Goal: Check status: Check status

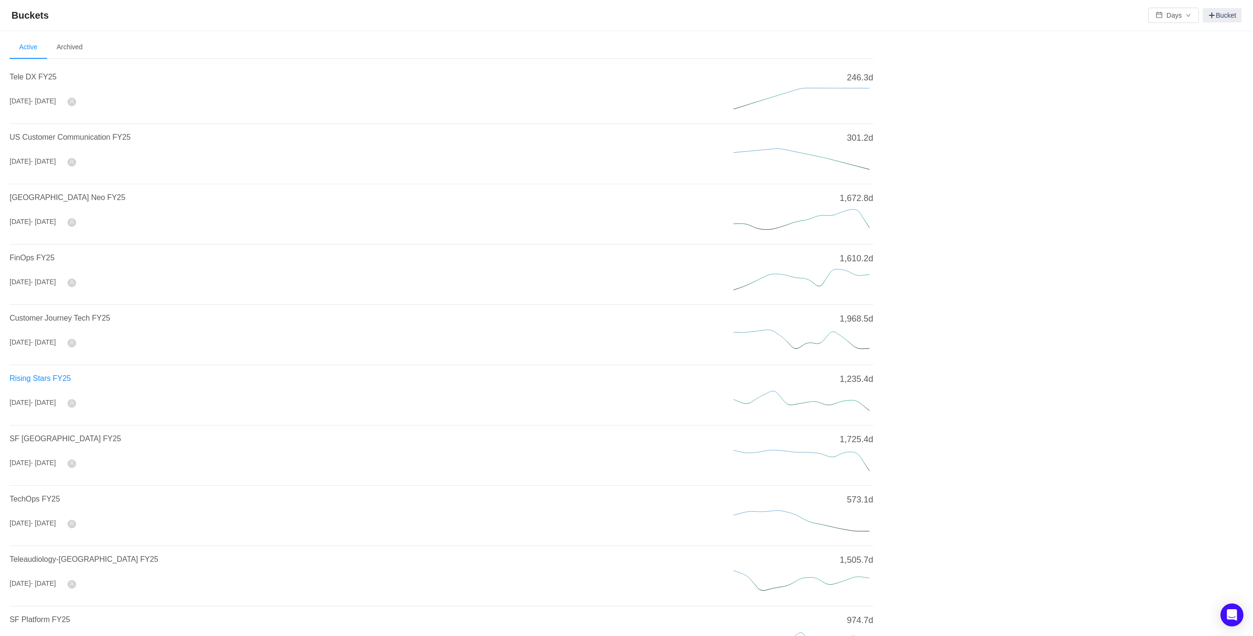
click at [56, 375] on span "Rising Stars FY25" at bounding box center [40, 378] width 61 height 8
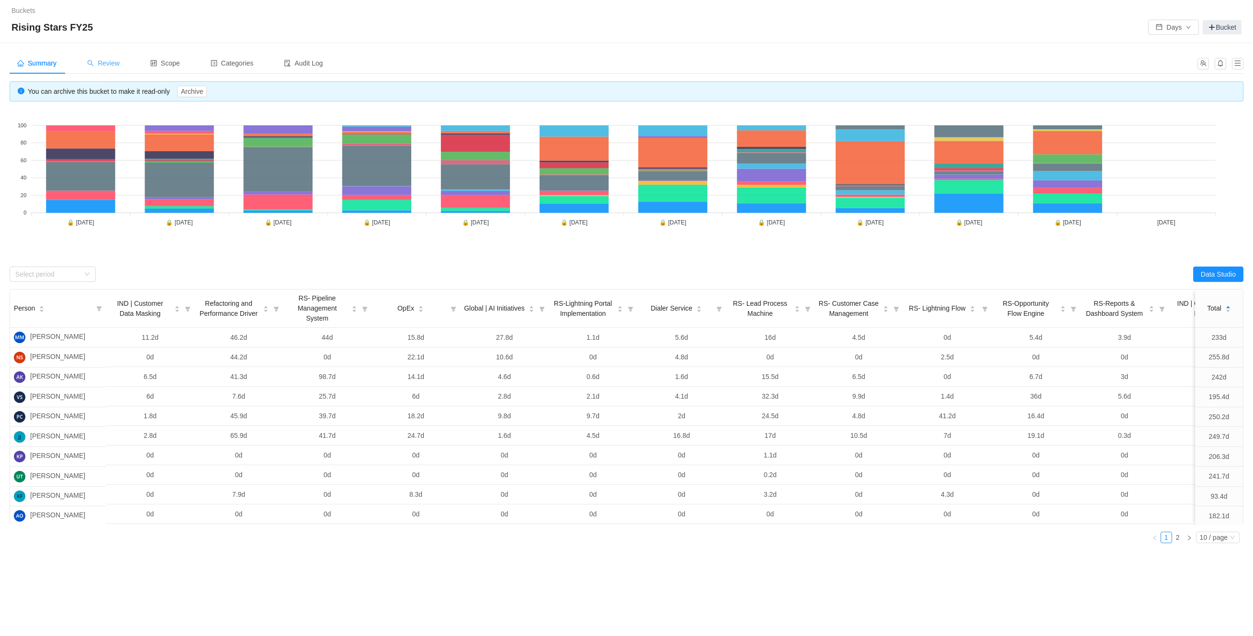
click at [113, 60] on span "Review" at bounding box center [103, 63] width 33 height 8
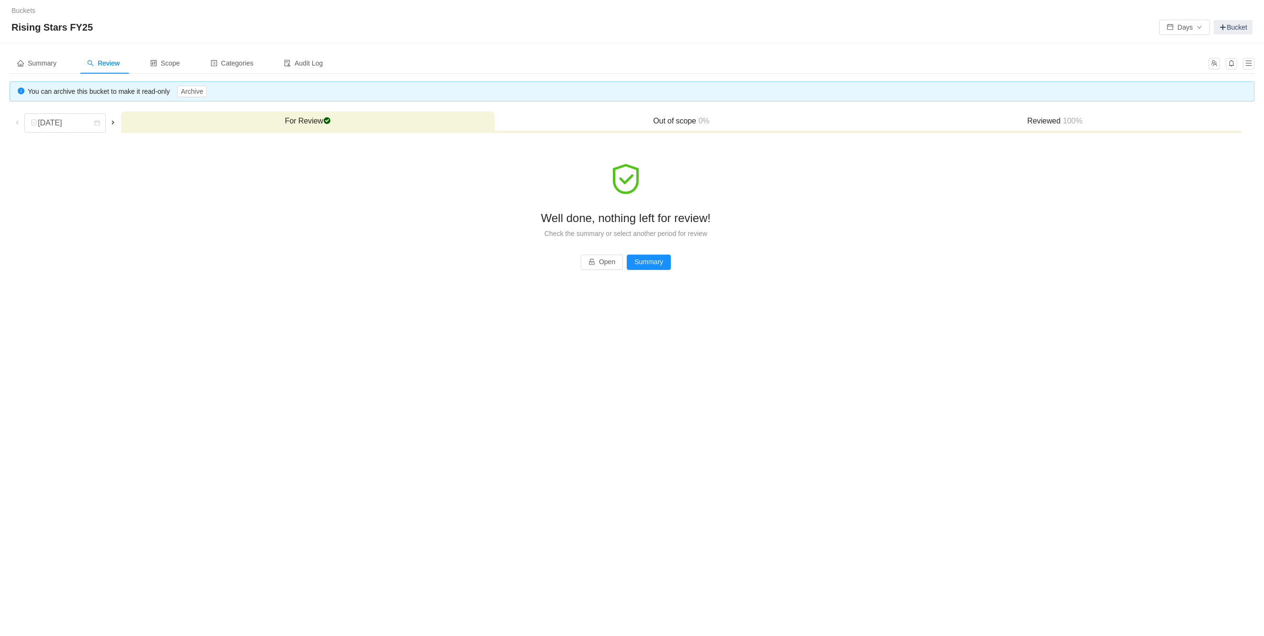
click at [17, 121] on span at bounding box center [17, 123] width 8 height 8
click at [112, 117] on div "[DATE]" at bounding box center [65, 122] width 110 height 19
click at [113, 125] on span at bounding box center [113, 123] width 8 height 8
click at [16, 122] on span at bounding box center [17, 123] width 8 height 8
click at [52, 65] on span "Summary" at bounding box center [36, 63] width 39 height 8
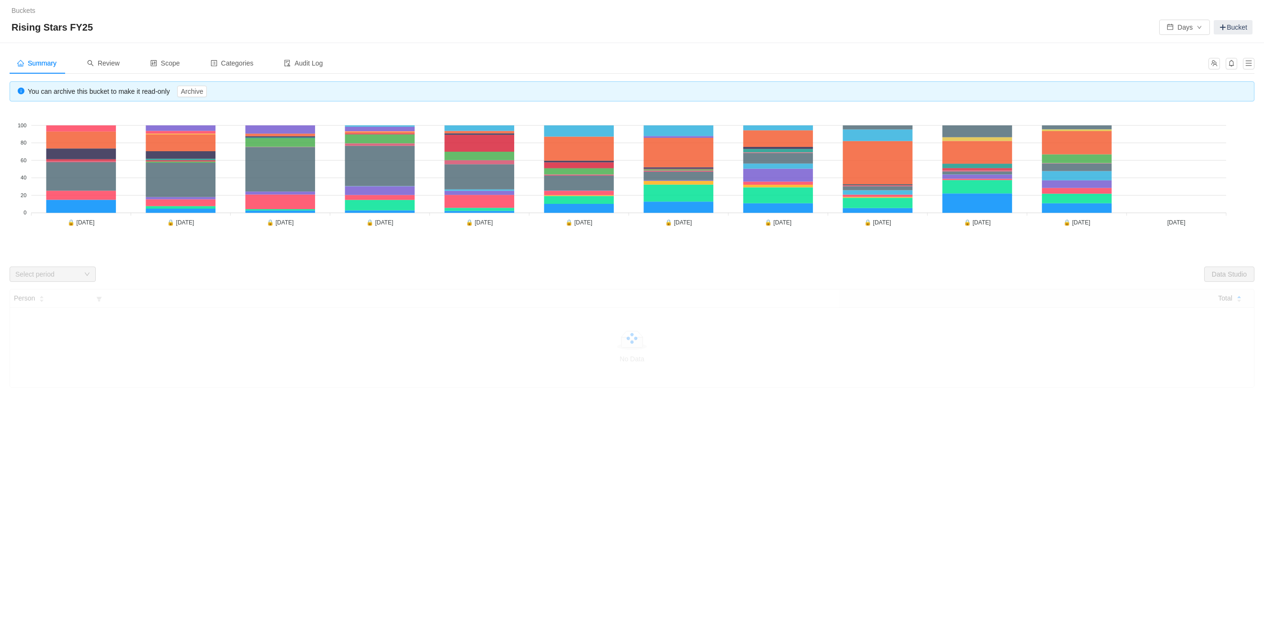
click at [1167, 183] on foreignobject "OpEx RS- Lead Process Machine RS- Lead Assignment Service (LAS) RS-Opportunity …" at bounding box center [632, 183] width 1245 height 144
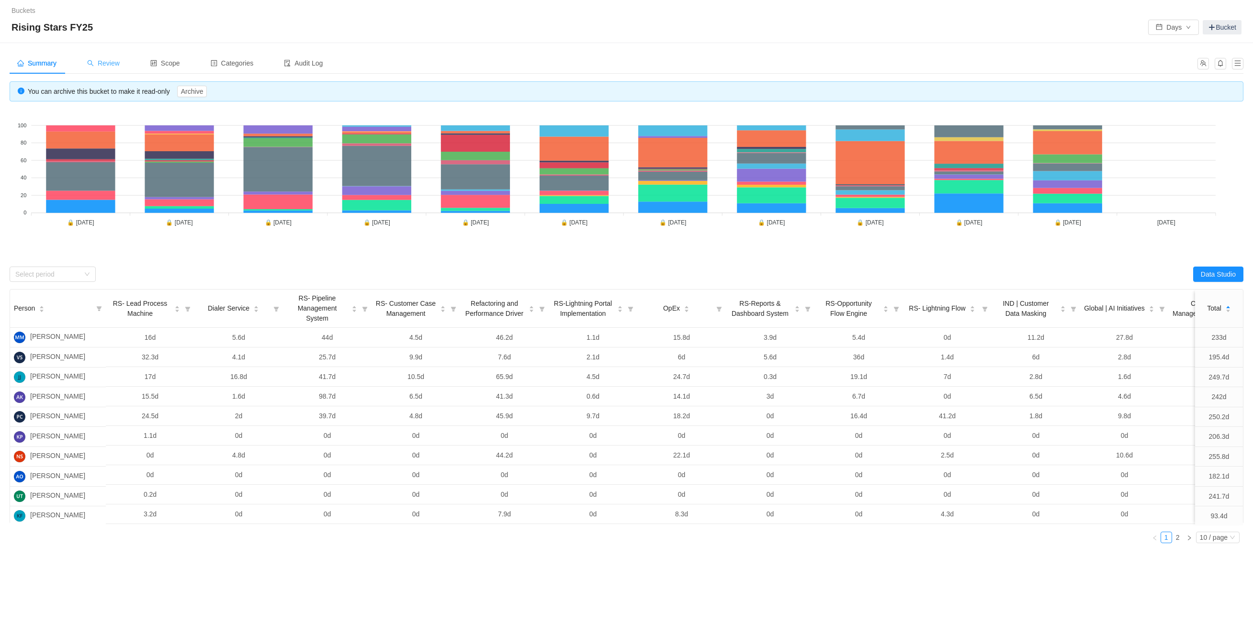
click at [118, 62] on span "Review" at bounding box center [103, 63] width 33 height 8
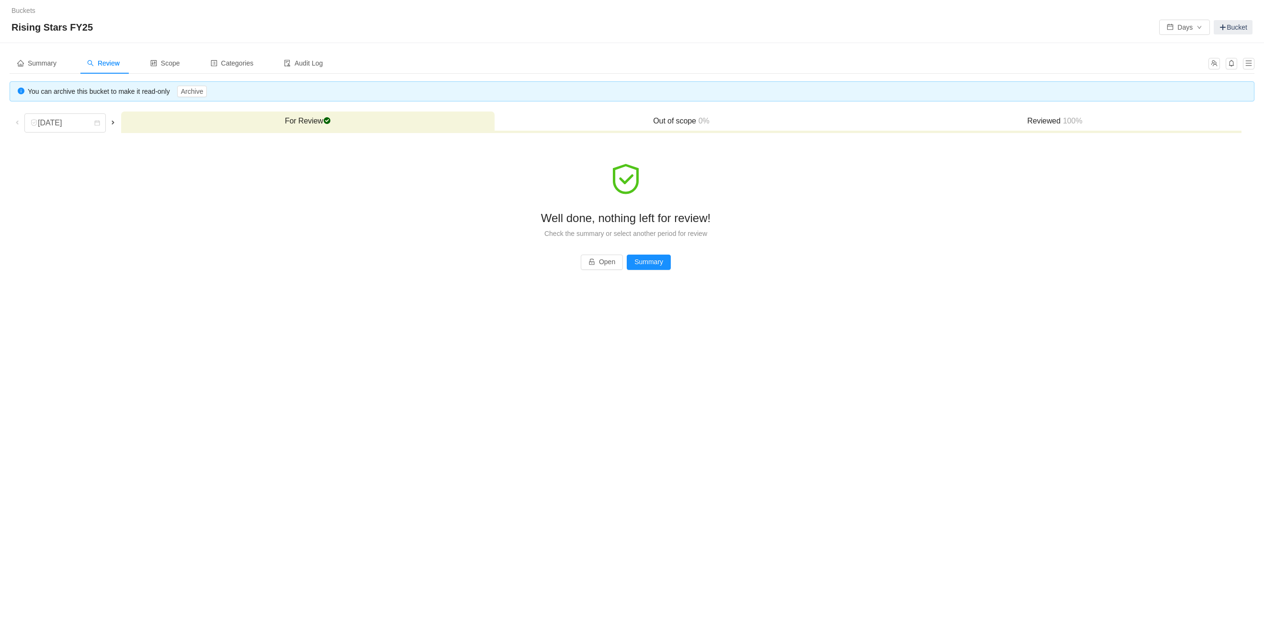
click at [16, 125] on span at bounding box center [17, 123] width 8 height 8
click at [43, 68] on div "Summary" at bounding box center [37, 64] width 55 height 22
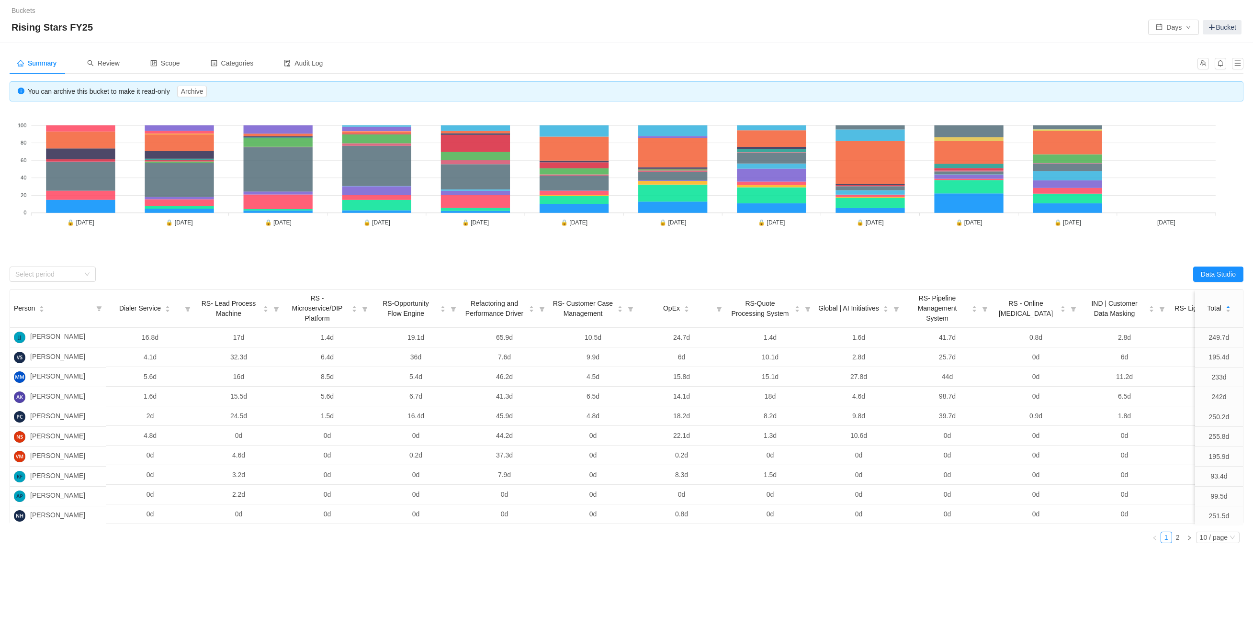
click at [1142, 180] on foreignobject "OpEx RS- Lead Process Machine RS- Lead Assignment Service (LAS) RS-Opportunity …" at bounding box center [627, 183] width 1234 height 144
click at [118, 70] on div "Review" at bounding box center [103, 64] width 48 height 22
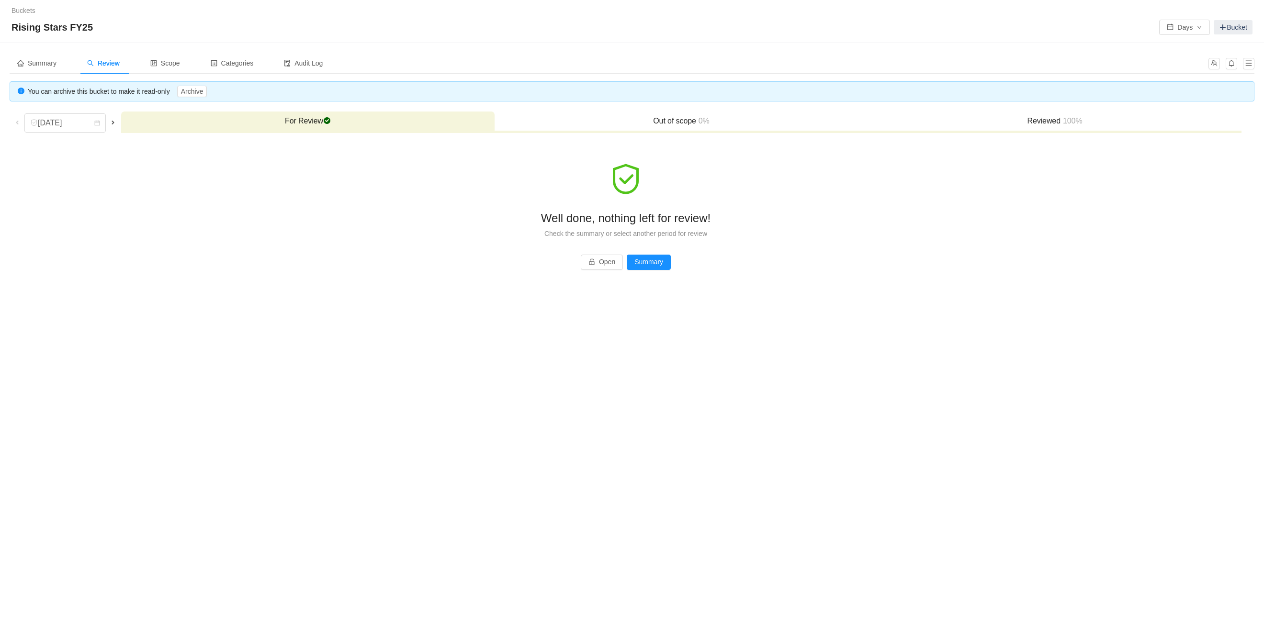
click at [21, 123] on span at bounding box center [17, 123] width 8 height 8
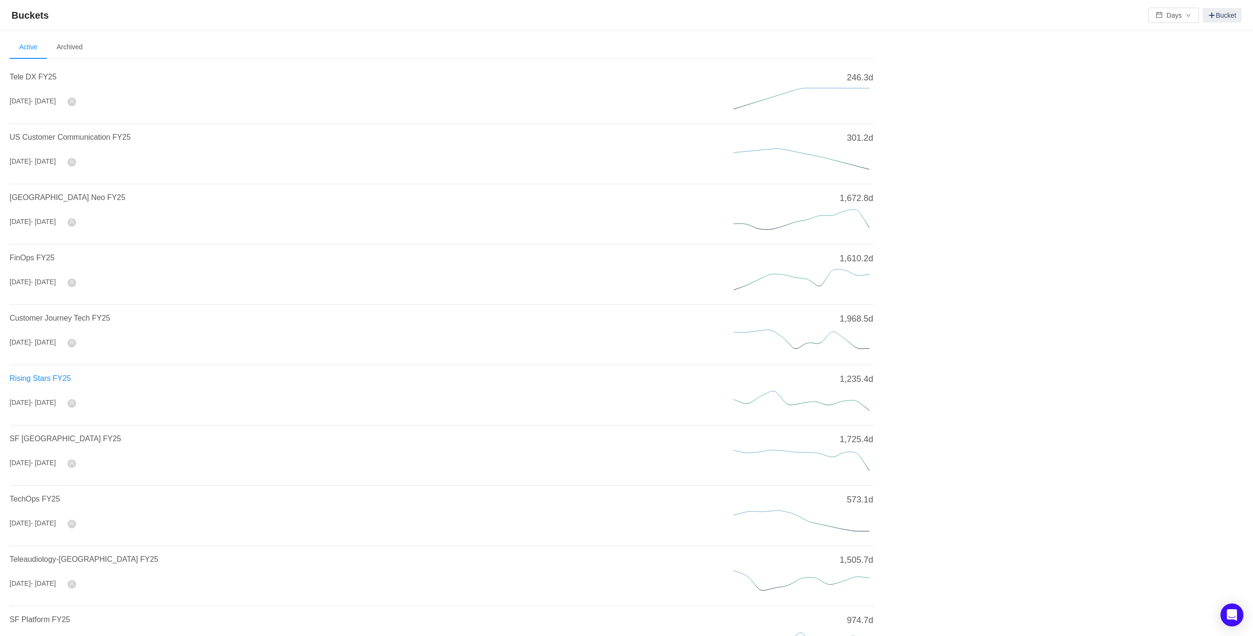
click at [60, 380] on span "Rising Stars FY25" at bounding box center [40, 378] width 61 height 8
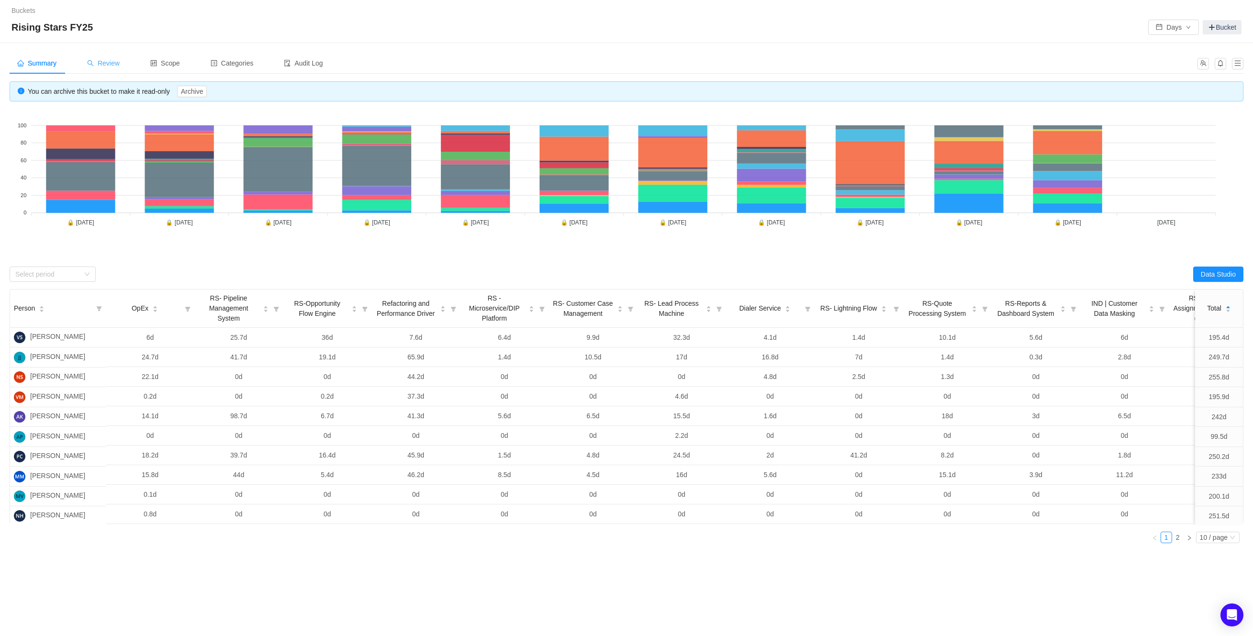
click at [108, 61] on span "Review" at bounding box center [103, 63] width 33 height 8
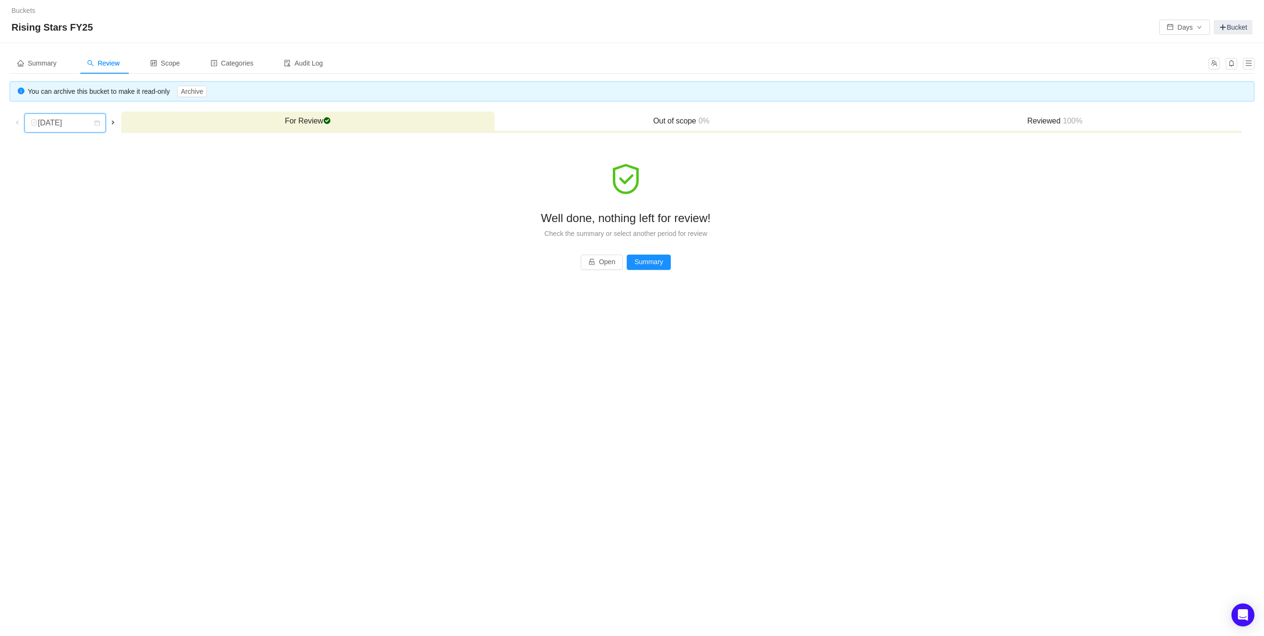
click at [71, 128] on div "[DATE]" at bounding box center [50, 123] width 41 height 18
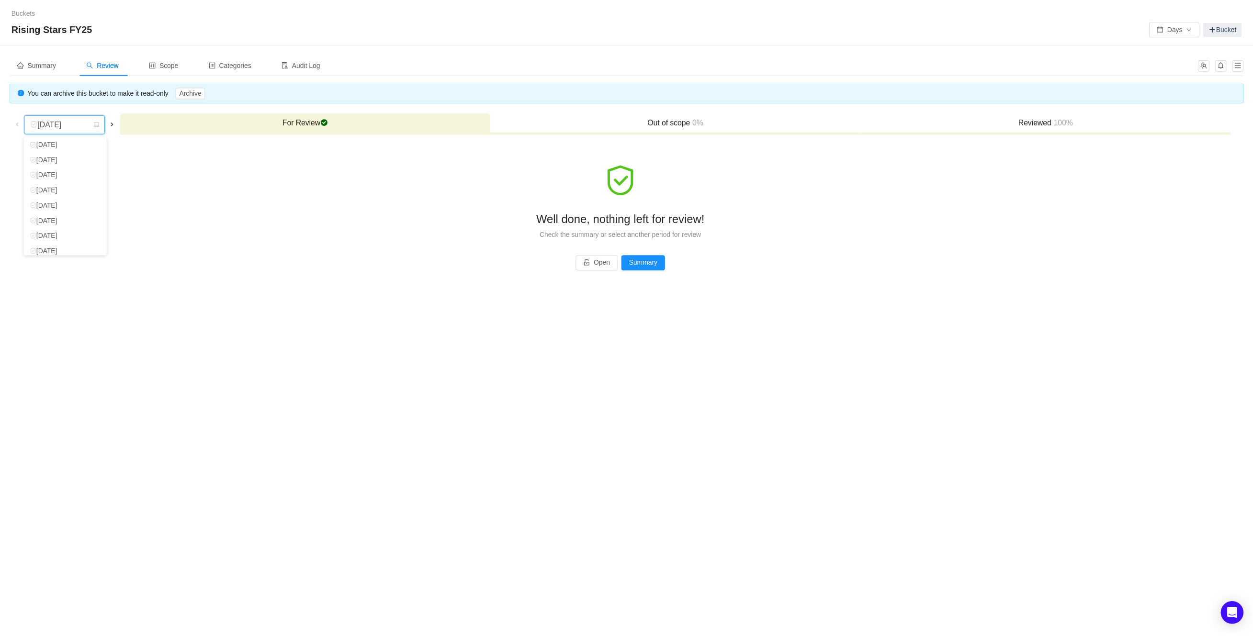
scroll to position [68, 0]
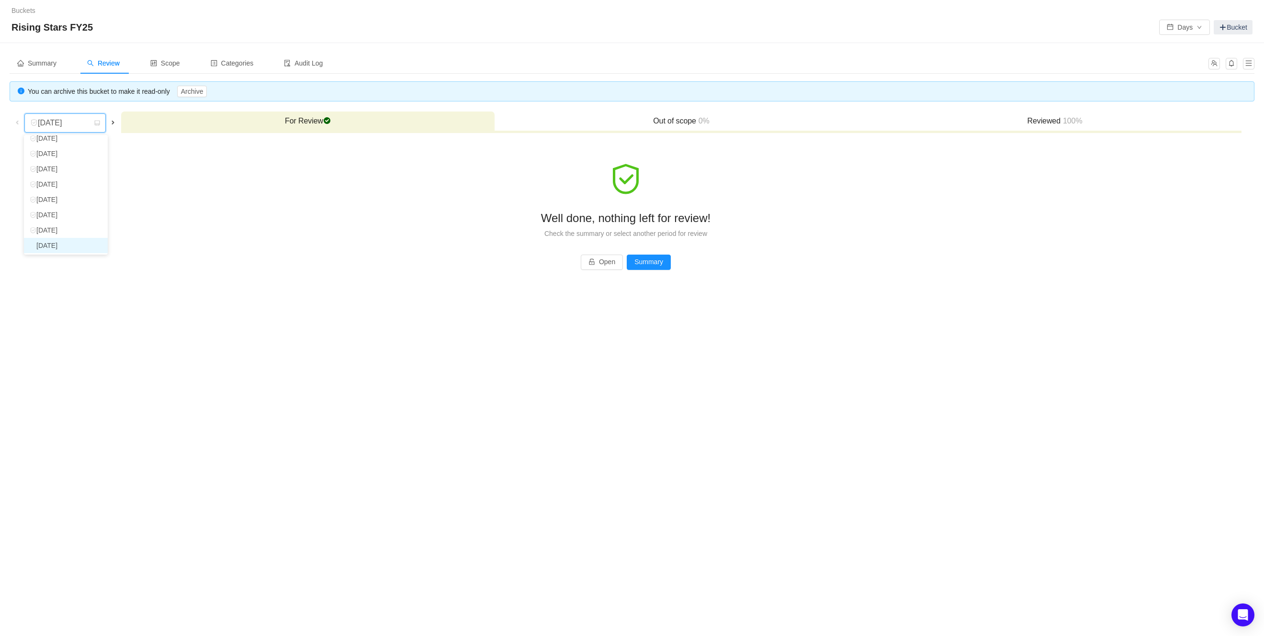
click at [84, 247] on li "[DATE]" at bounding box center [66, 245] width 84 height 15
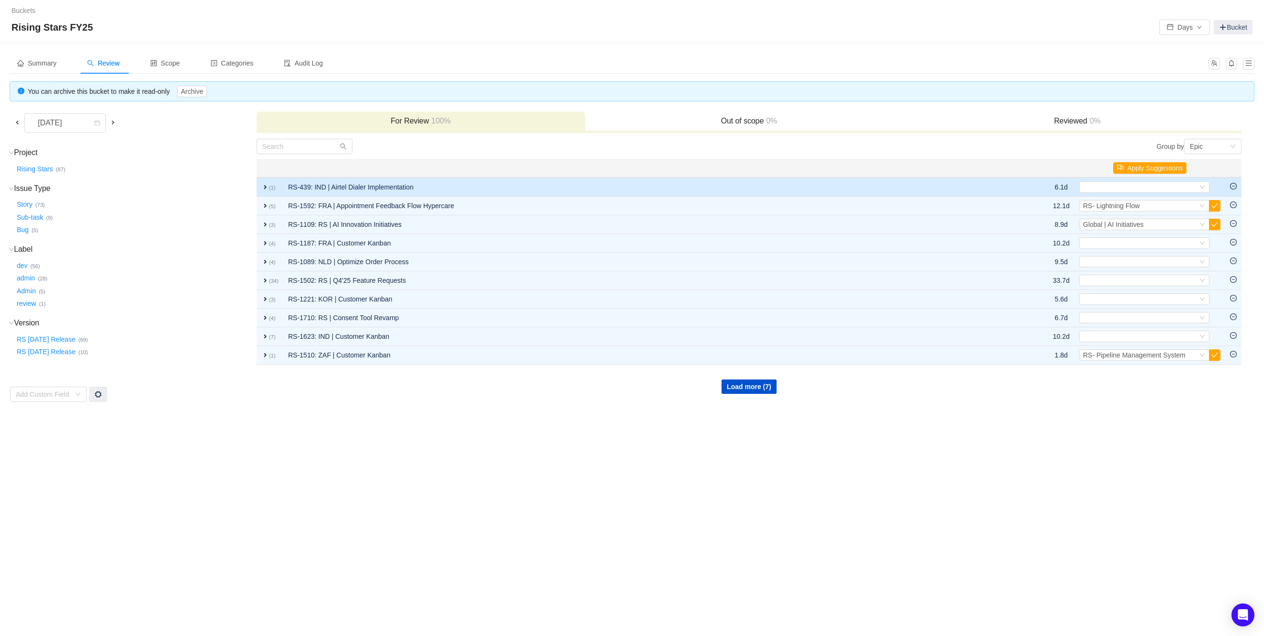
click at [263, 180] on td "expand (1)" at bounding box center [270, 187] width 27 height 19
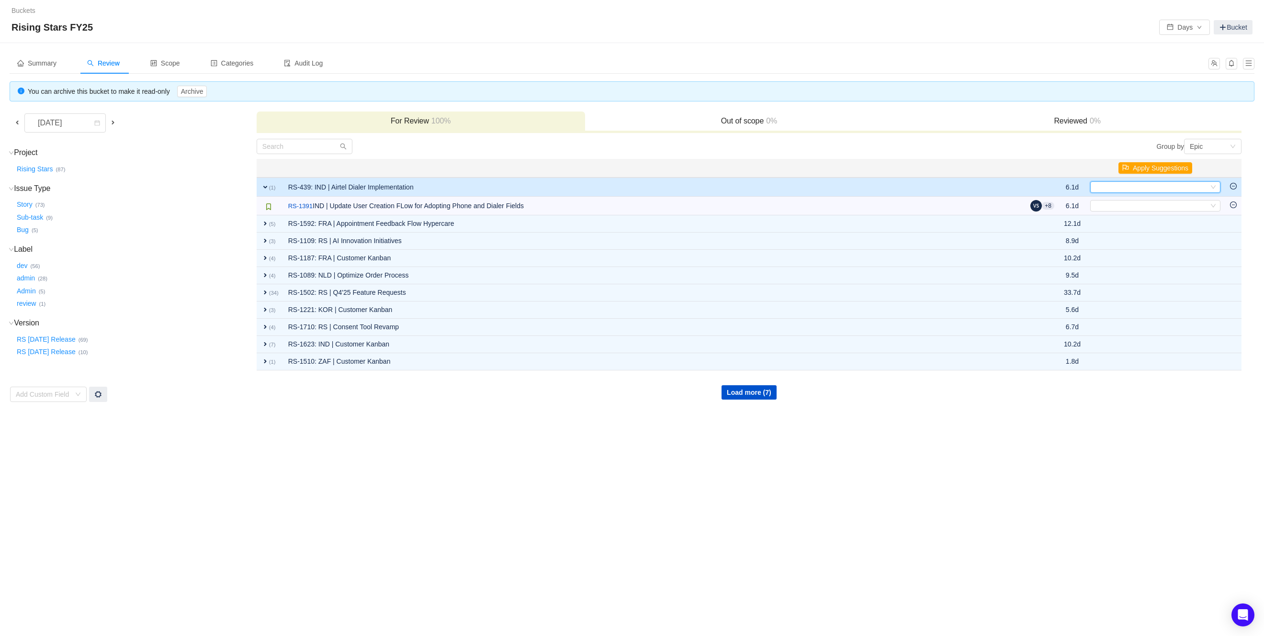
click at [1101, 183] on div "Select" at bounding box center [1151, 187] width 114 height 11
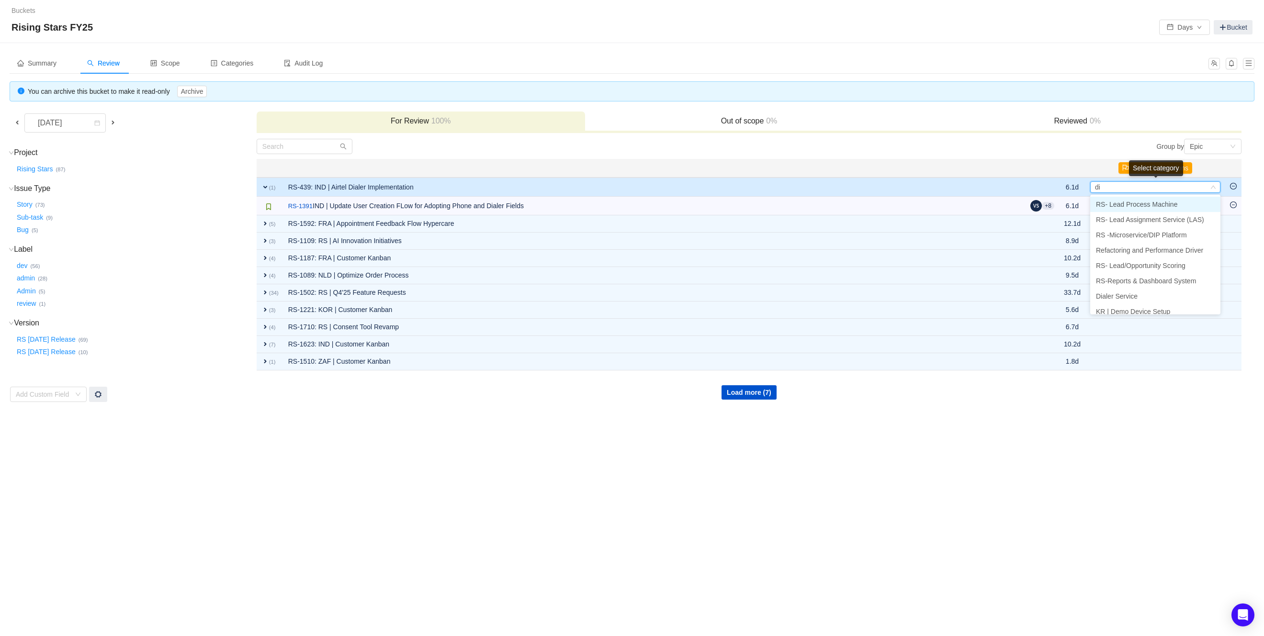
type input "dia"
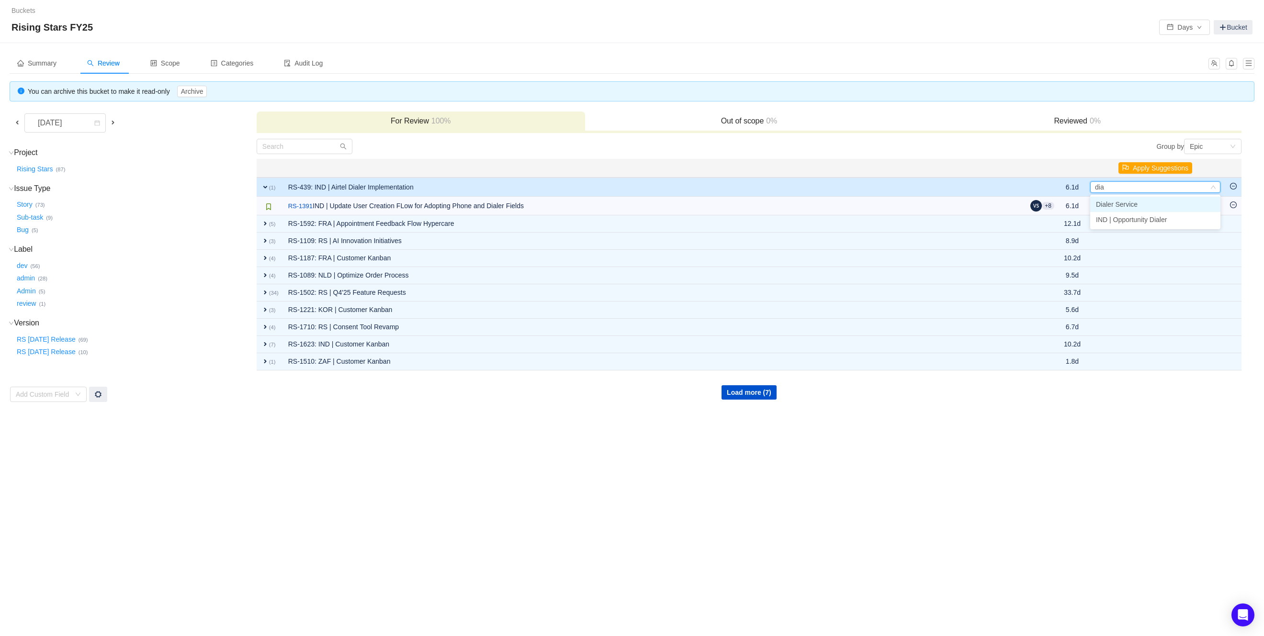
click at [1121, 198] on li "Dialer Service" at bounding box center [1155, 204] width 130 height 15
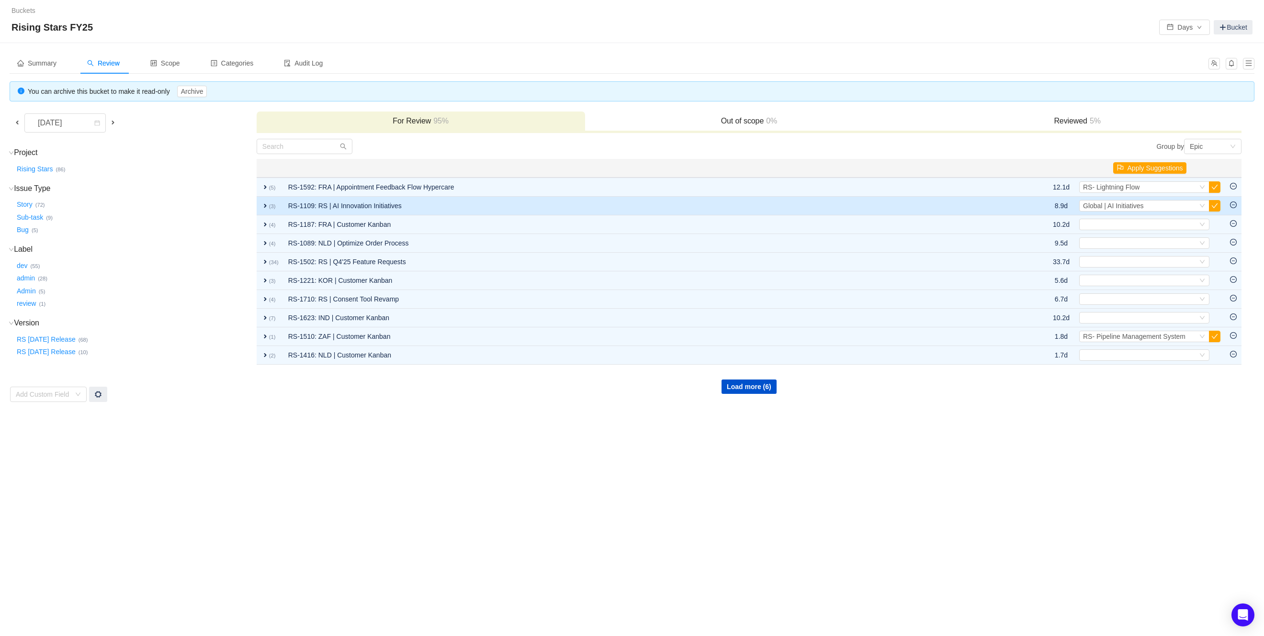
click at [259, 204] on td "expand (3)" at bounding box center [270, 206] width 27 height 19
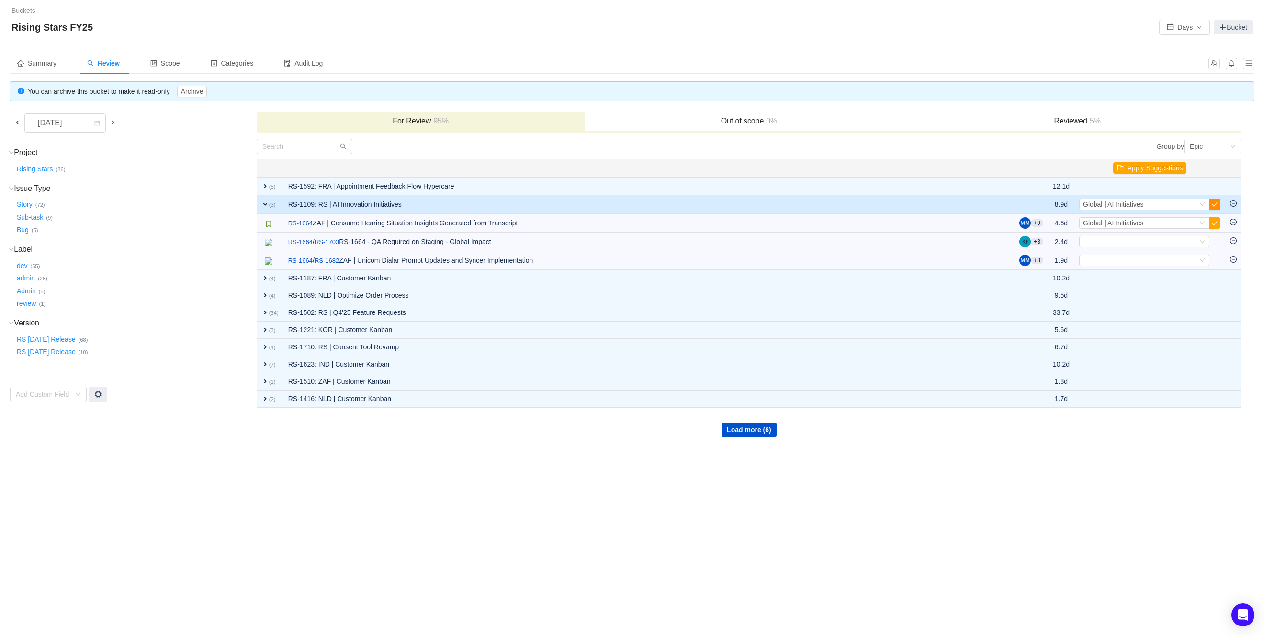
click at [1217, 205] on button "button" at bounding box center [1214, 204] width 11 height 11
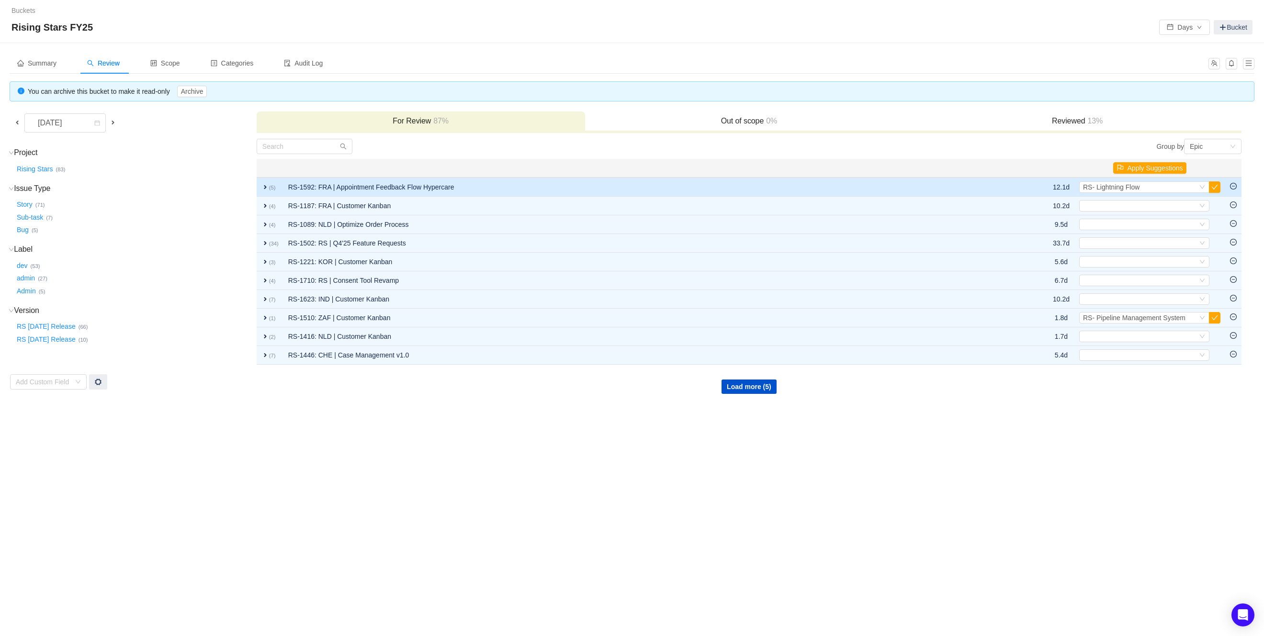
click at [261, 184] on span "expand" at bounding box center [265, 187] width 8 height 8
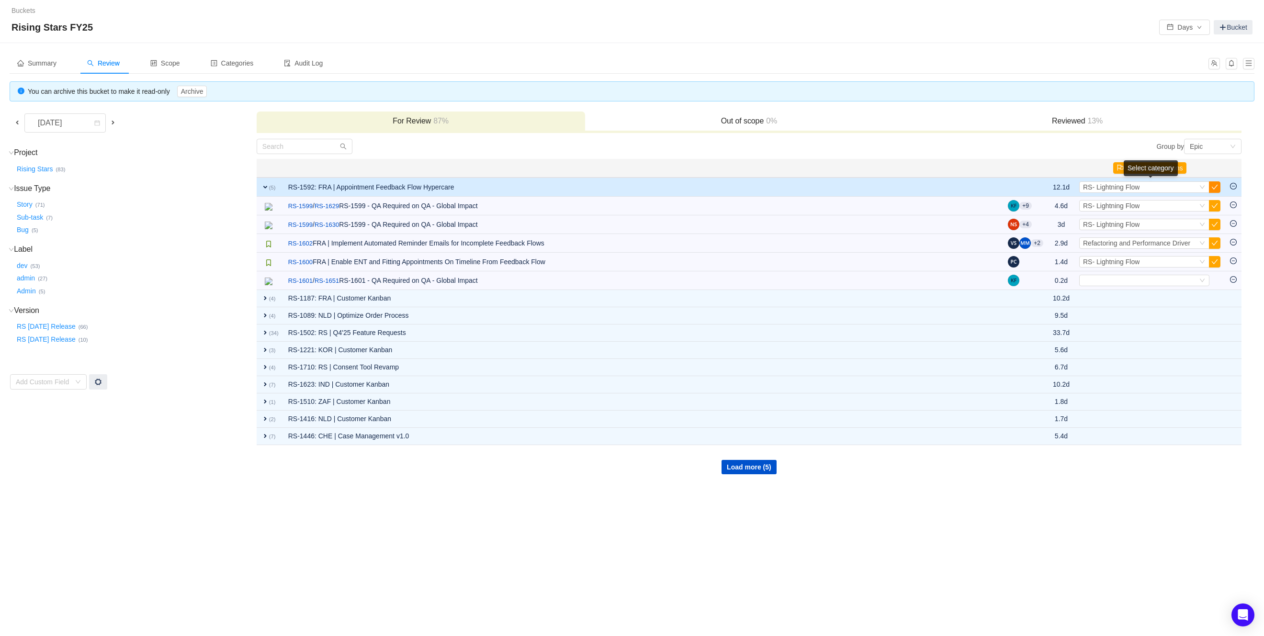
click at [1216, 187] on button "button" at bounding box center [1214, 186] width 11 height 11
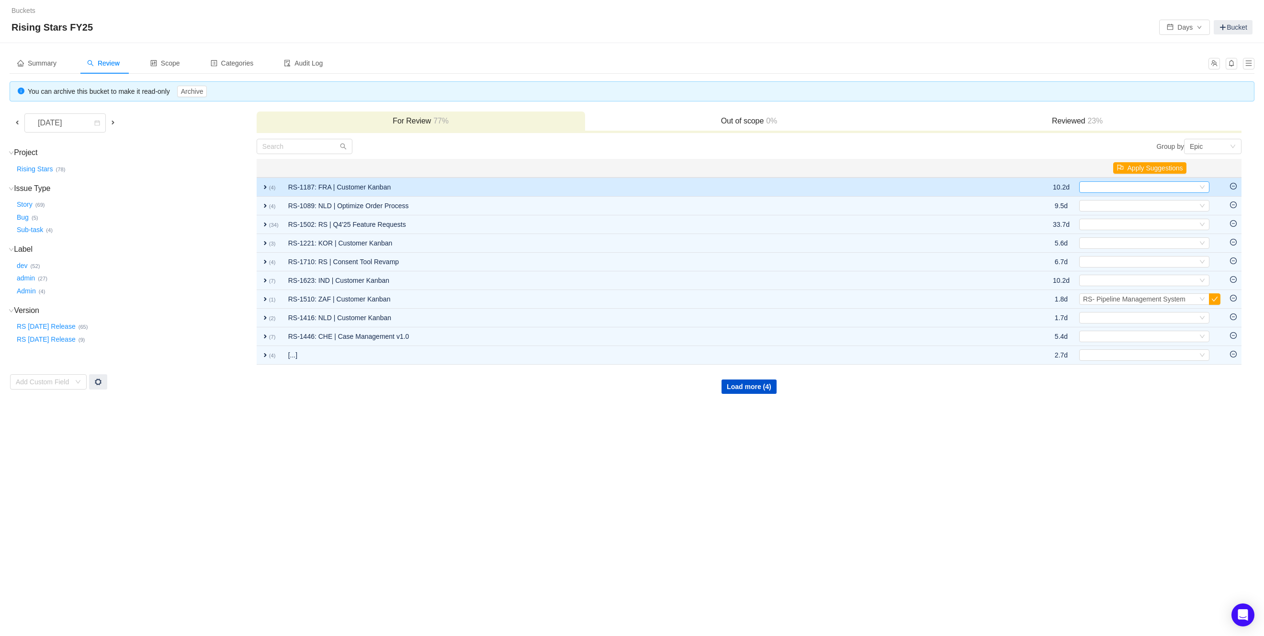
click at [1166, 187] on div "Select" at bounding box center [1140, 187] width 114 height 11
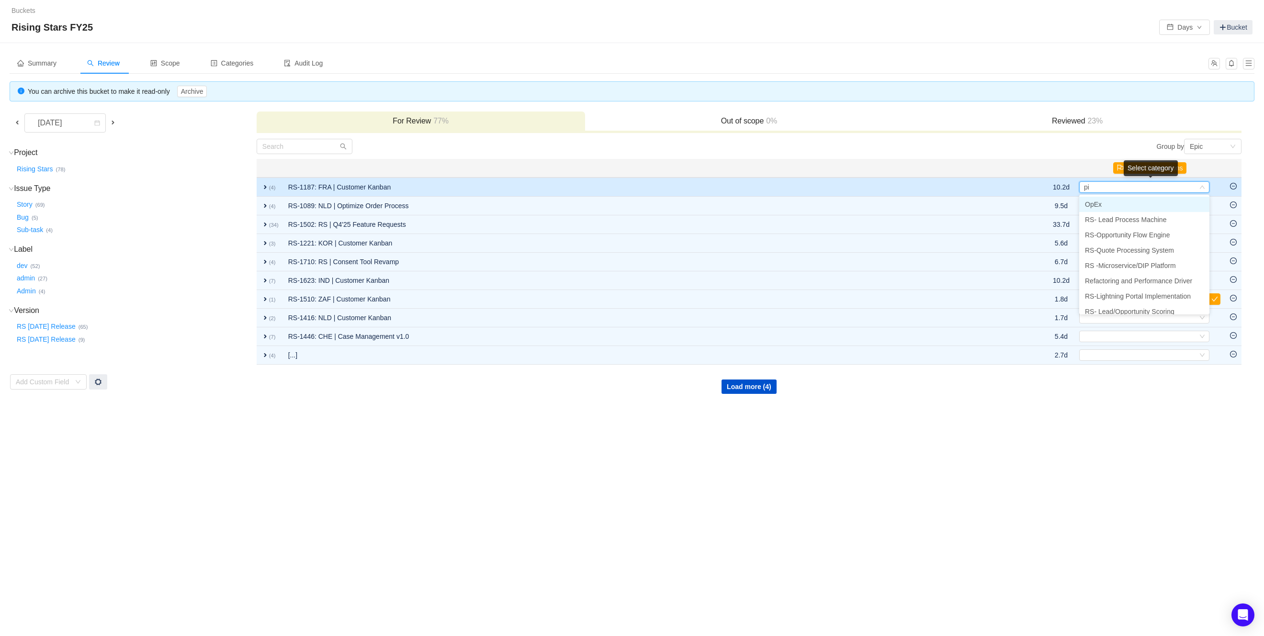
type input "pip"
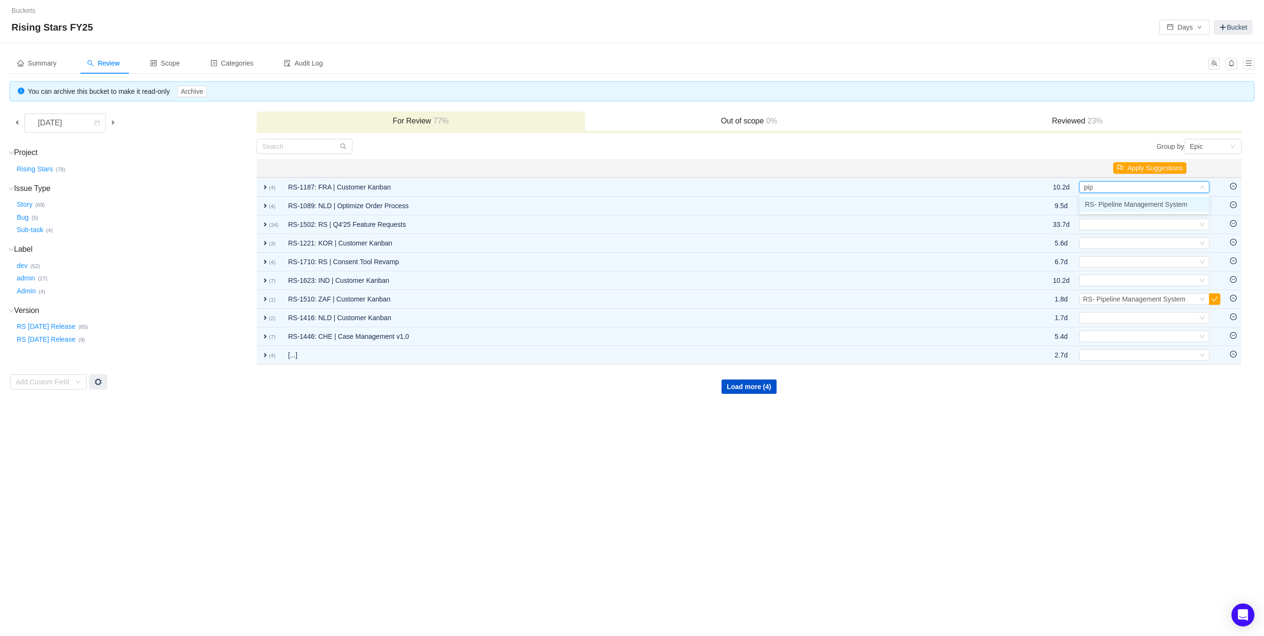
click at [1163, 205] on span "RS- Pipeline Management System" at bounding box center [1136, 205] width 102 height 8
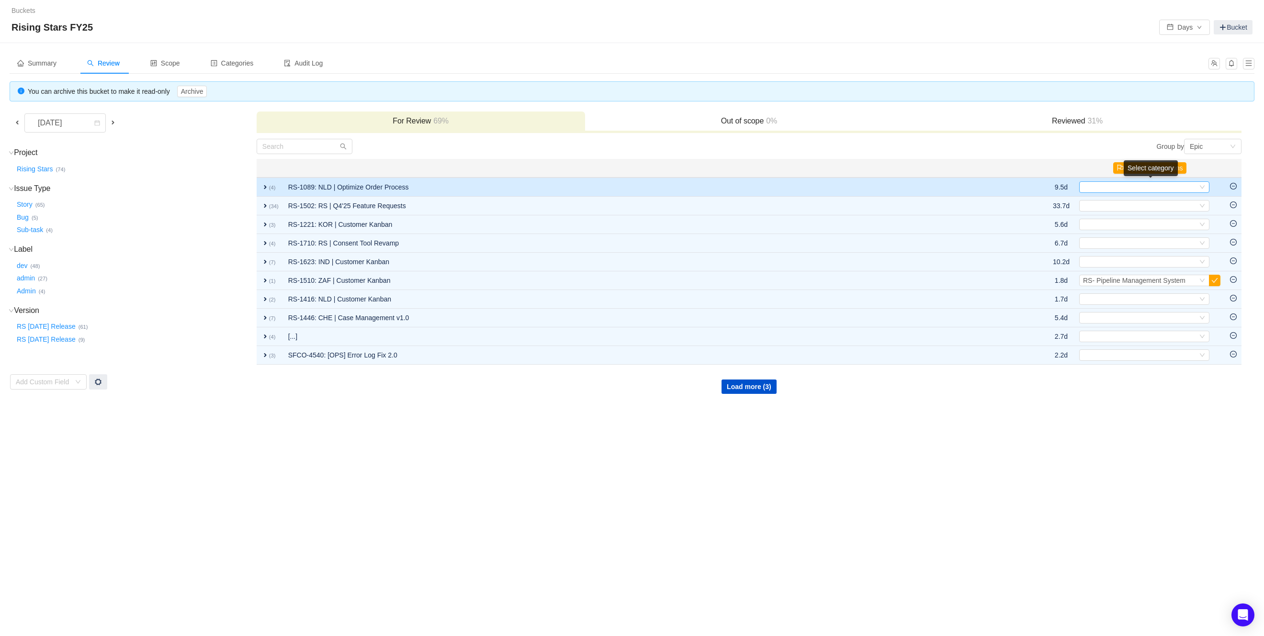
click at [1099, 188] on div "Select" at bounding box center [1140, 187] width 114 height 11
type input "o"
type input "quote"
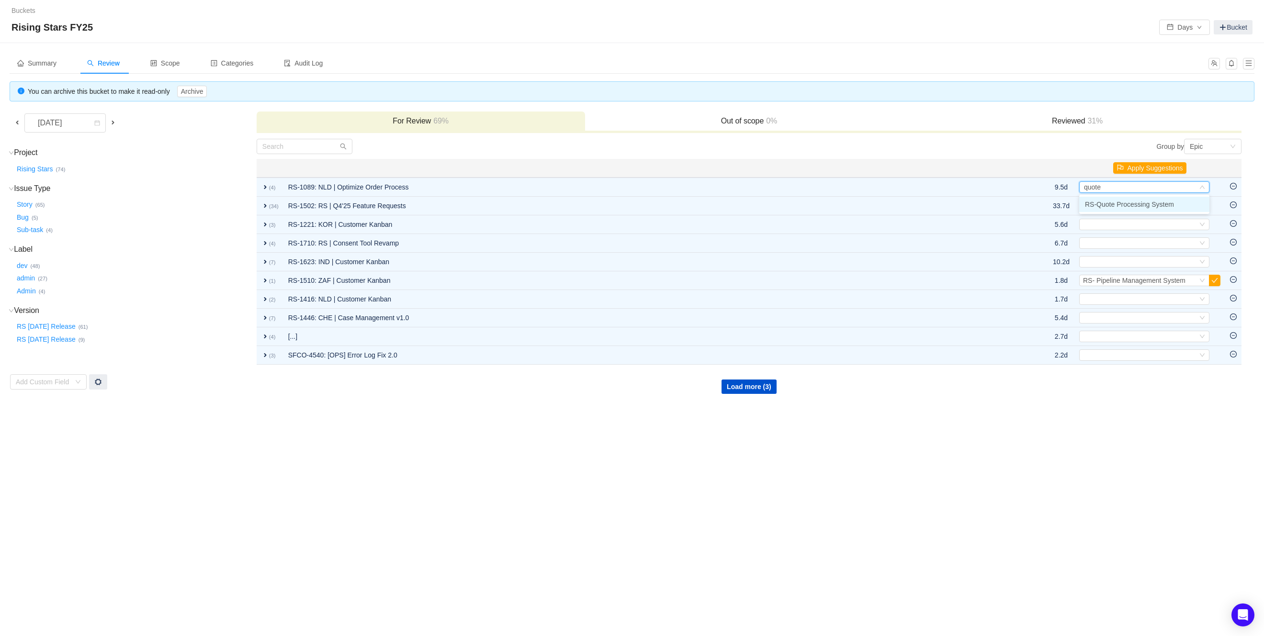
click at [1109, 207] on span "RS-Quote Processing System" at bounding box center [1129, 205] width 89 height 8
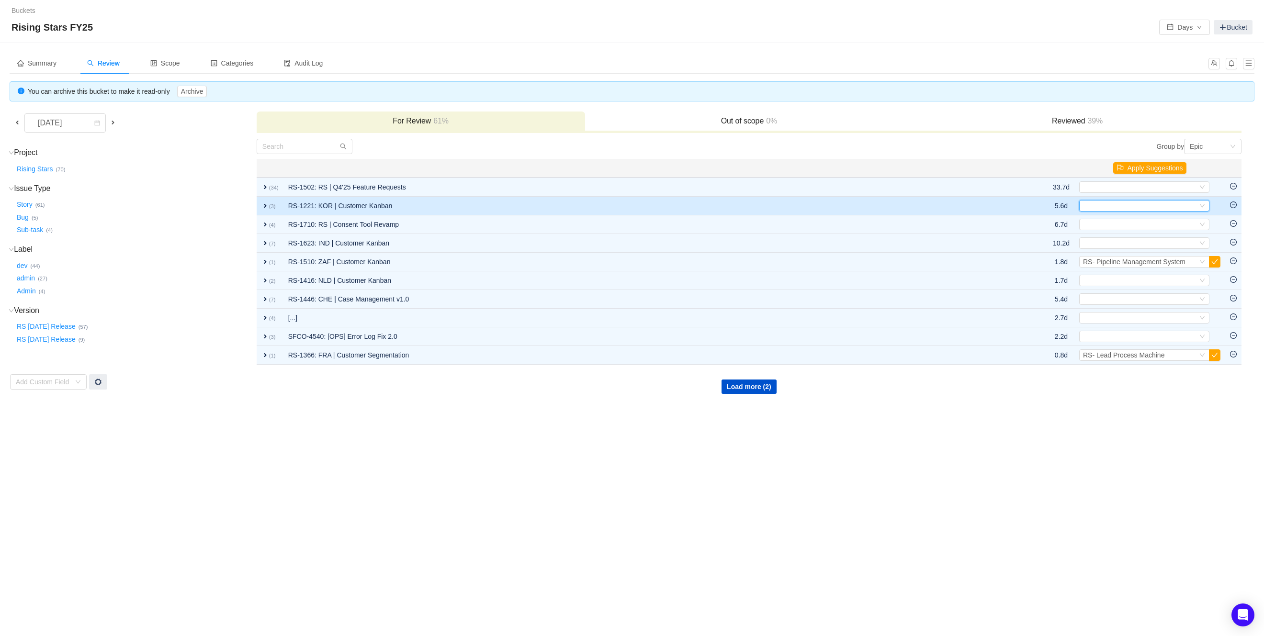
click at [1141, 208] on div "Select" at bounding box center [1140, 206] width 114 height 11
type input "pip"
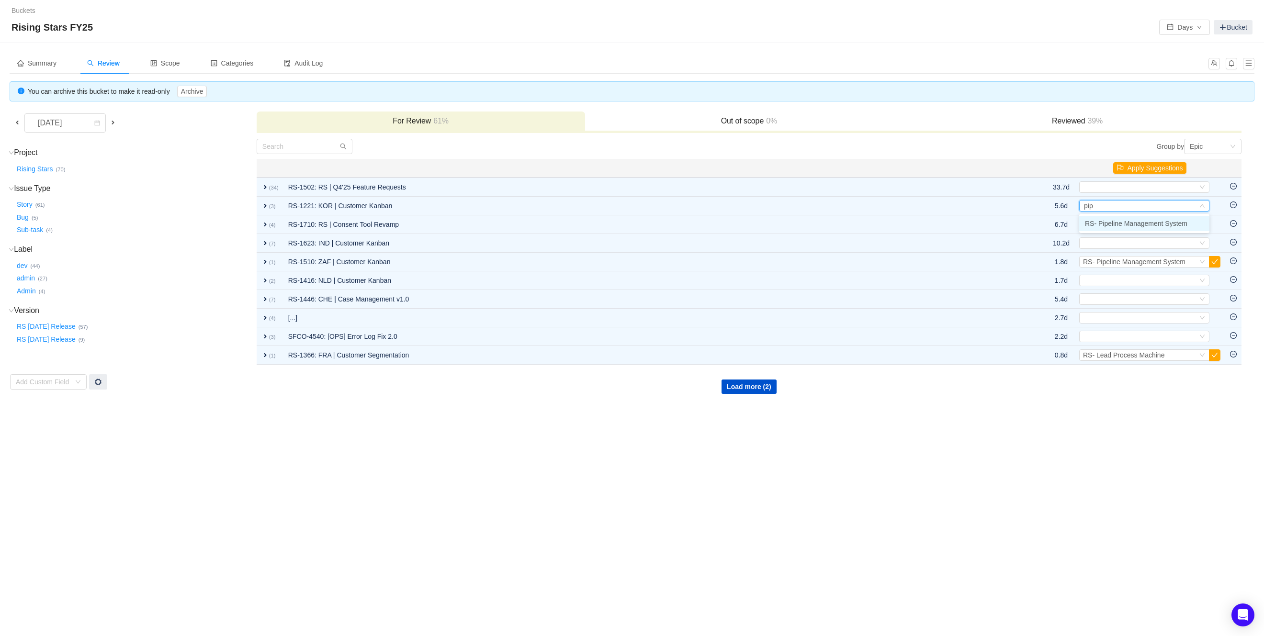
click at [1144, 220] on span "RS- Pipeline Management System" at bounding box center [1136, 224] width 102 height 8
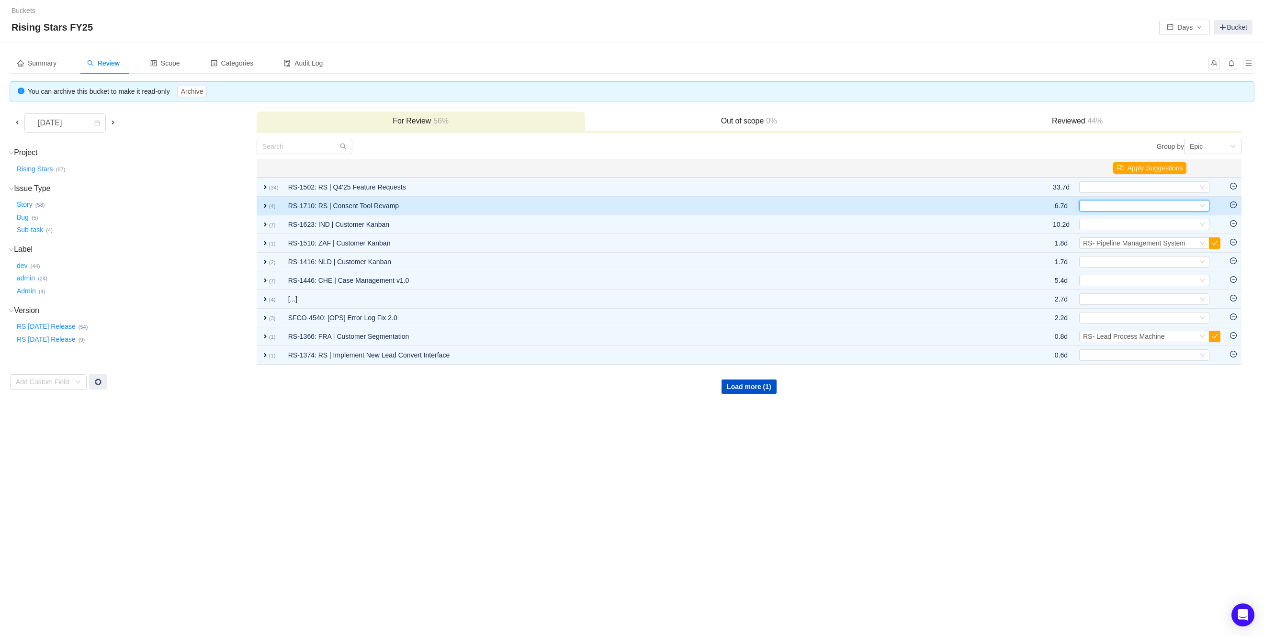
click at [1127, 210] on div "Select" at bounding box center [1140, 206] width 114 height 11
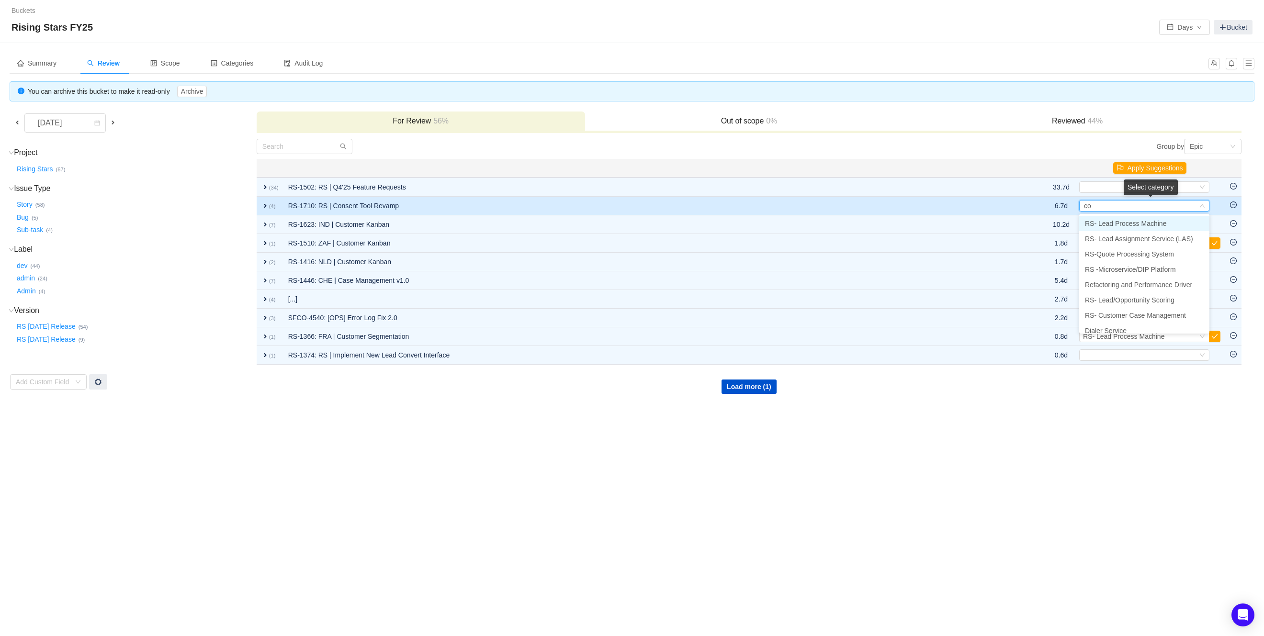
type input "con"
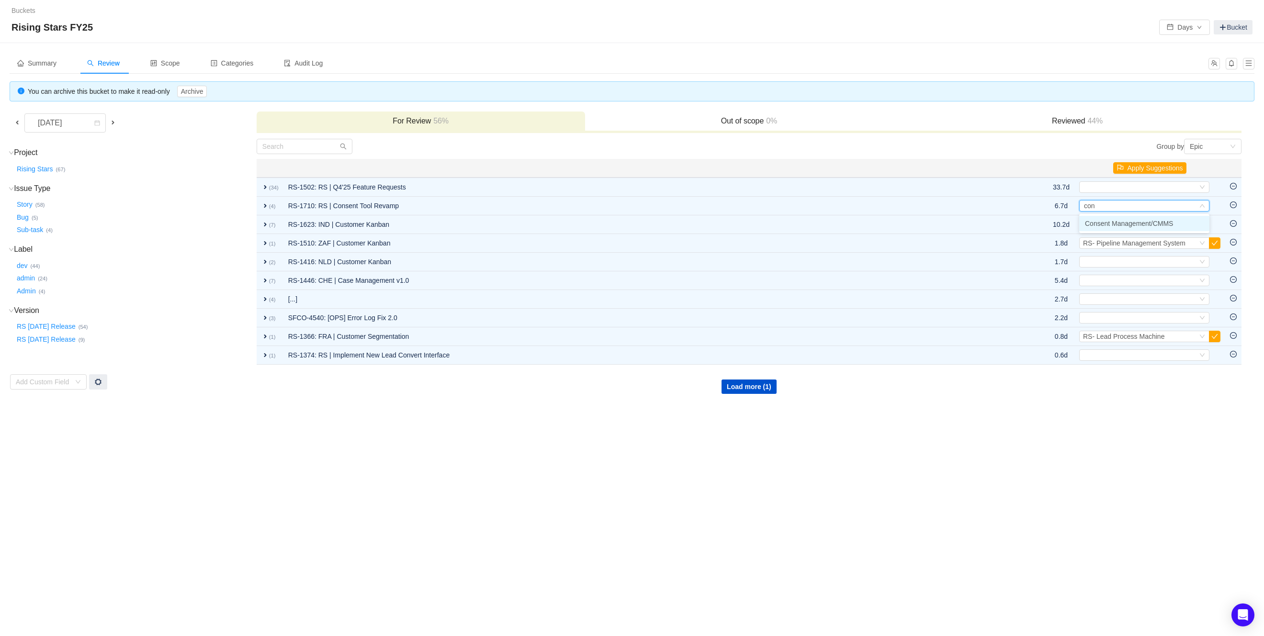
click at [1133, 227] on span "Consent Management/CMMS" at bounding box center [1129, 224] width 88 height 8
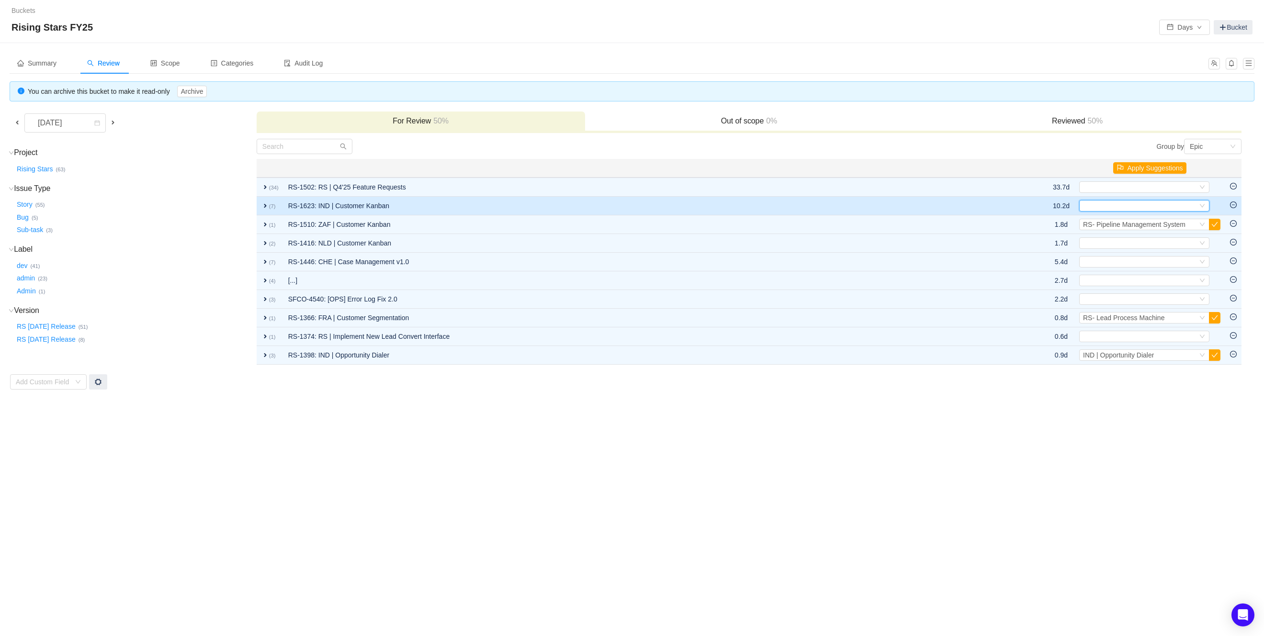
click at [1155, 203] on div "Select" at bounding box center [1140, 206] width 114 height 11
type input "pip"
click at [1161, 228] on li "RS- Pipeline Management System" at bounding box center [1144, 223] width 130 height 15
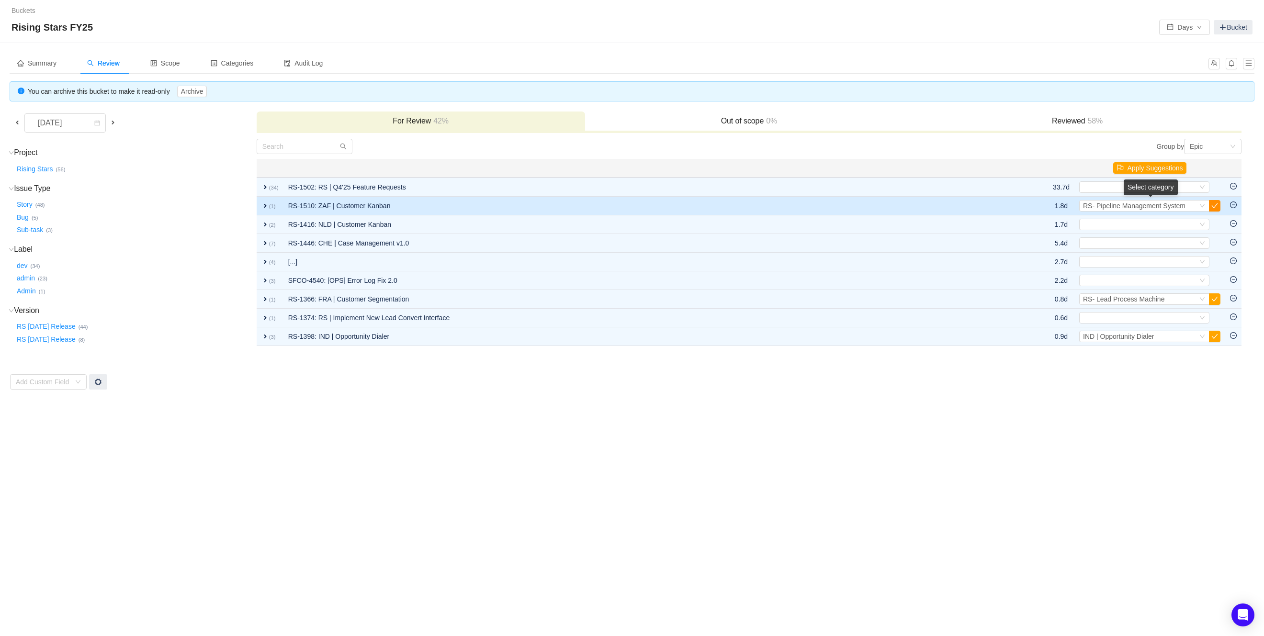
click at [1219, 202] on button "button" at bounding box center [1214, 205] width 11 height 11
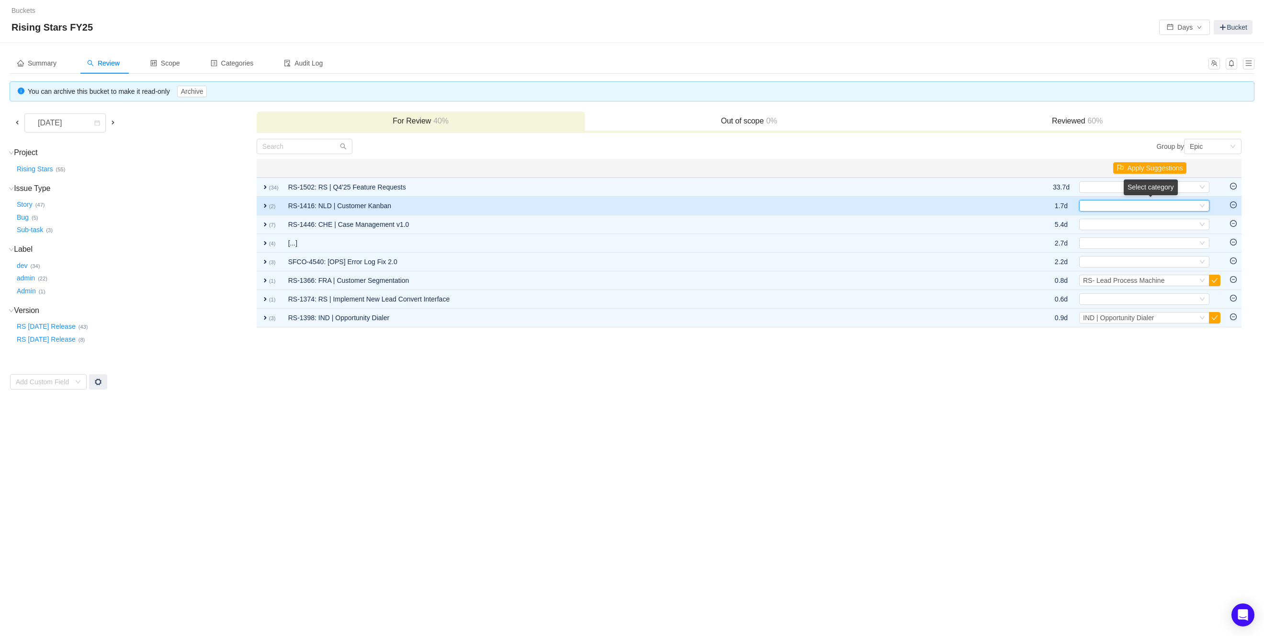
click at [1174, 210] on div "Select" at bounding box center [1140, 206] width 114 height 11
type input "pip"
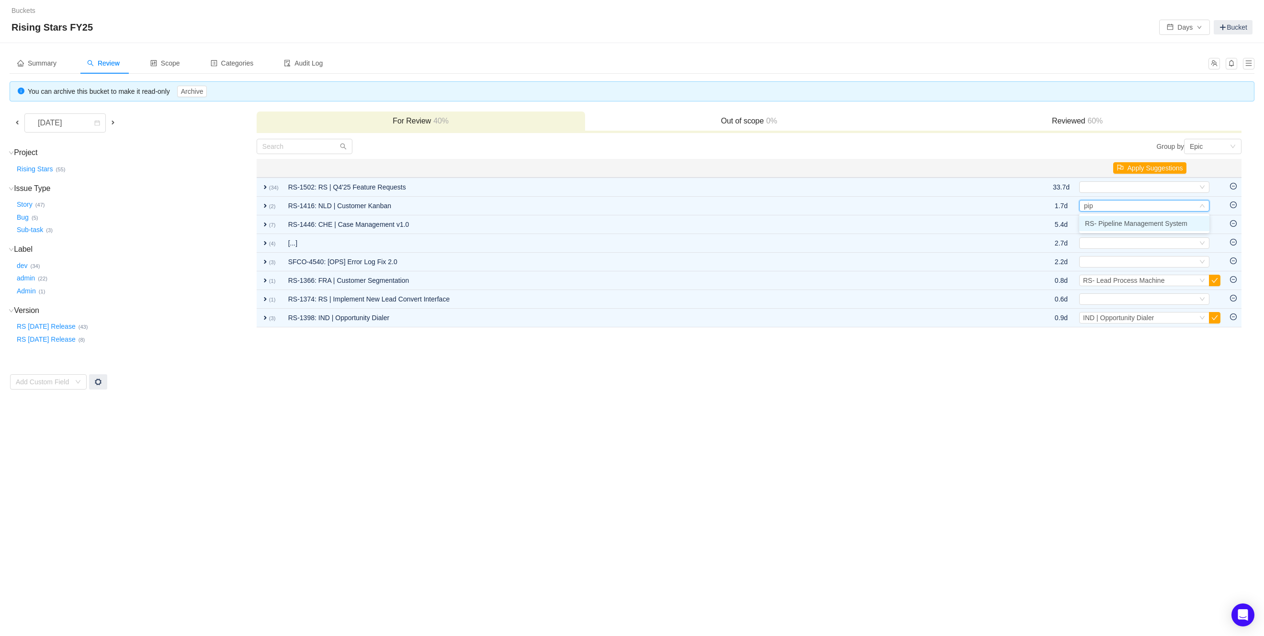
click at [1174, 223] on span "RS- Pipeline Management System" at bounding box center [1136, 224] width 102 height 8
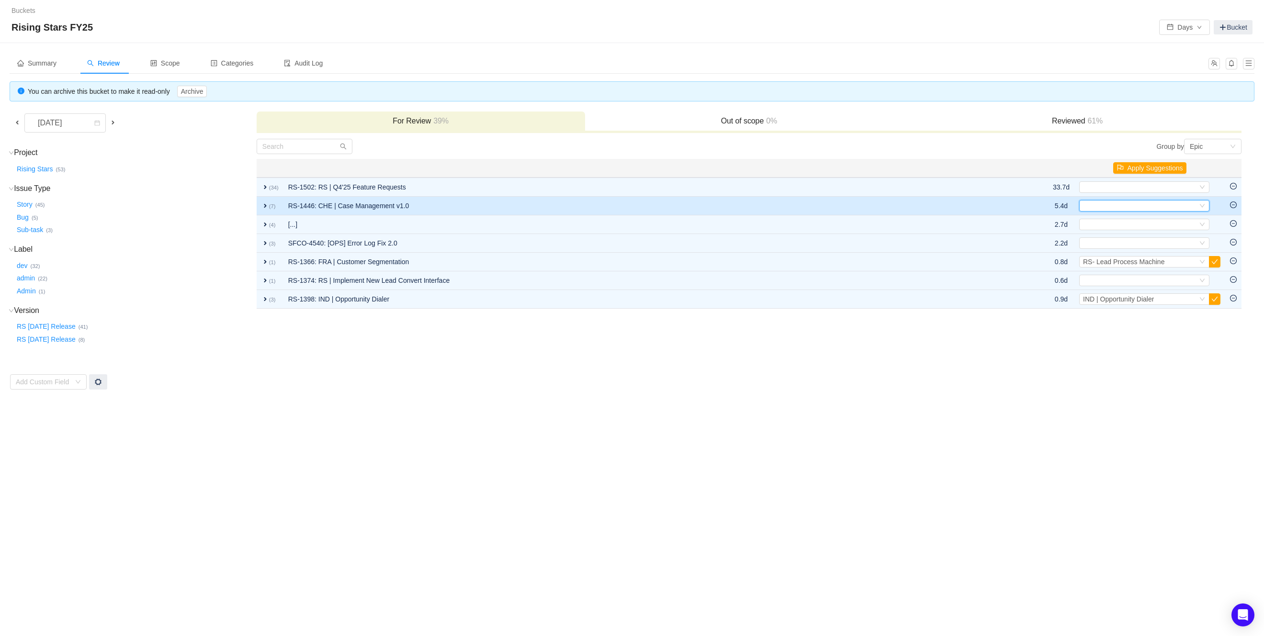
click at [1153, 211] on div "Select" at bounding box center [1140, 206] width 114 height 11
type input "case"
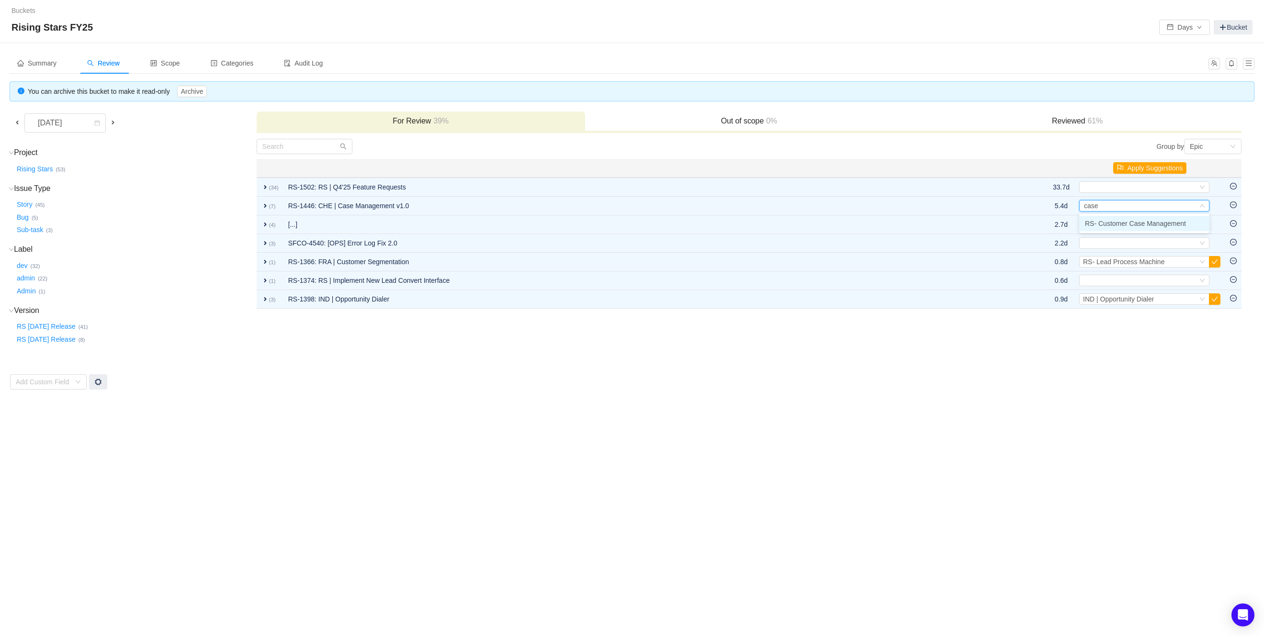
click at [1153, 224] on span "RS- Customer Case Management" at bounding box center [1135, 224] width 101 height 8
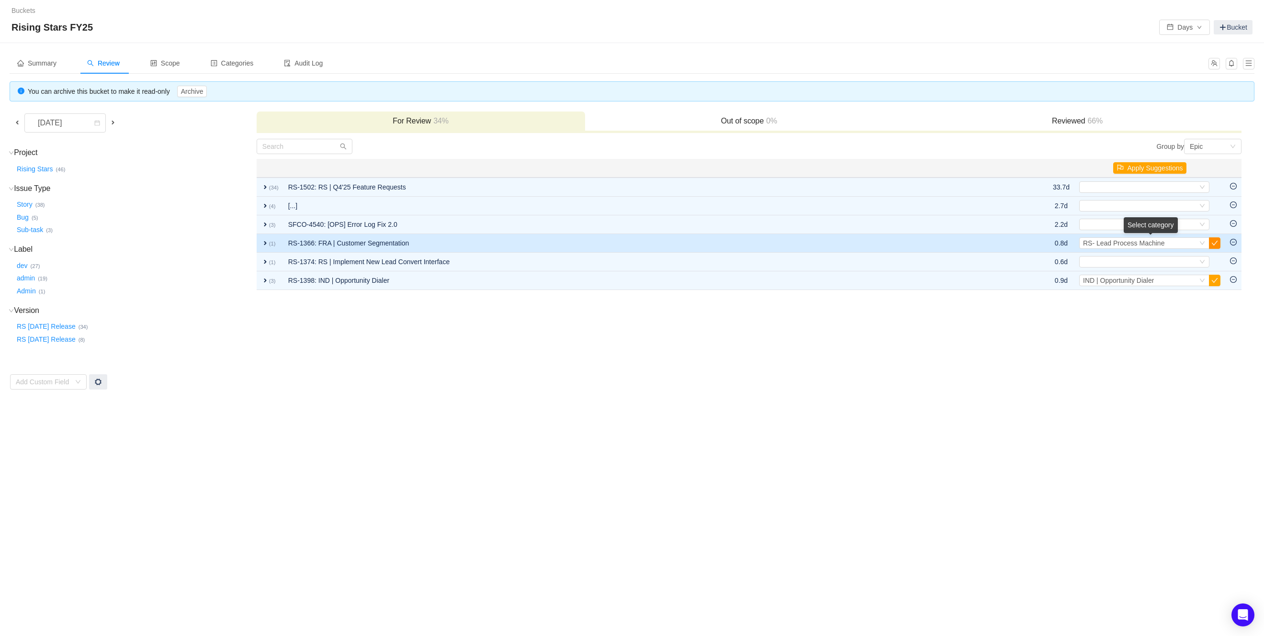
click at [1215, 246] on button "button" at bounding box center [1214, 242] width 11 height 11
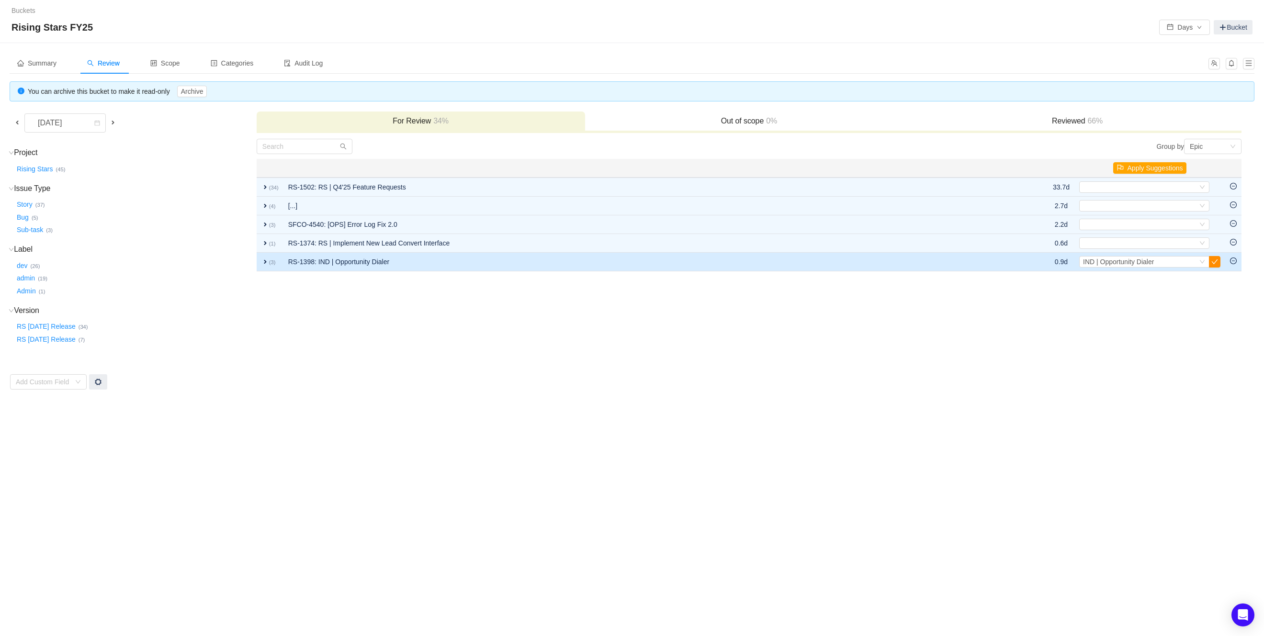
click at [1217, 263] on button "button" at bounding box center [1214, 261] width 11 height 11
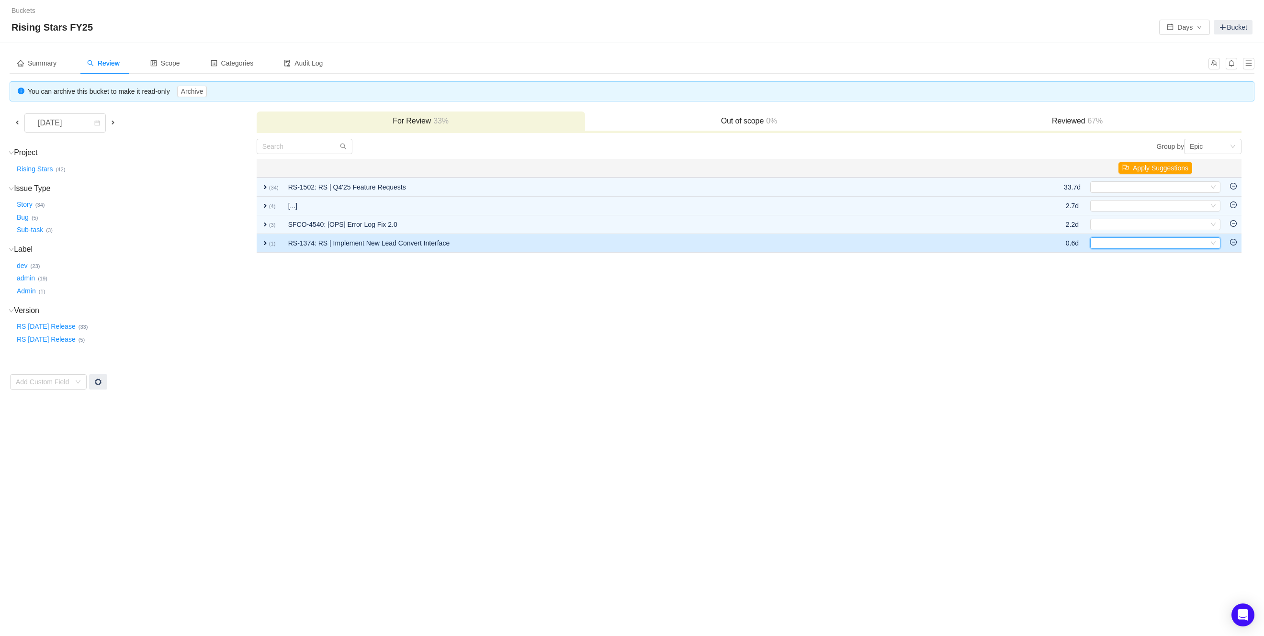
click at [1186, 243] on div "Select" at bounding box center [1151, 243] width 114 height 11
type input "lead"
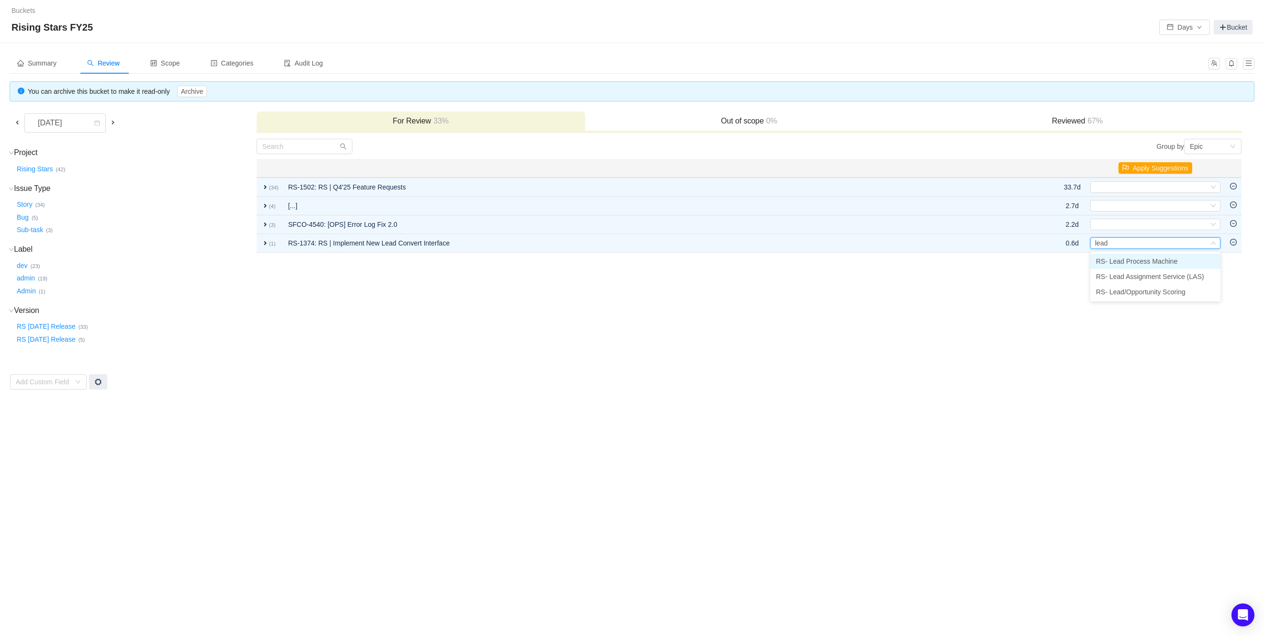
click at [1184, 263] on li "RS- Lead Process Machine" at bounding box center [1155, 261] width 130 height 15
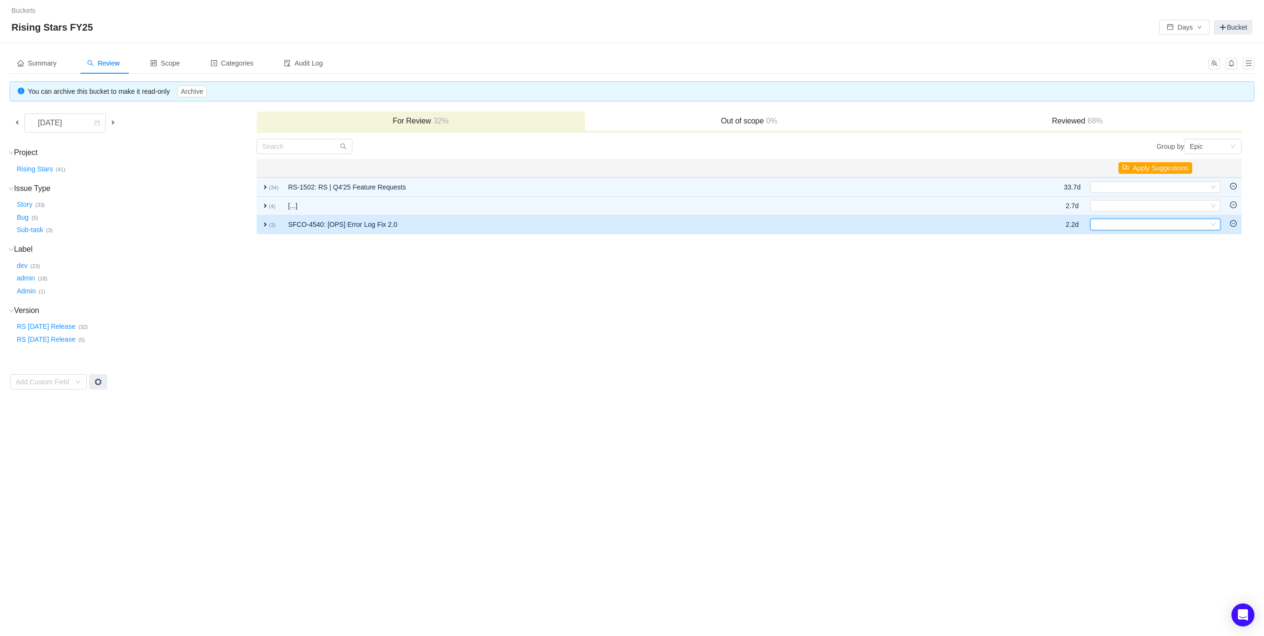
click at [1120, 224] on div "Select" at bounding box center [1151, 224] width 114 height 11
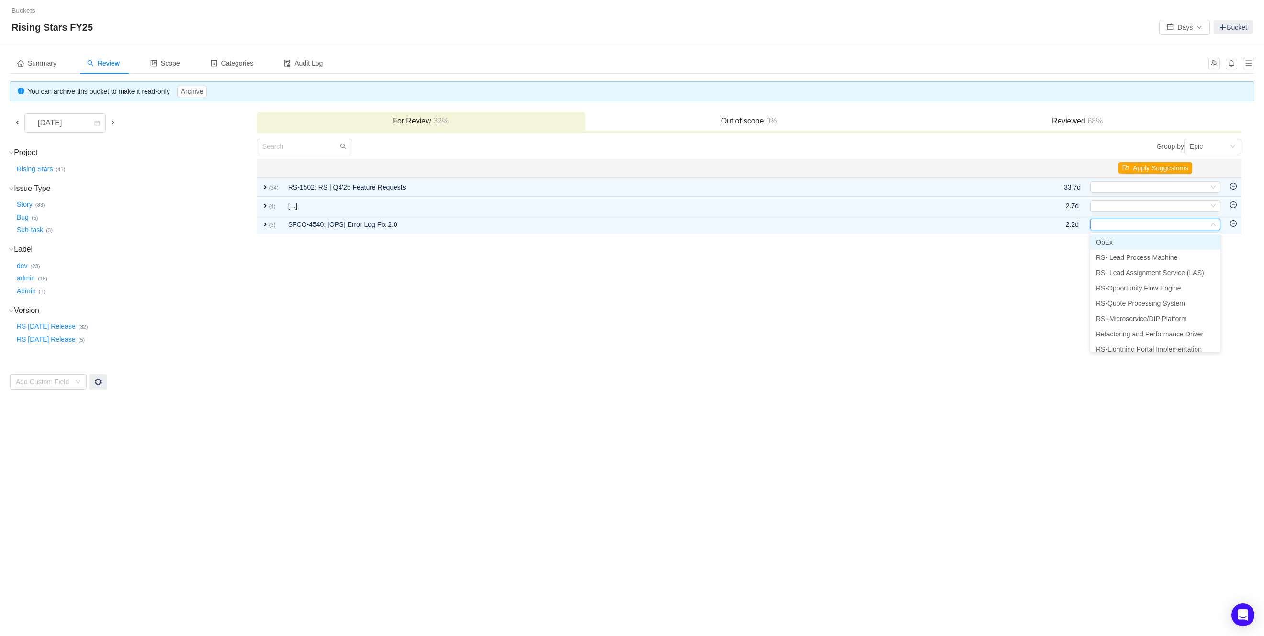
click at [1122, 238] on li "OpEx" at bounding box center [1155, 242] width 130 height 15
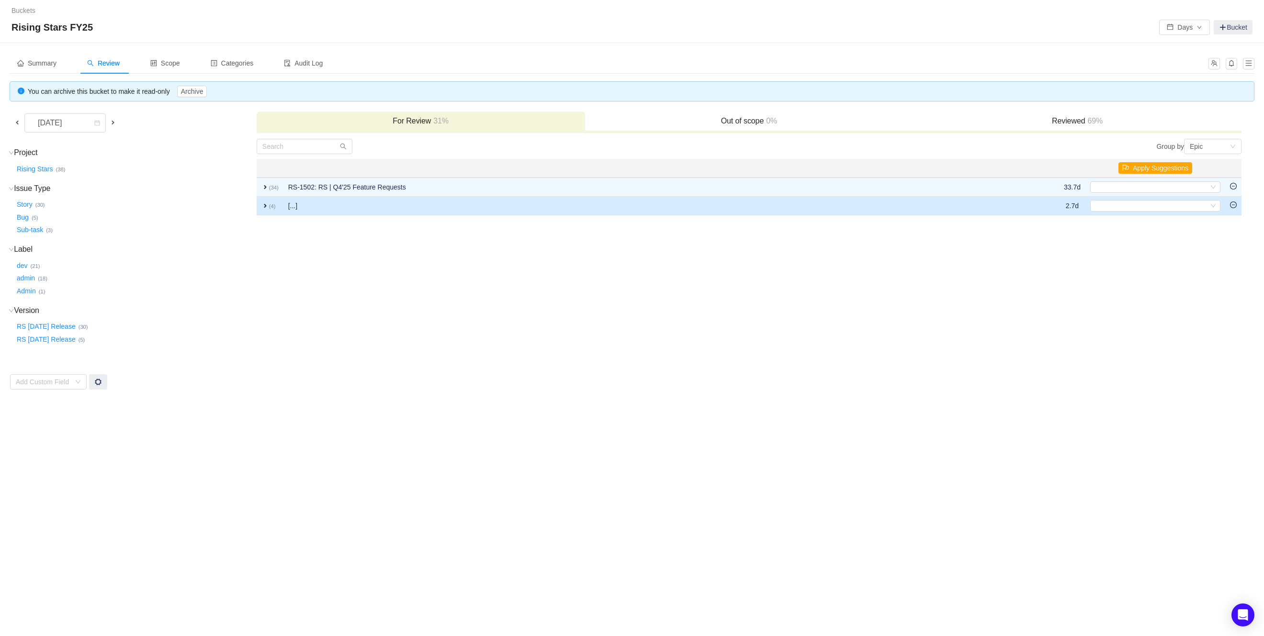
click at [265, 210] on td "expand (4)" at bounding box center [270, 206] width 27 height 19
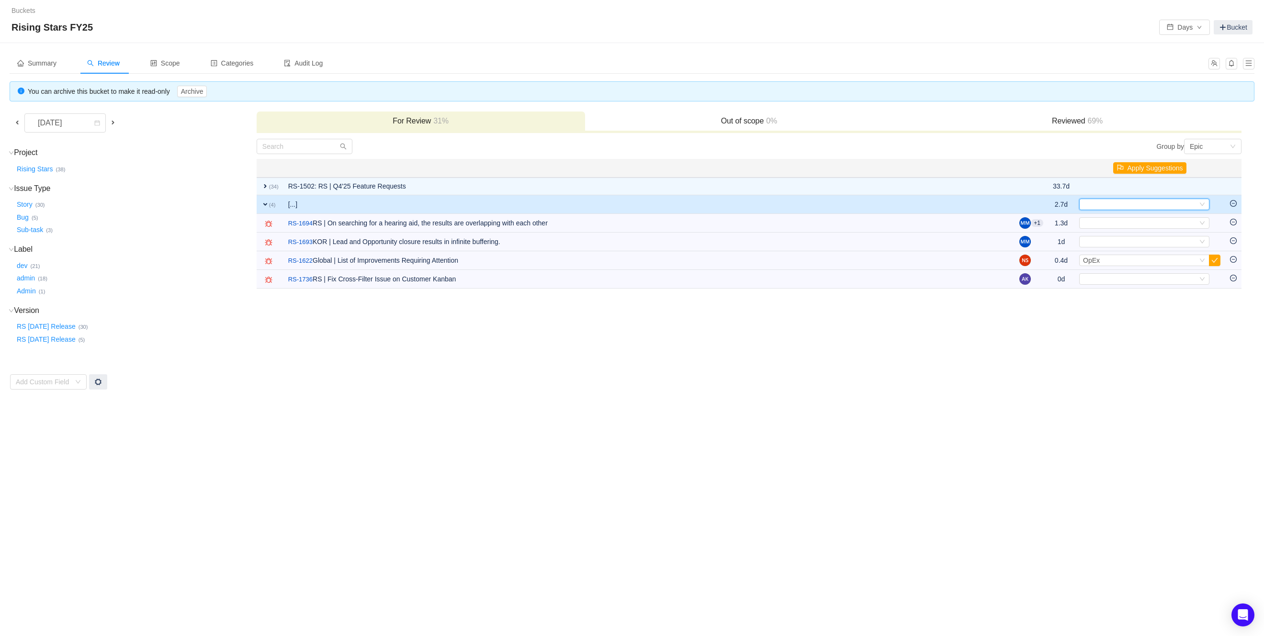
click at [1096, 203] on div "Select" at bounding box center [1140, 204] width 114 height 11
click at [1105, 219] on li "OpEx" at bounding box center [1144, 221] width 130 height 15
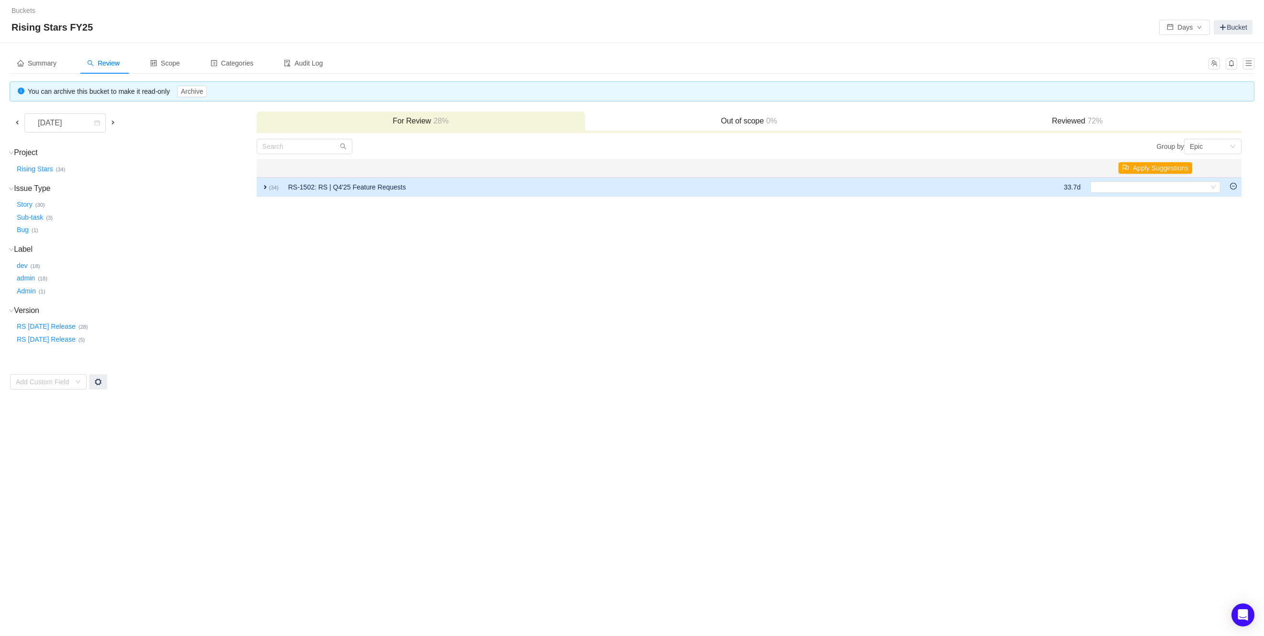
click at [262, 189] on span "expand" at bounding box center [265, 187] width 8 height 8
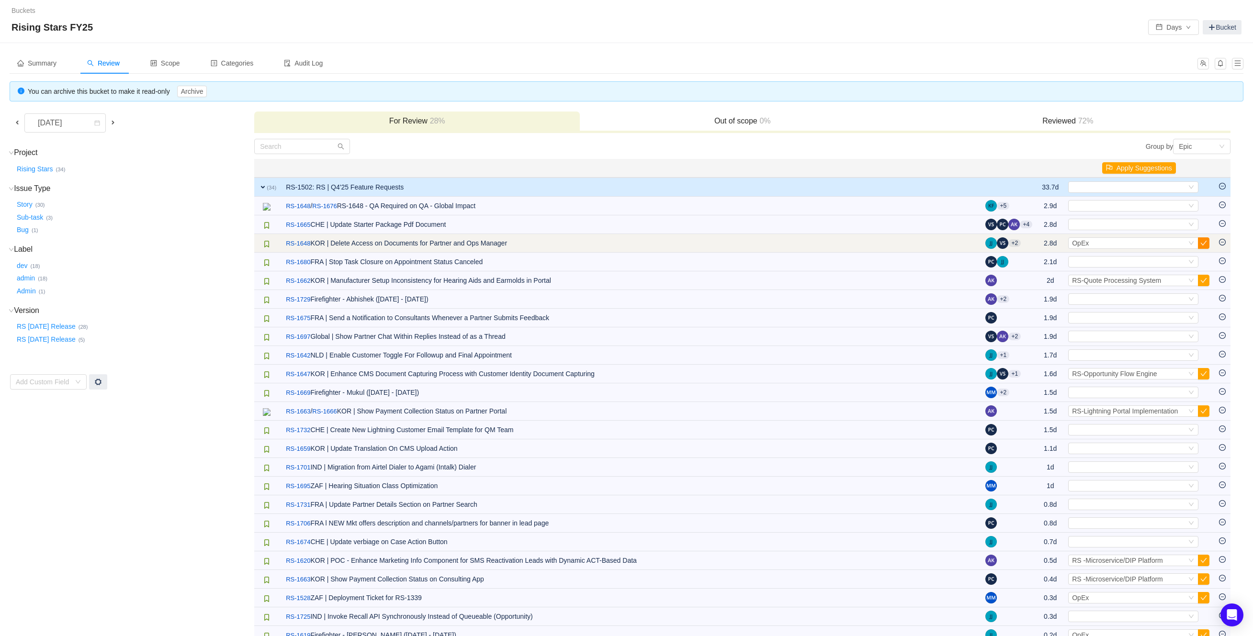
click at [1206, 241] on button "button" at bounding box center [1203, 242] width 11 height 11
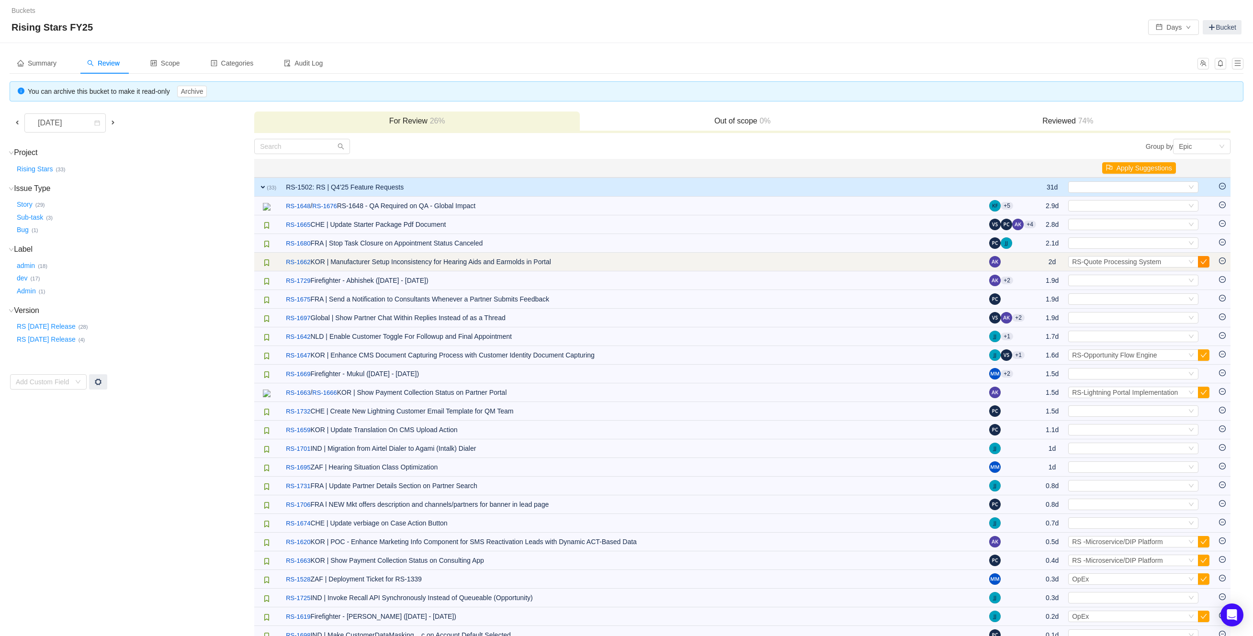
click at [1207, 260] on button "button" at bounding box center [1203, 261] width 11 height 11
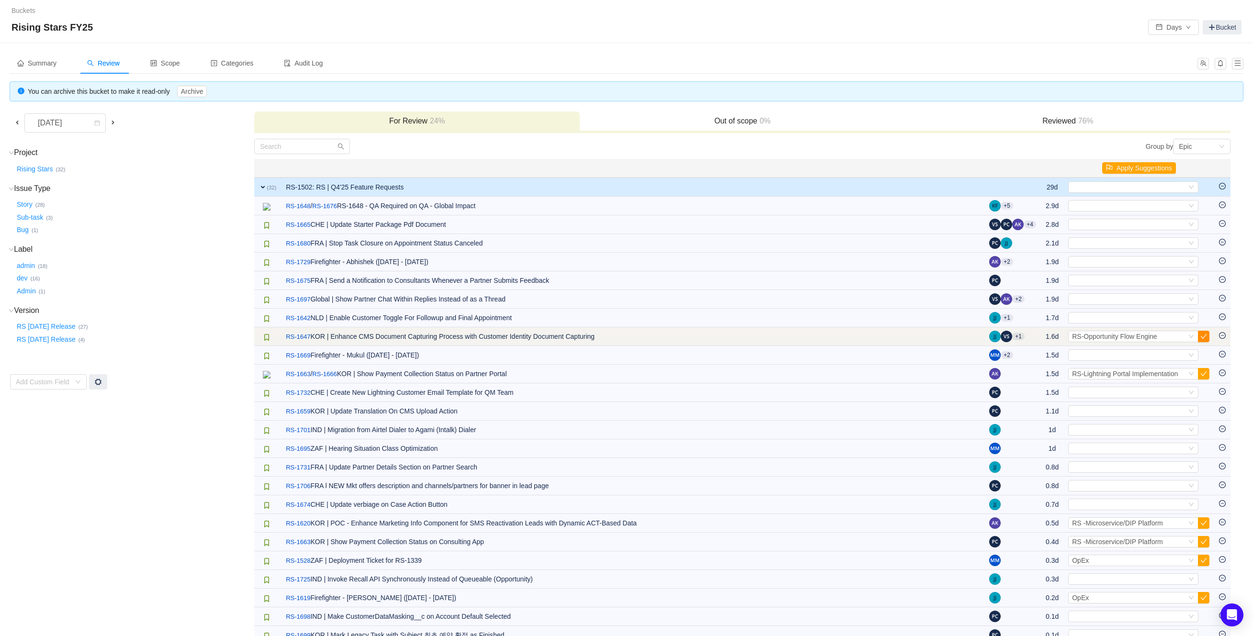
click at [1205, 335] on button "button" at bounding box center [1203, 336] width 11 height 11
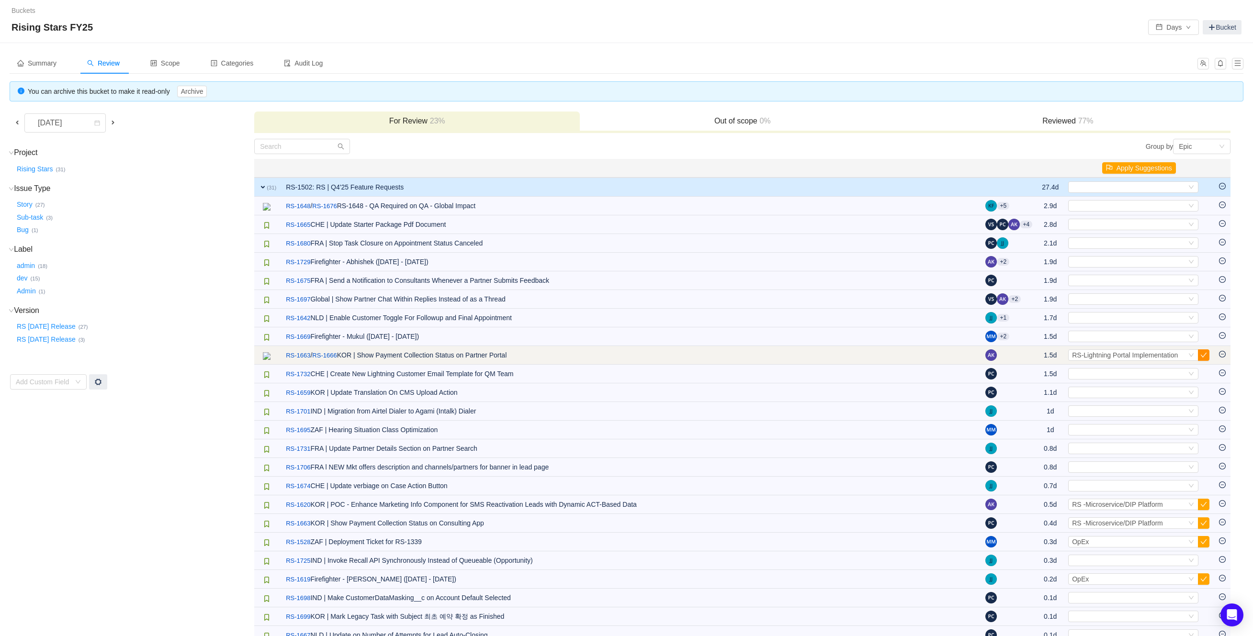
click at [1206, 355] on button "button" at bounding box center [1203, 354] width 11 height 11
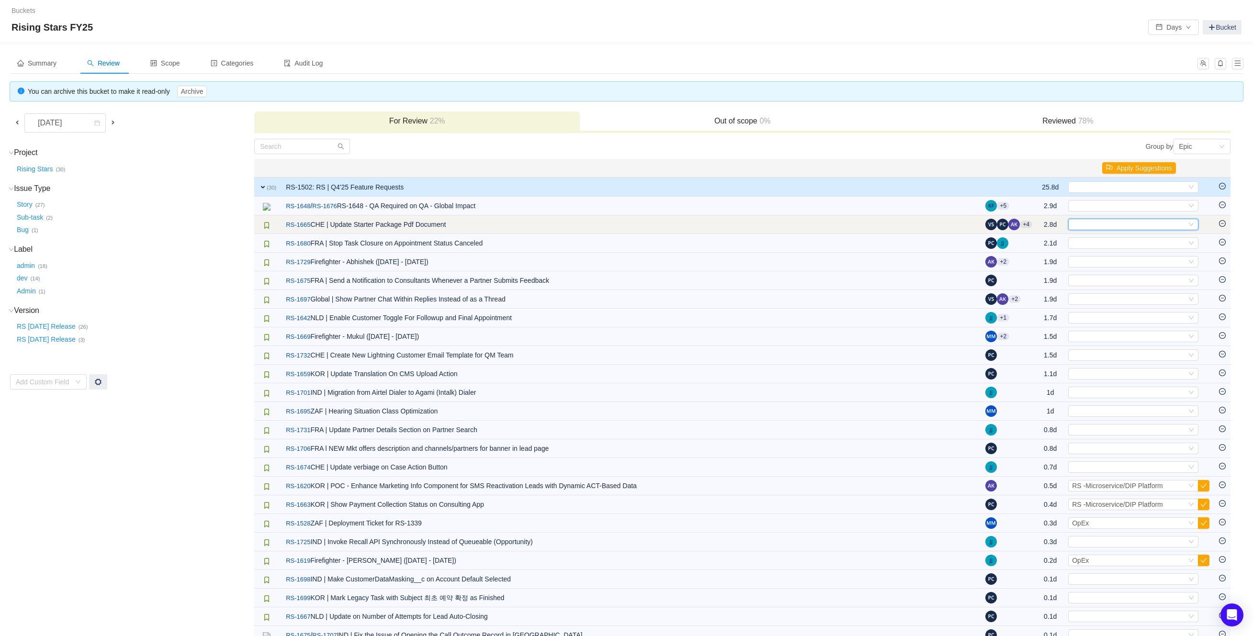
click at [1124, 221] on div "Select" at bounding box center [1129, 224] width 114 height 11
type input "quo"
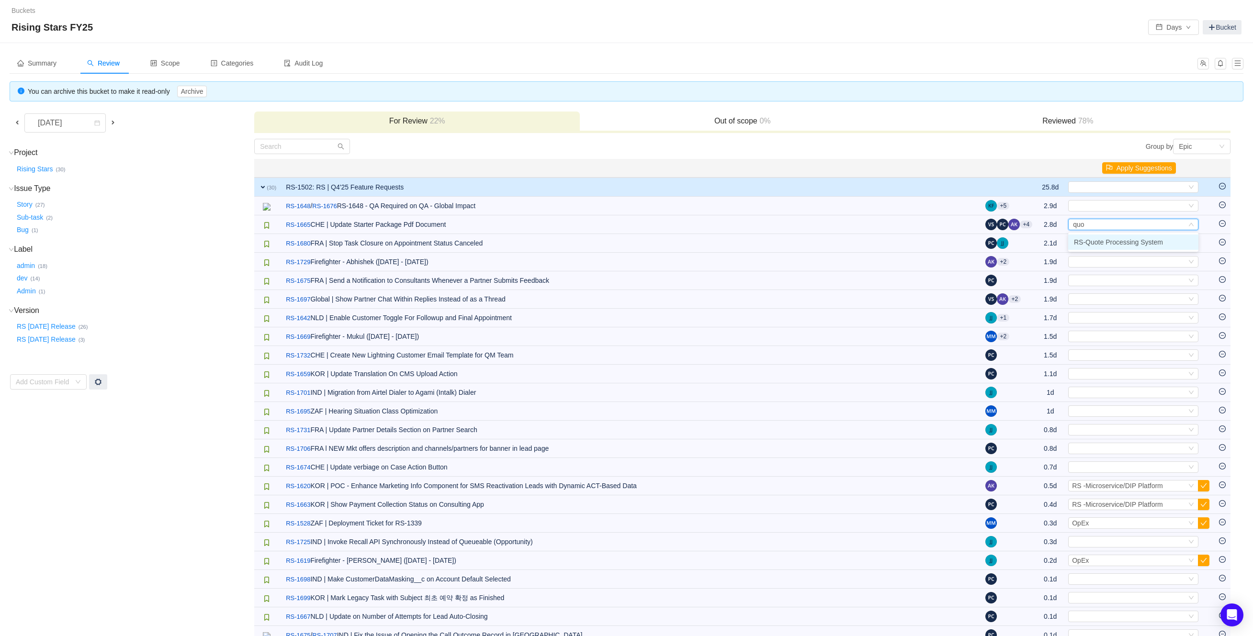
click at [1128, 243] on span "RS-Quote Processing System" at bounding box center [1118, 242] width 89 height 8
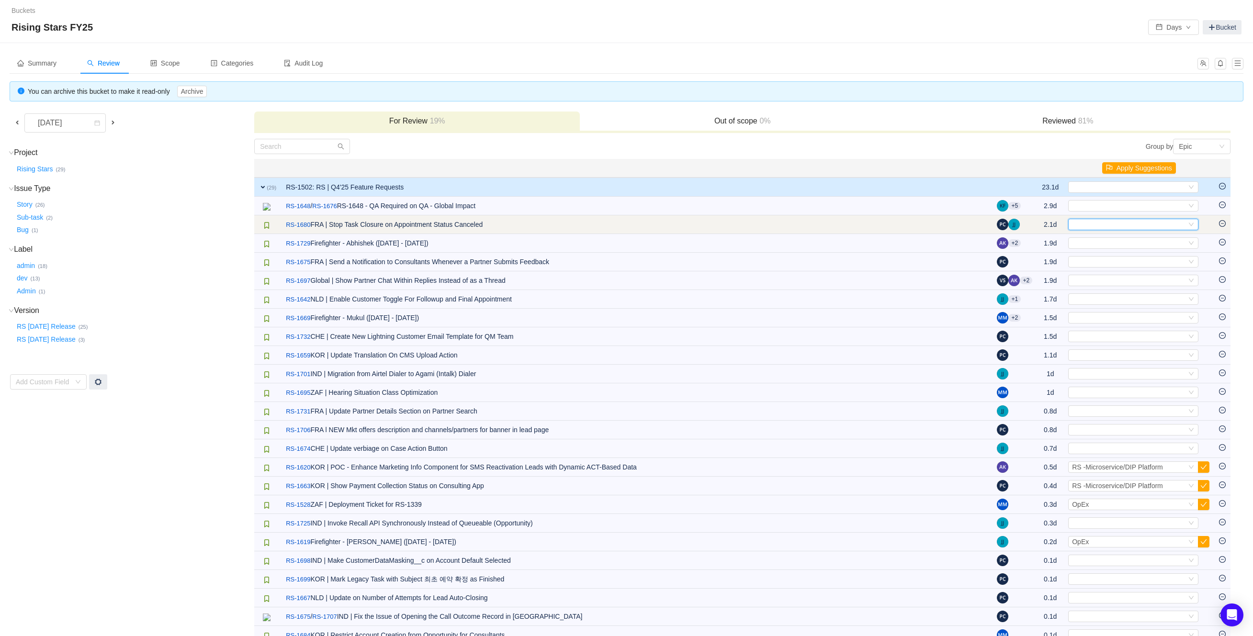
click at [1145, 224] on div "Select" at bounding box center [1129, 224] width 114 height 11
type input "quo"
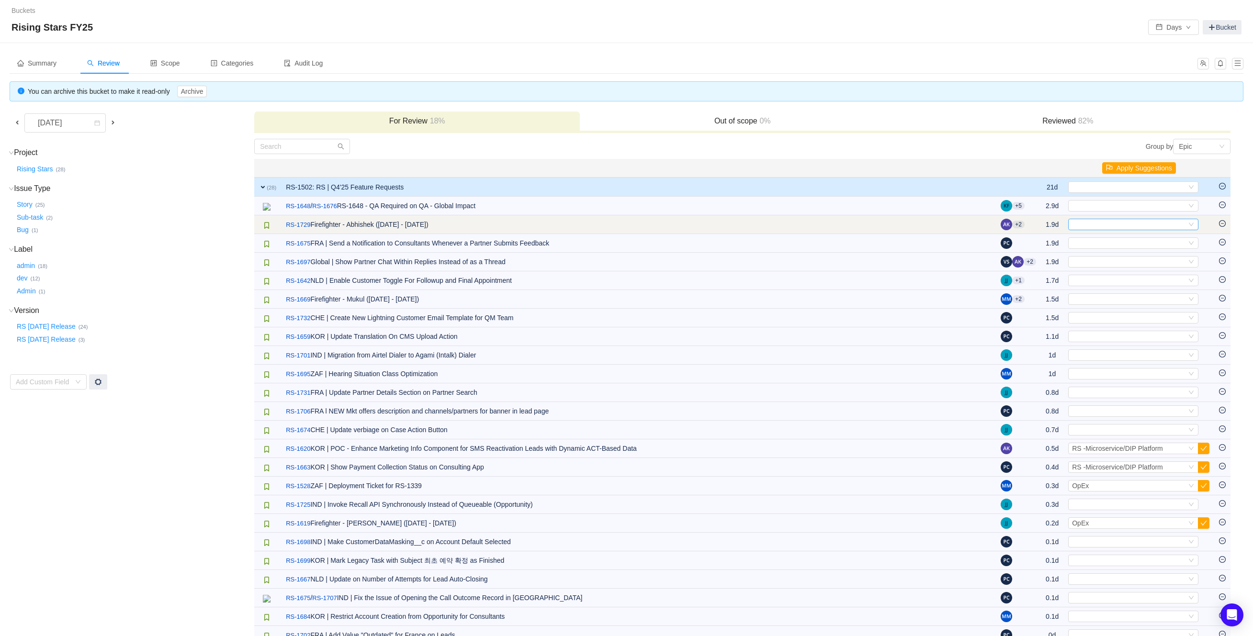
click at [1145, 225] on div "Select" at bounding box center [1129, 224] width 114 height 11
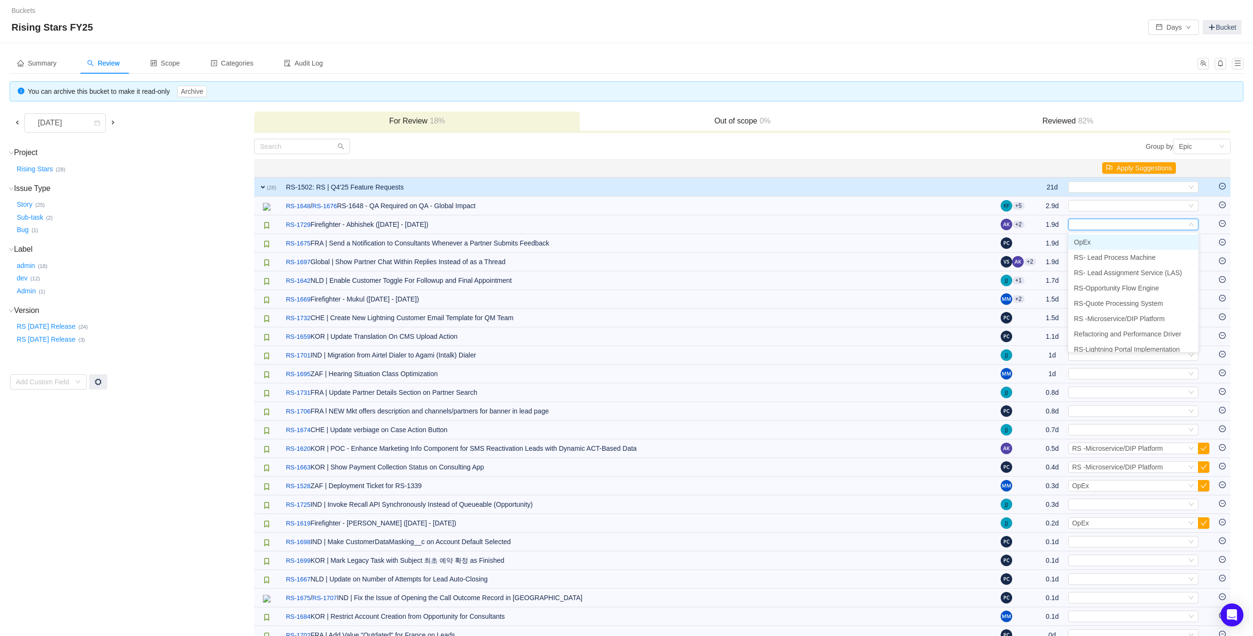
click at [1139, 242] on li "OpEx" at bounding box center [1133, 242] width 130 height 15
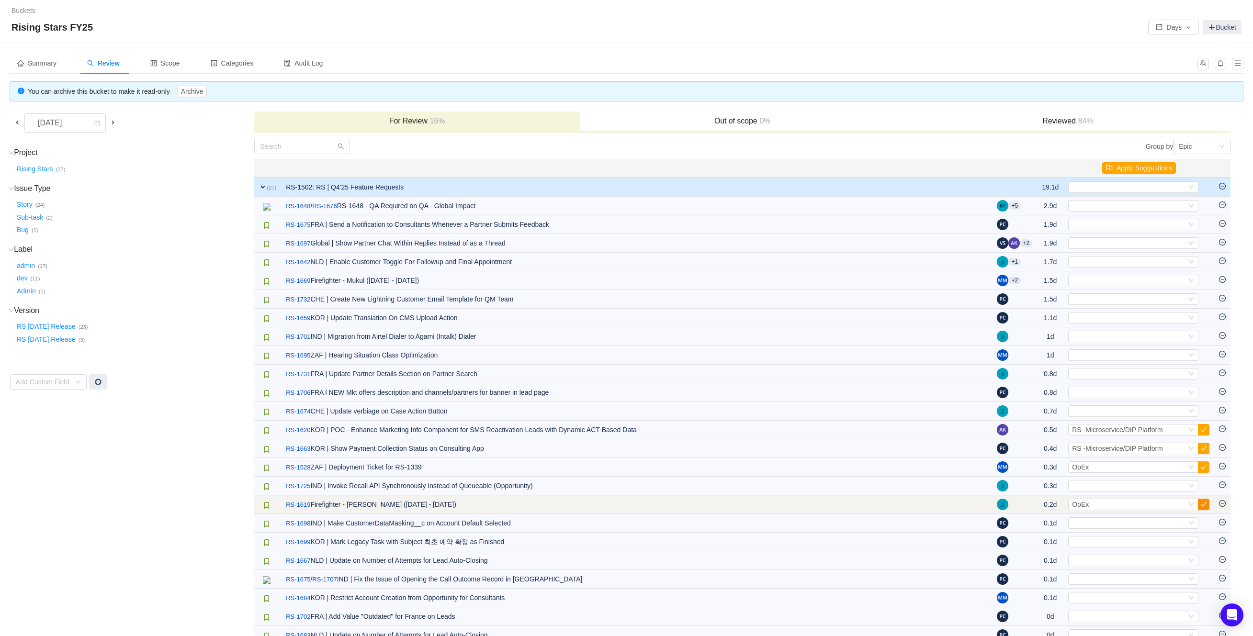
click at [1207, 509] on button "button" at bounding box center [1203, 504] width 11 height 11
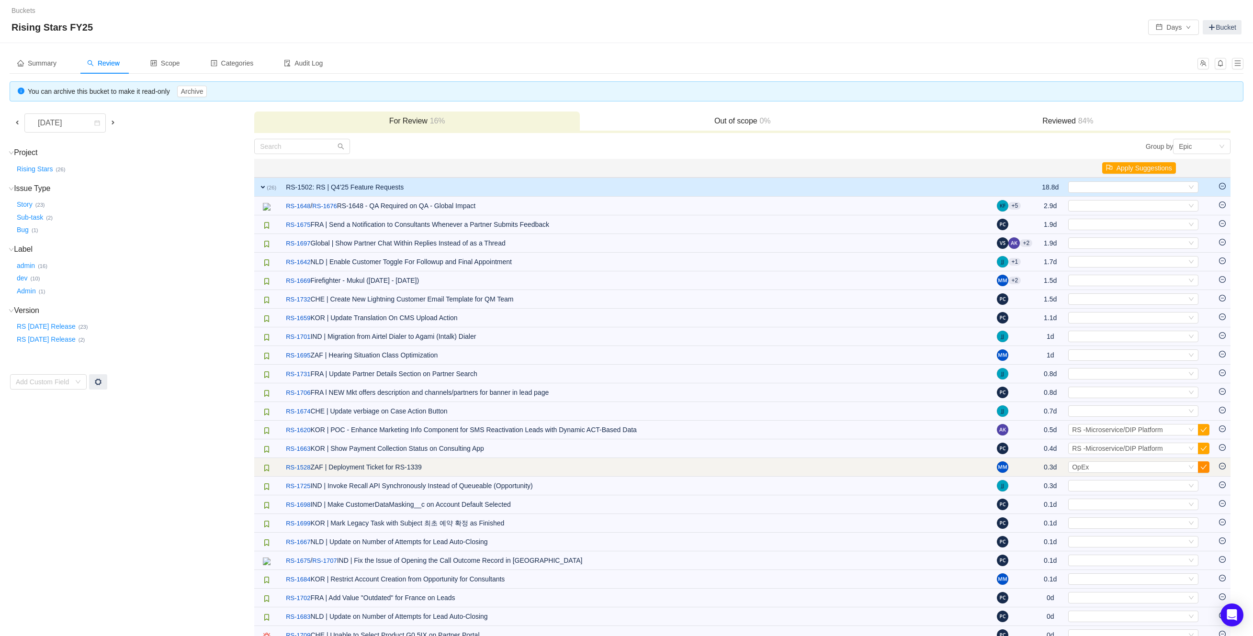
click at [1207, 470] on button "button" at bounding box center [1203, 467] width 11 height 11
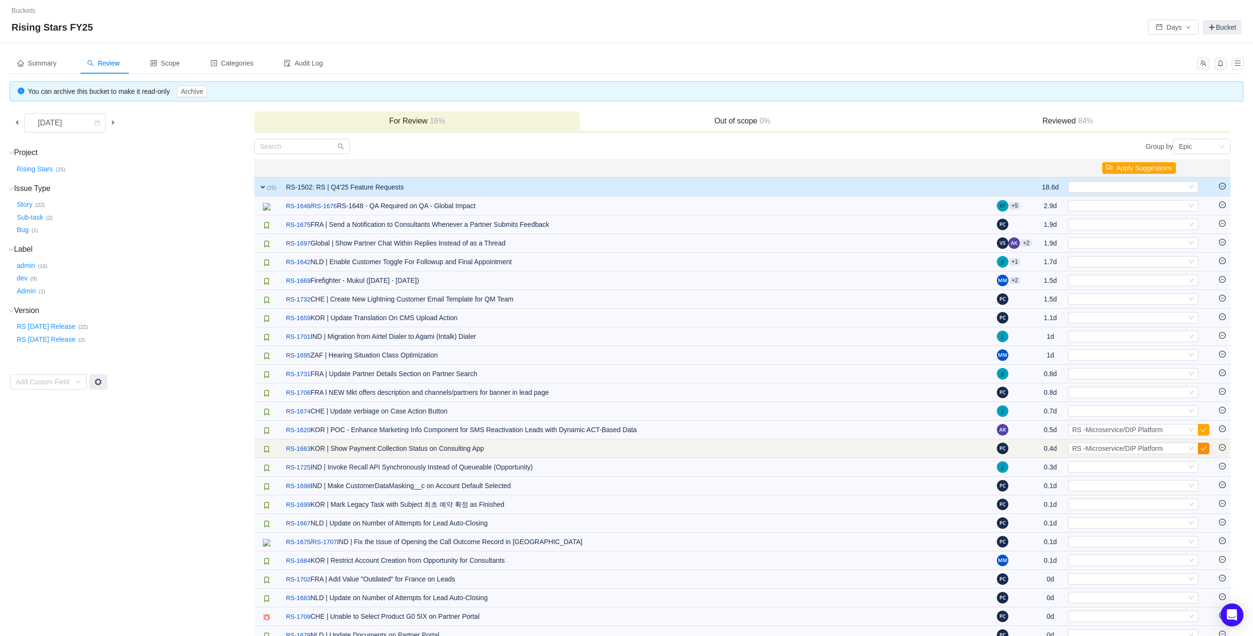
click at [1201, 454] on button "button" at bounding box center [1203, 448] width 11 height 11
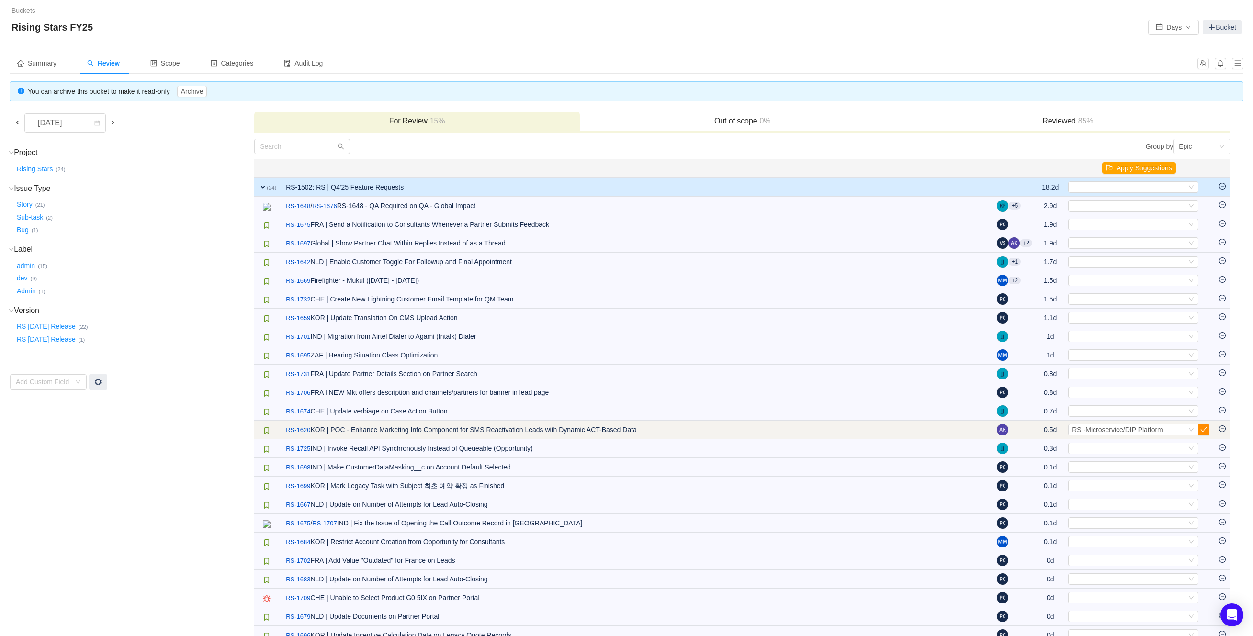
click at [1204, 434] on button "button" at bounding box center [1203, 429] width 11 height 11
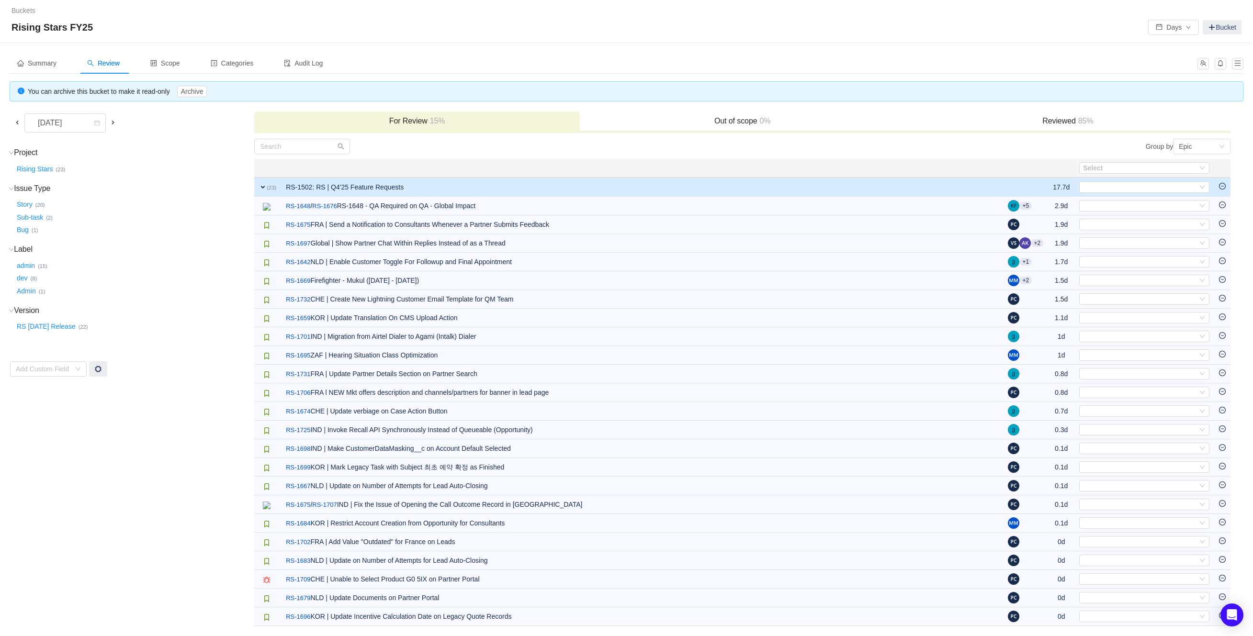
scroll to position [5, 0]
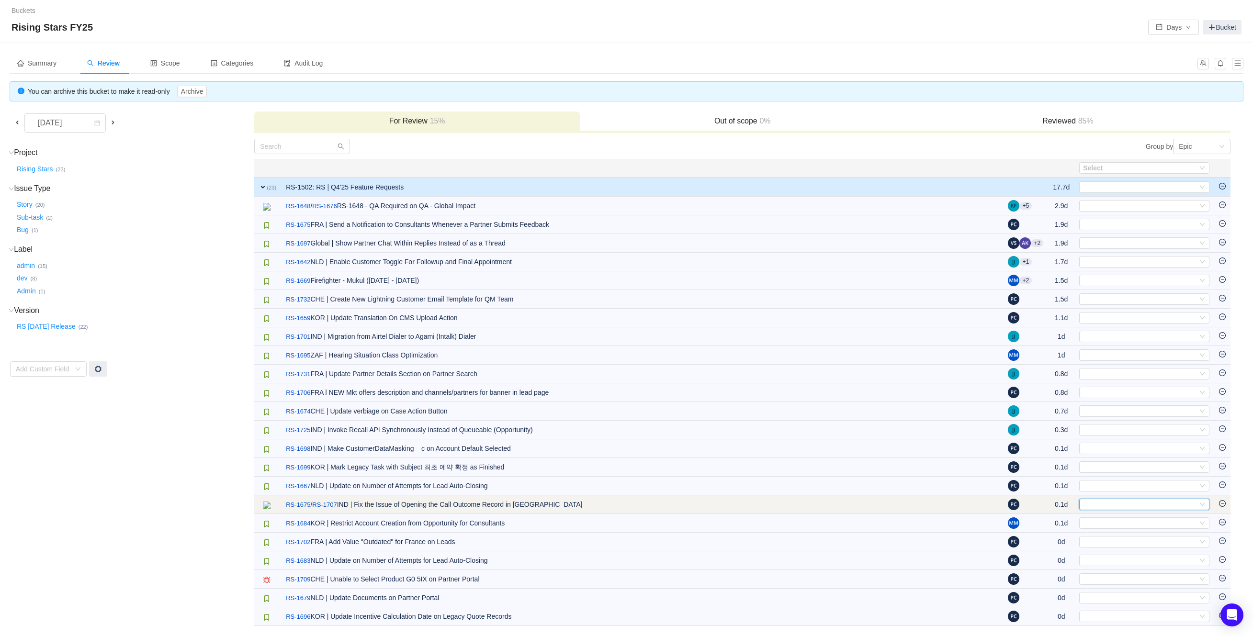
click at [1140, 500] on div "Select" at bounding box center [1140, 504] width 114 height 11
type input "op"
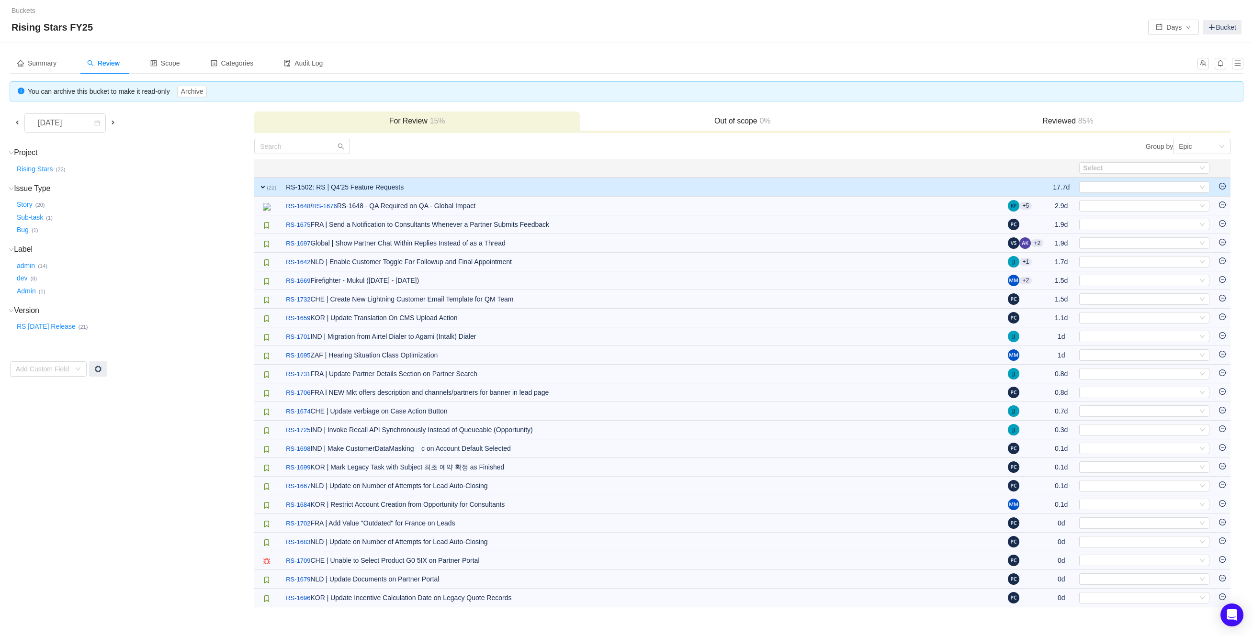
scroll to position [0, 0]
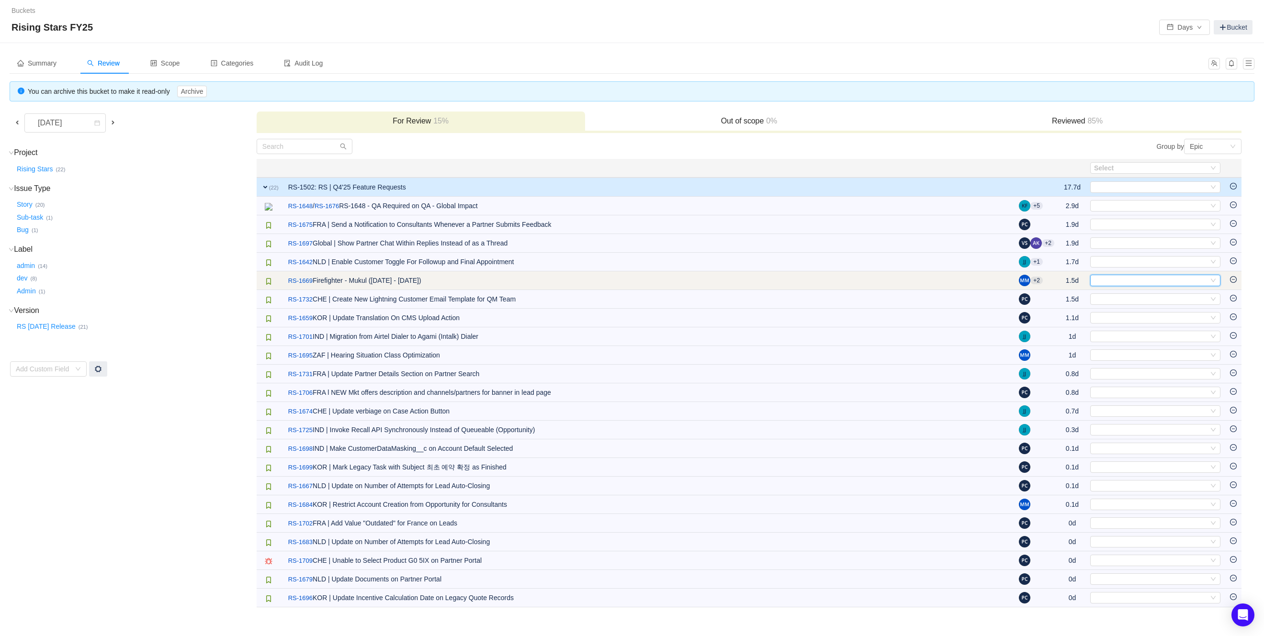
click at [1128, 286] on div "Select" at bounding box center [1151, 280] width 114 height 11
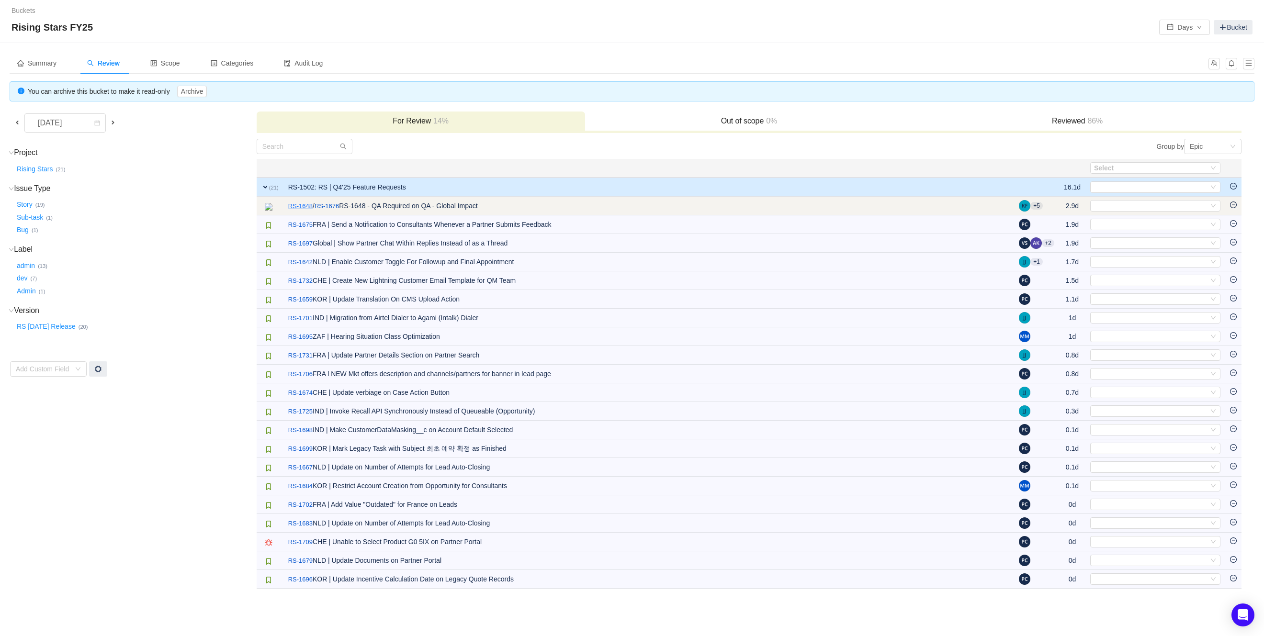
click at [299, 207] on link "RS-1648" at bounding box center [300, 207] width 24 height 10
click at [1129, 206] on div "Select" at bounding box center [1151, 206] width 114 height 11
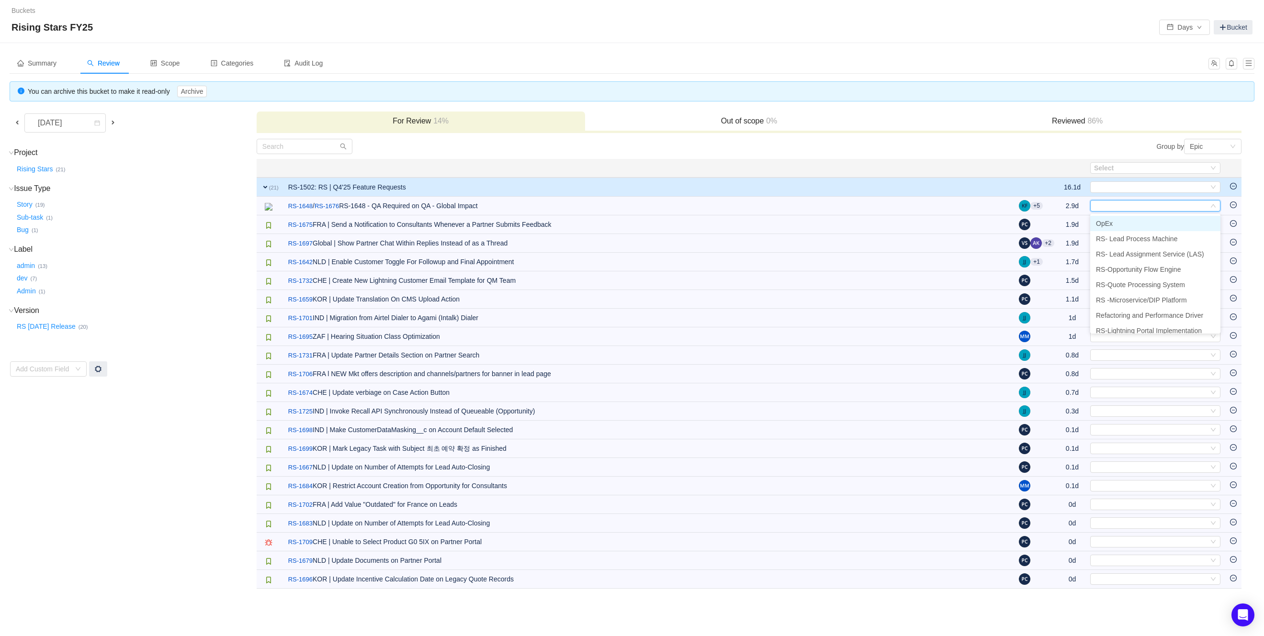
click at [1106, 225] on span "OpEx" at bounding box center [1104, 224] width 17 height 8
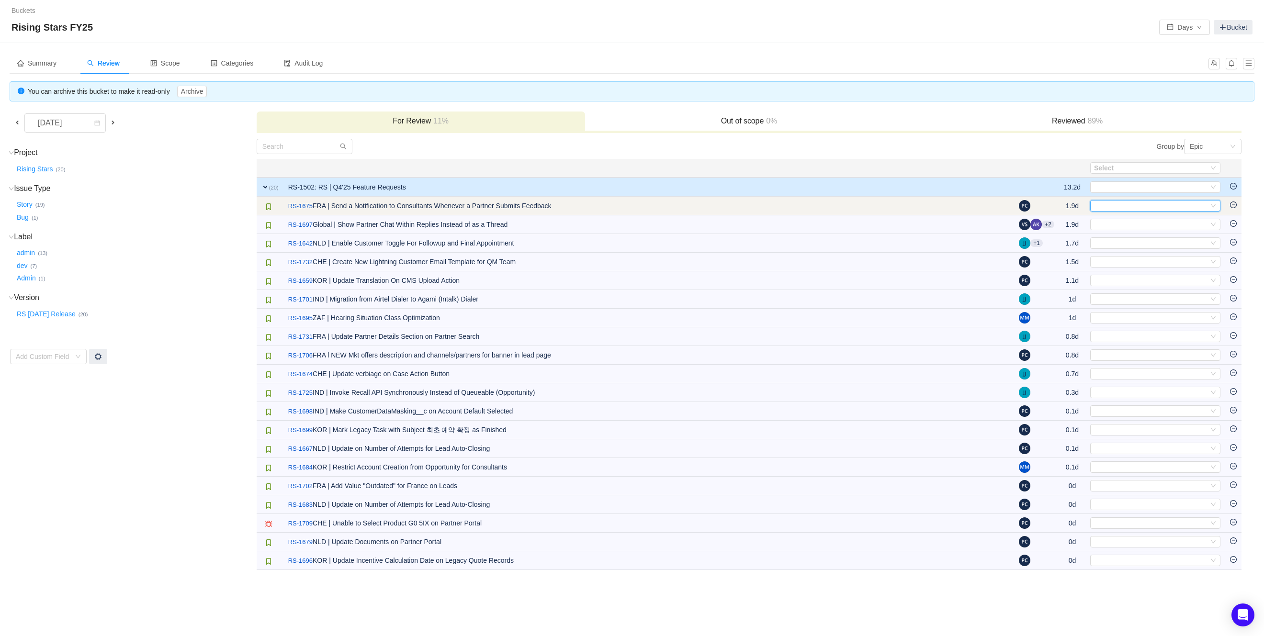
click at [1137, 207] on div "Select" at bounding box center [1151, 206] width 114 height 11
type input "f"
type input "a"
type input "port"
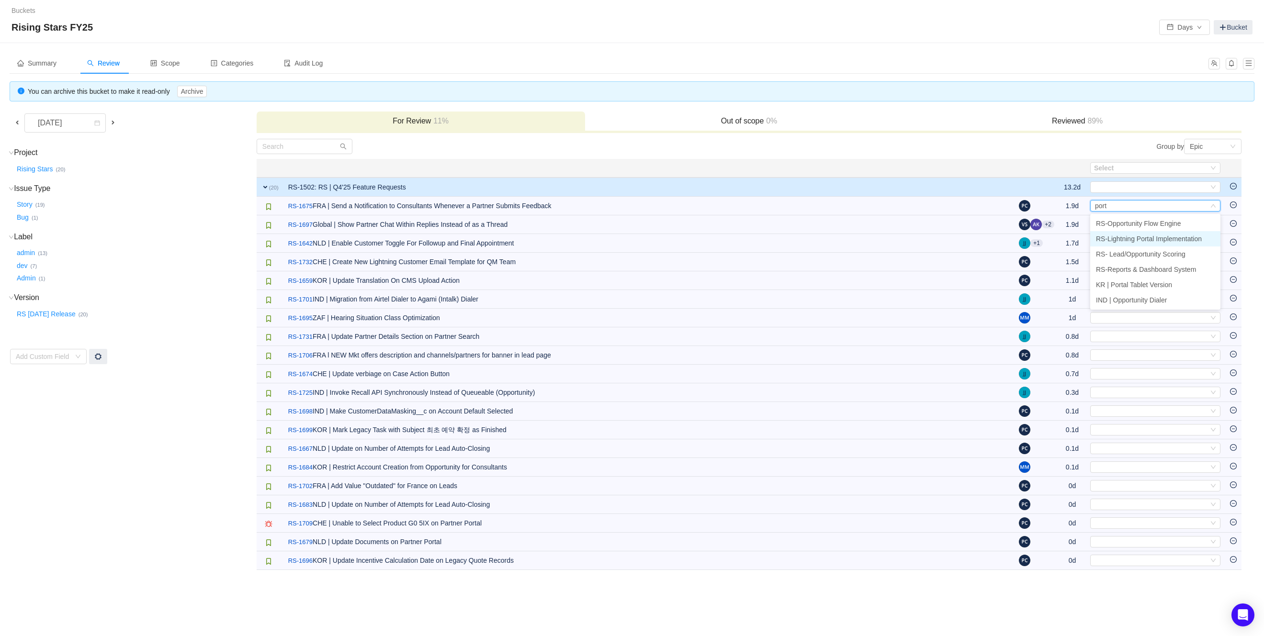
click at [1172, 237] on span "RS-Lightning Portal Implementation" at bounding box center [1149, 239] width 106 height 8
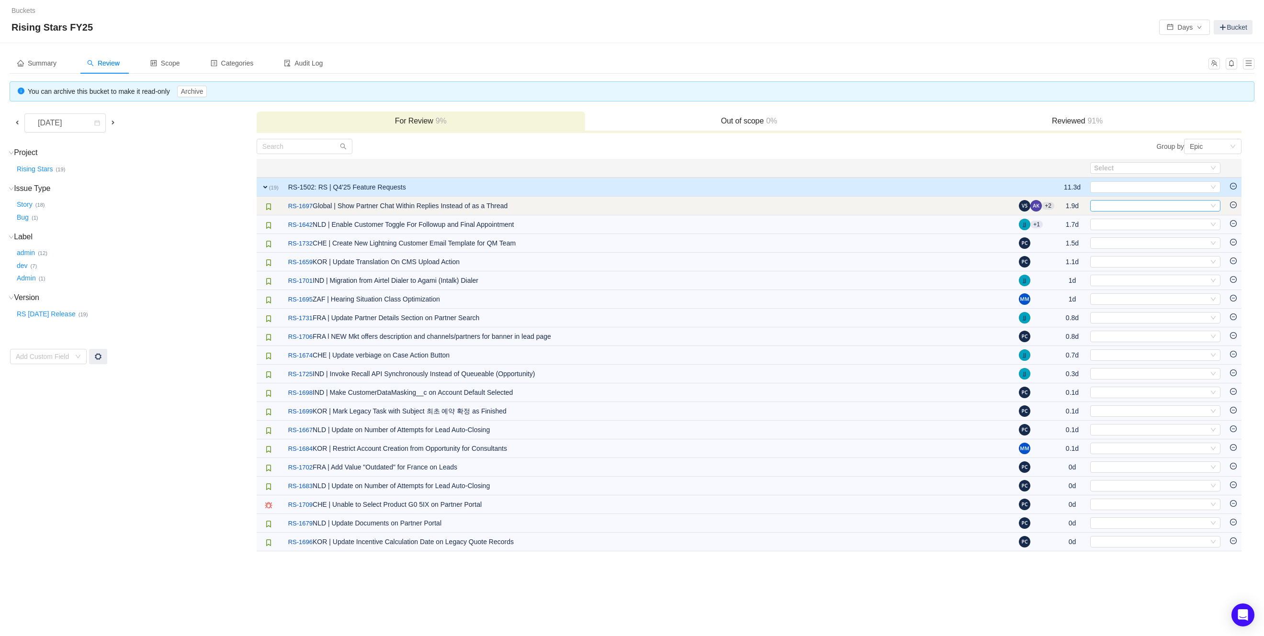
click at [1183, 208] on div "Select" at bounding box center [1151, 206] width 114 height 11
type input "porta"
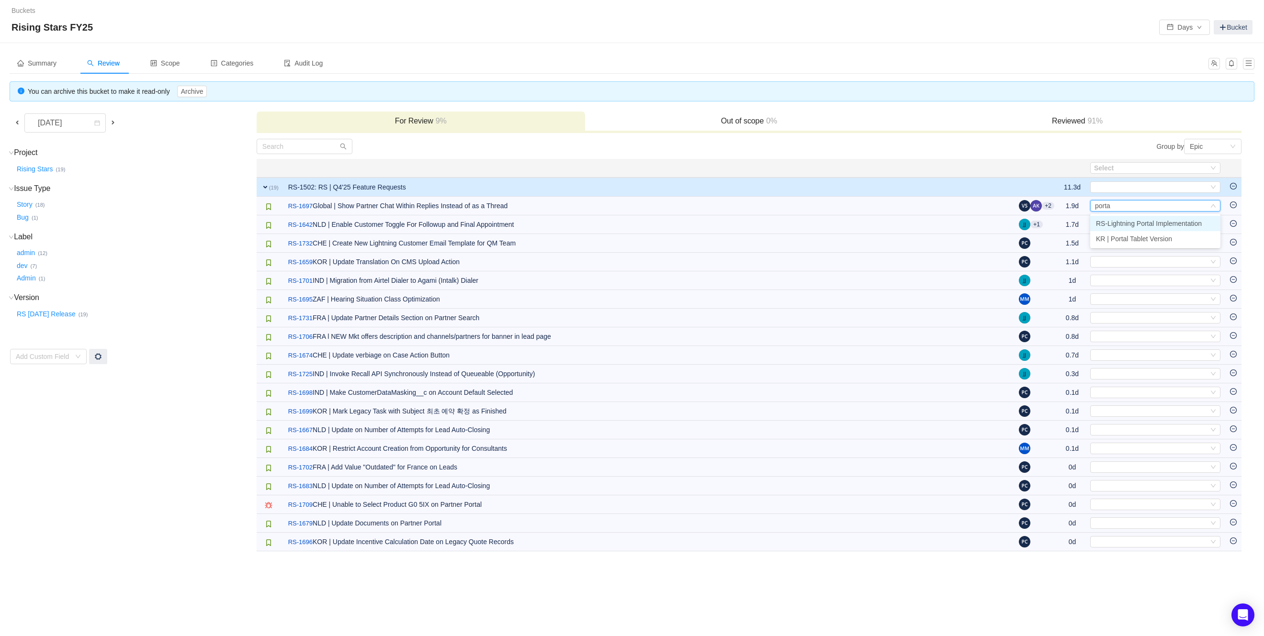
click at [1181, 223] on span "RS-Lightning Portal Implementation" at bounding box center [1149, 224] width 106 height 8
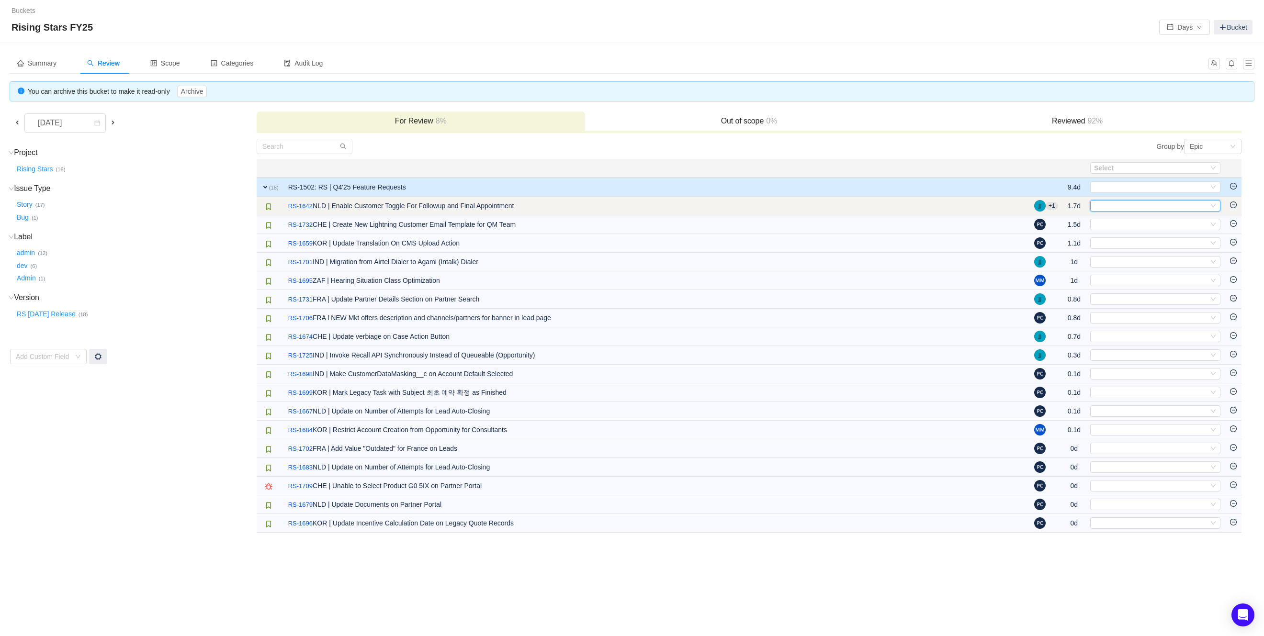
click at [1181, 205] on div "Select" at bounding box center [1151, 206] width 114 height 11
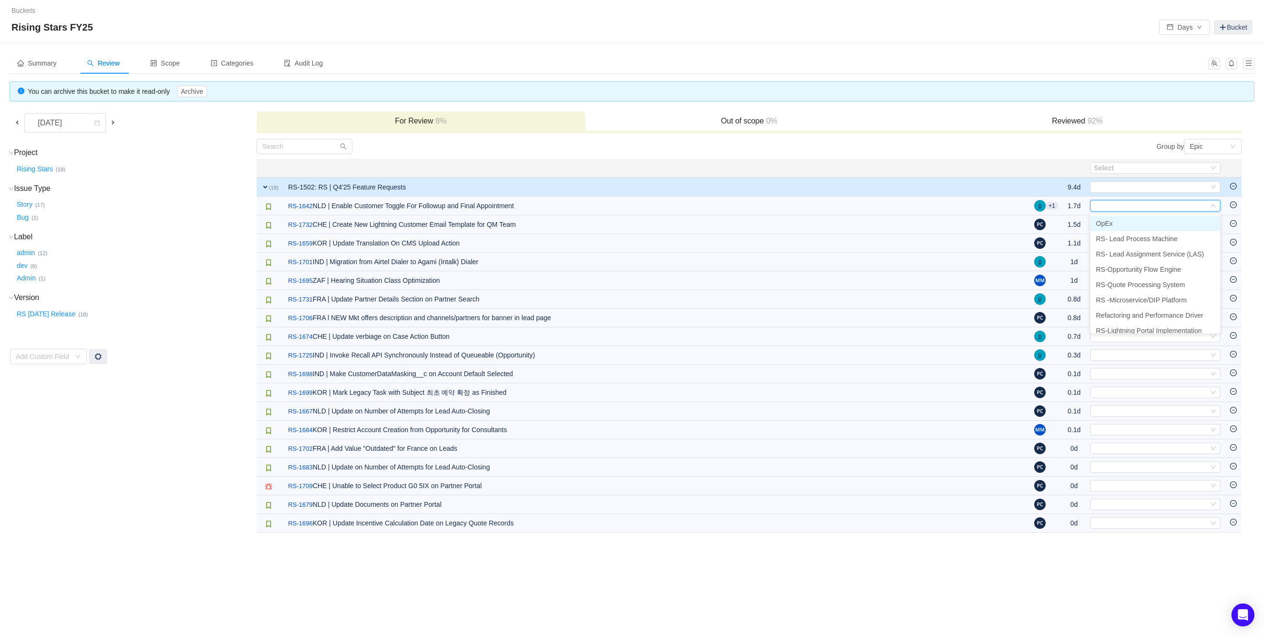
click at [1167, 224] on li "OpEx" at bounding box center [1155, 223] width 130 height 15
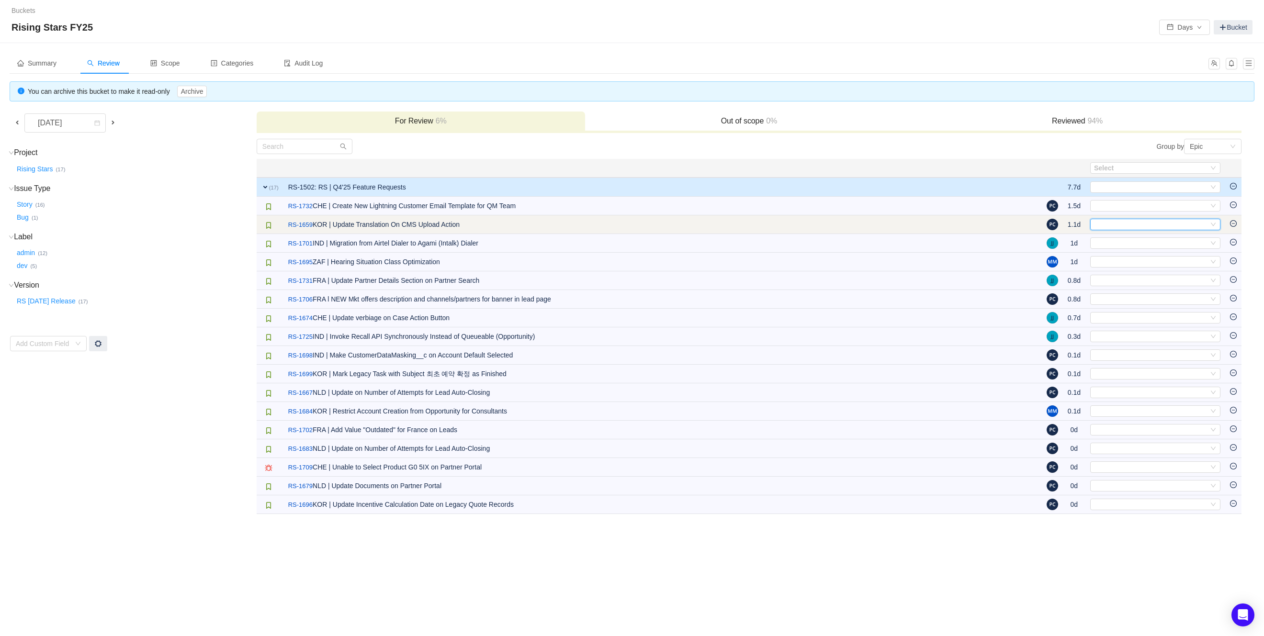
click at [1165, 226] on div "Select" at bounding box center [1151, 224] width 114 height 11
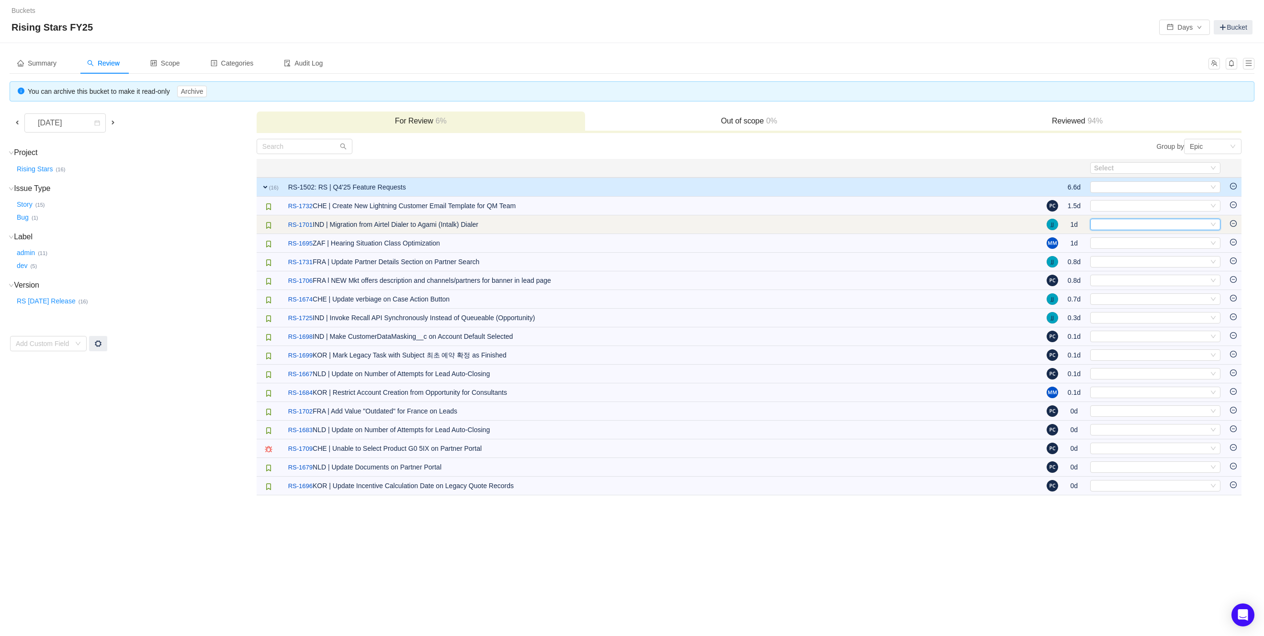
click at [1162, 227] on div "Select" at bounding box center [1151, 224] width 114 height 11
type input "dia"
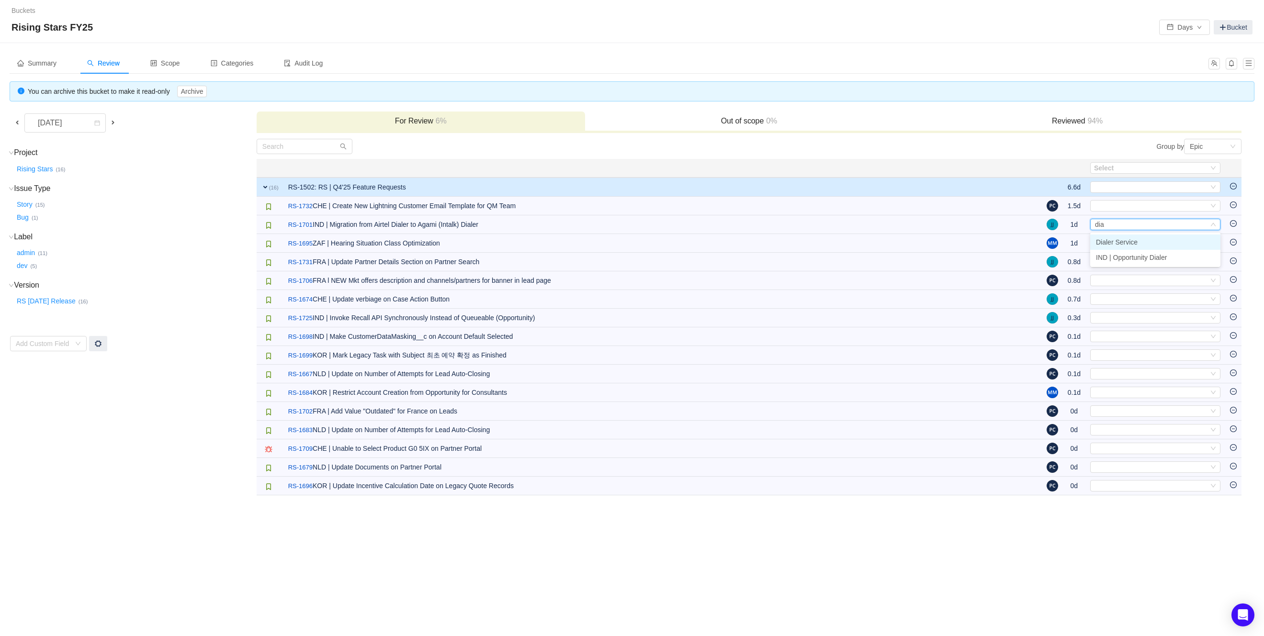
click at [1149, 237] on li "Dialer Service" at bounding box center [1155, 242] width 130 height 15
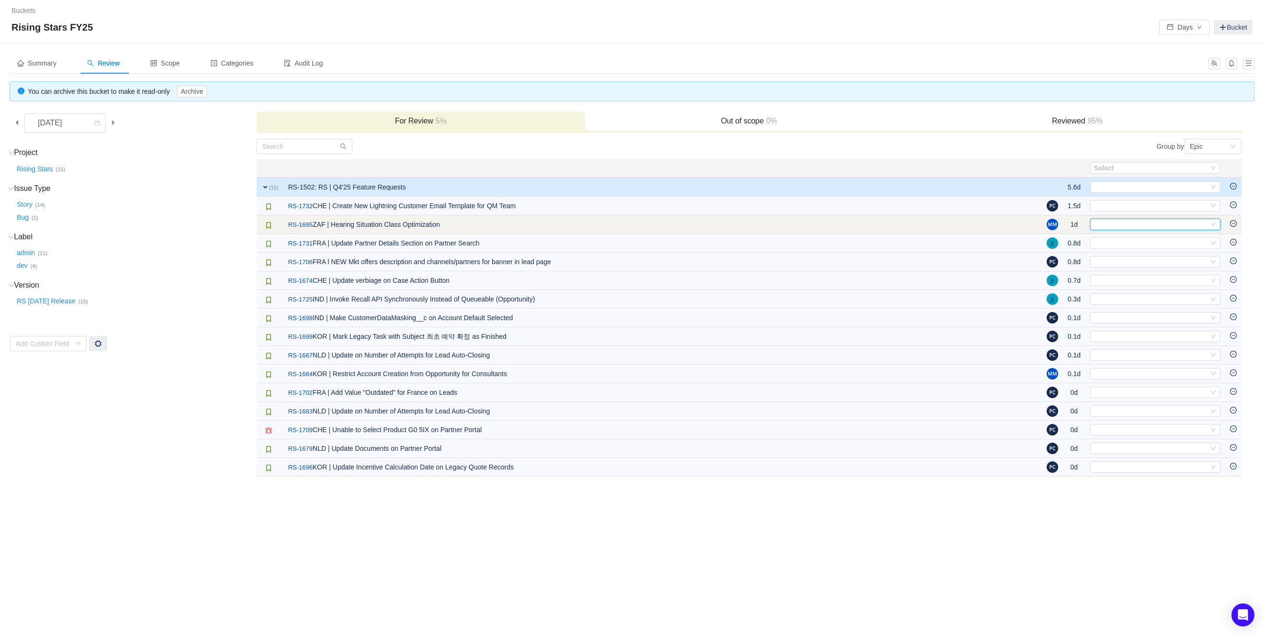
click at [1162, 225] on div "Select" at bounding box center [1151, 224] width 114 height 11
type input "ai"
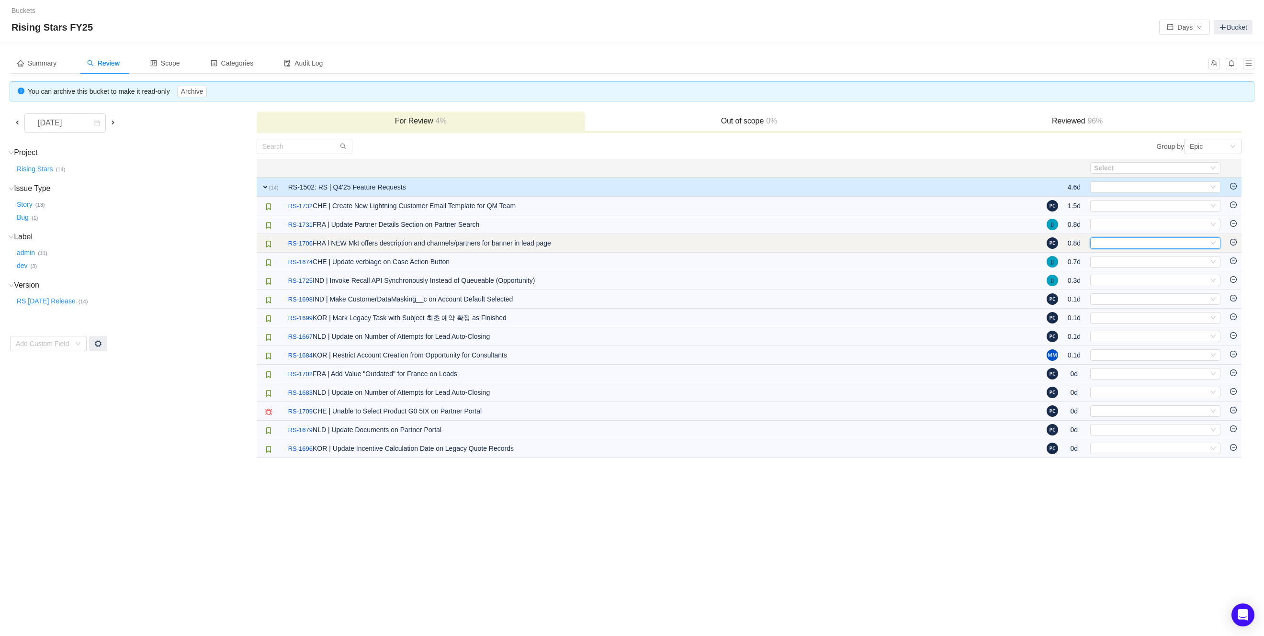
click at [1147, 242] on div "Select" at bounding box center [1151, 243] width 114 height 11
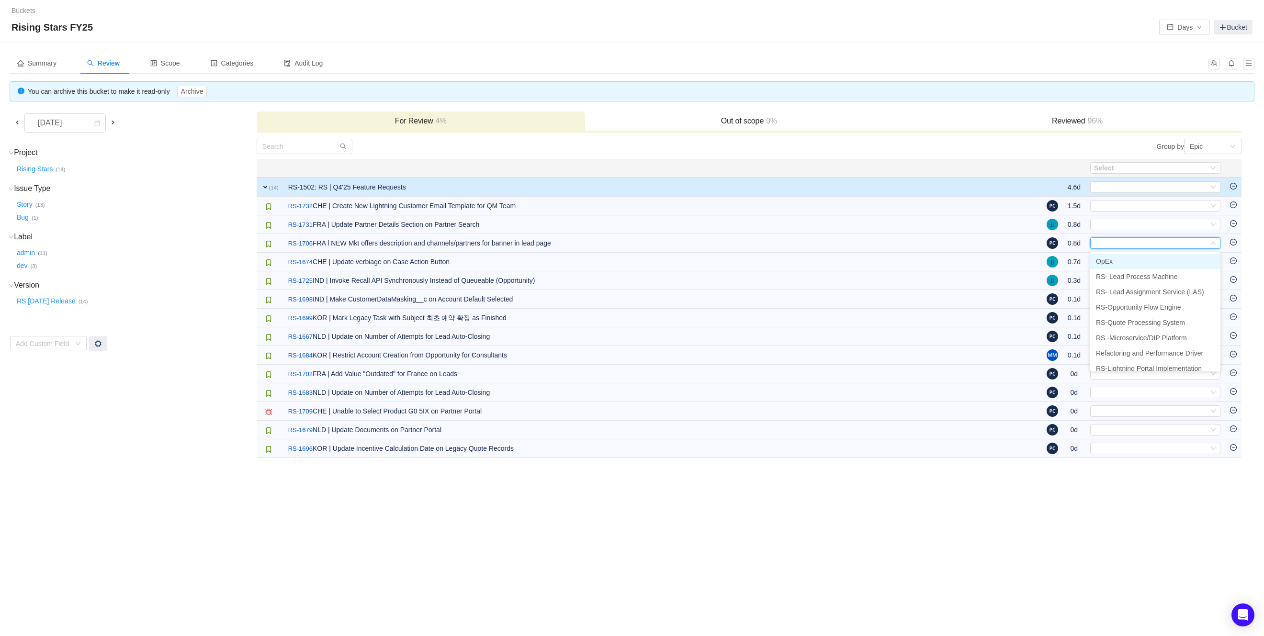
click at [1139, 256] on li "OpEx" at bounding box center [1155, 261] width 130 height 15
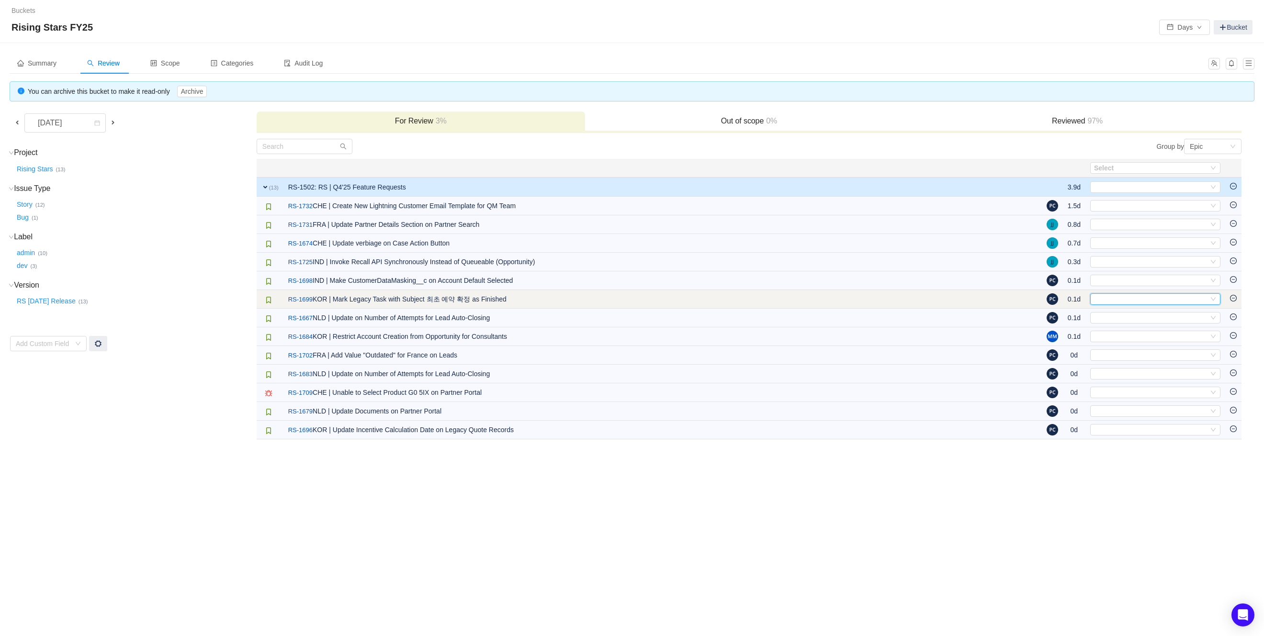
click at [1139, 304] on div "Select" at bounding box center [1151, 299] width 114 height 11
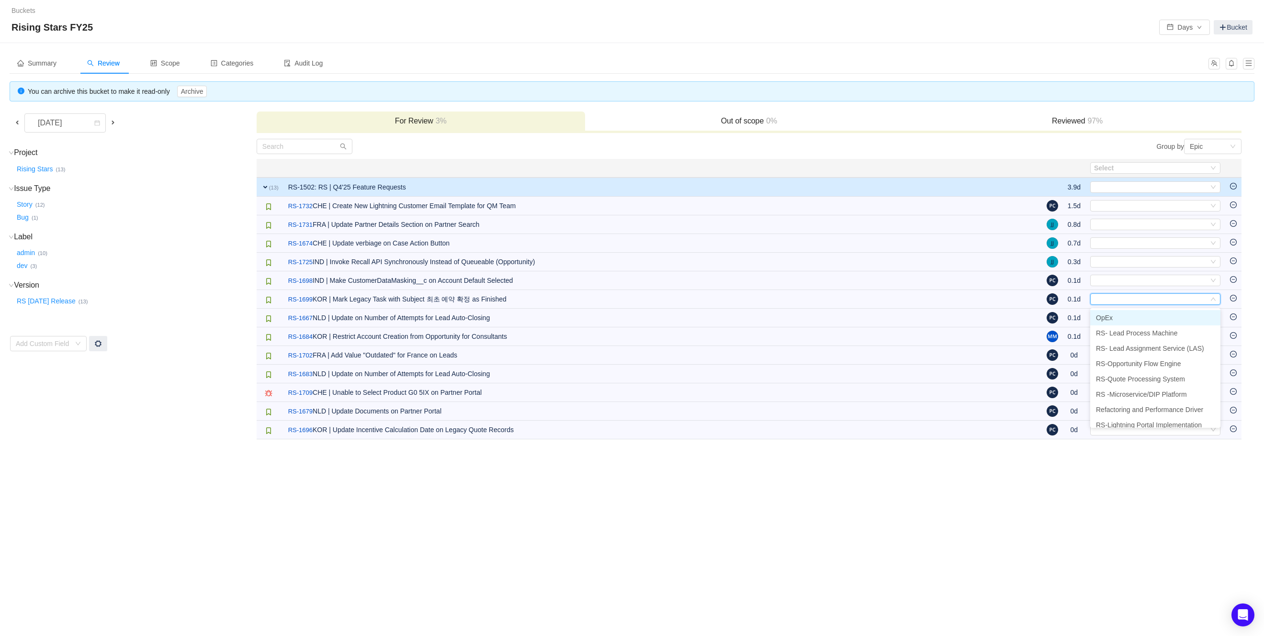
click at [1132, 317] on li "OpEx" at bounding box center [1155, 317] width 130 height 15
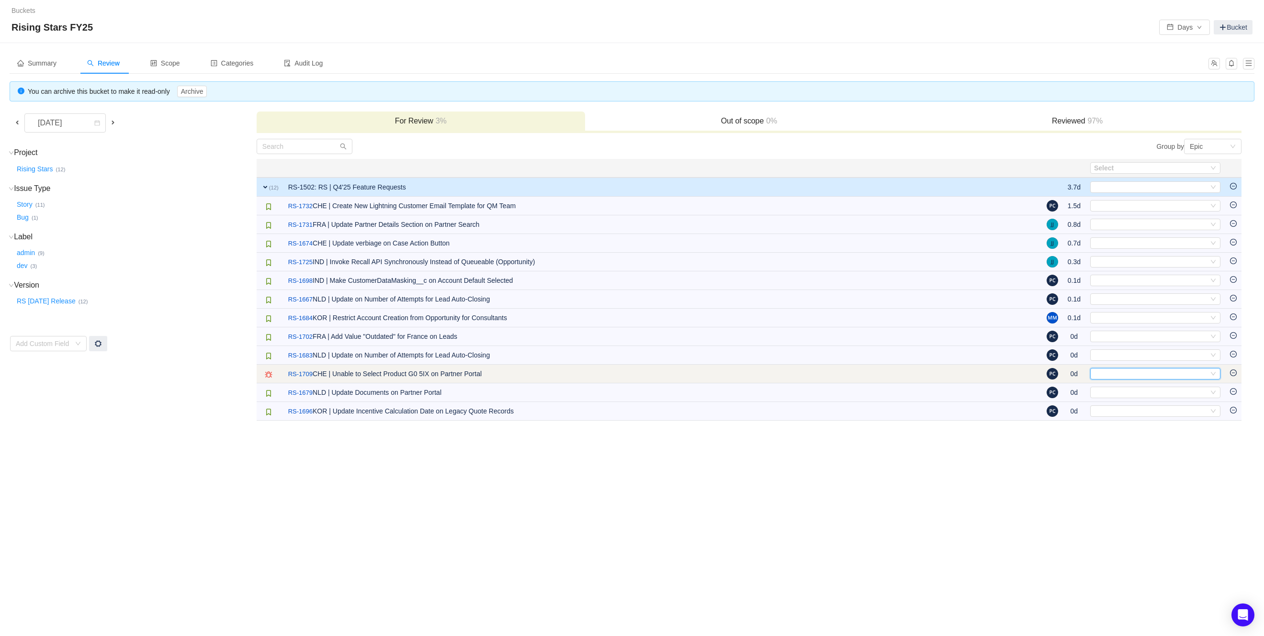
click at [1132, 379] on div "Select" at bounding box center [1151, 374] width 114 height 11
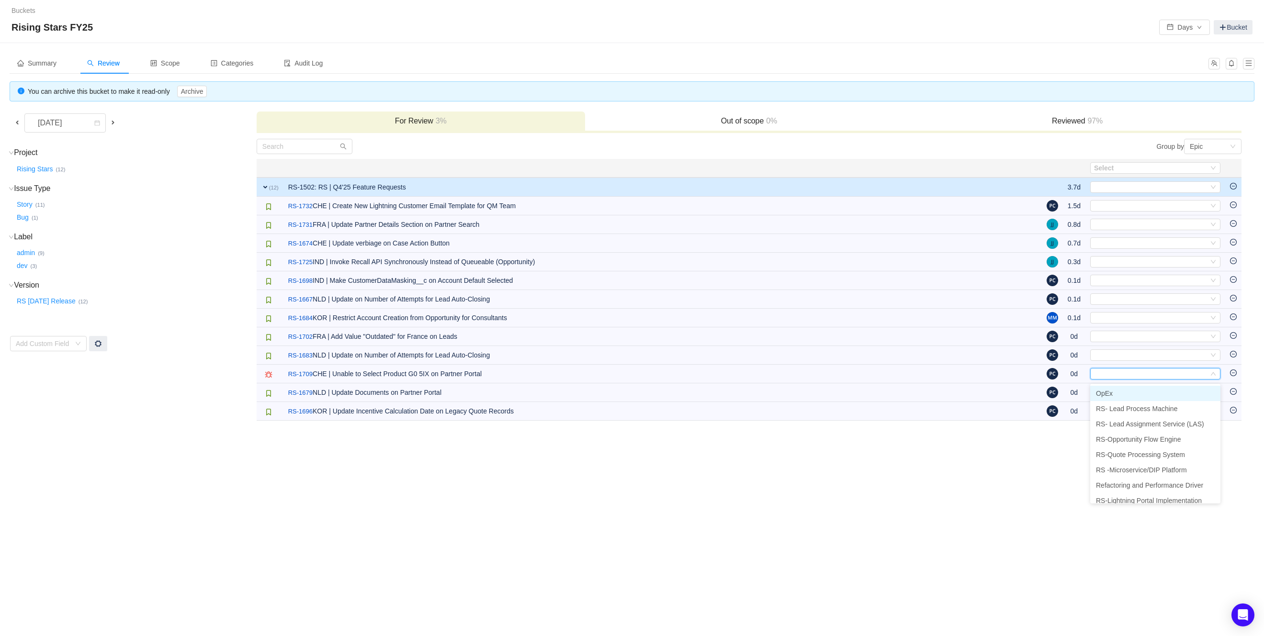
click at [1129, 392] on li "OpEx" at bounding box center [1155, 393] width 130 height 15
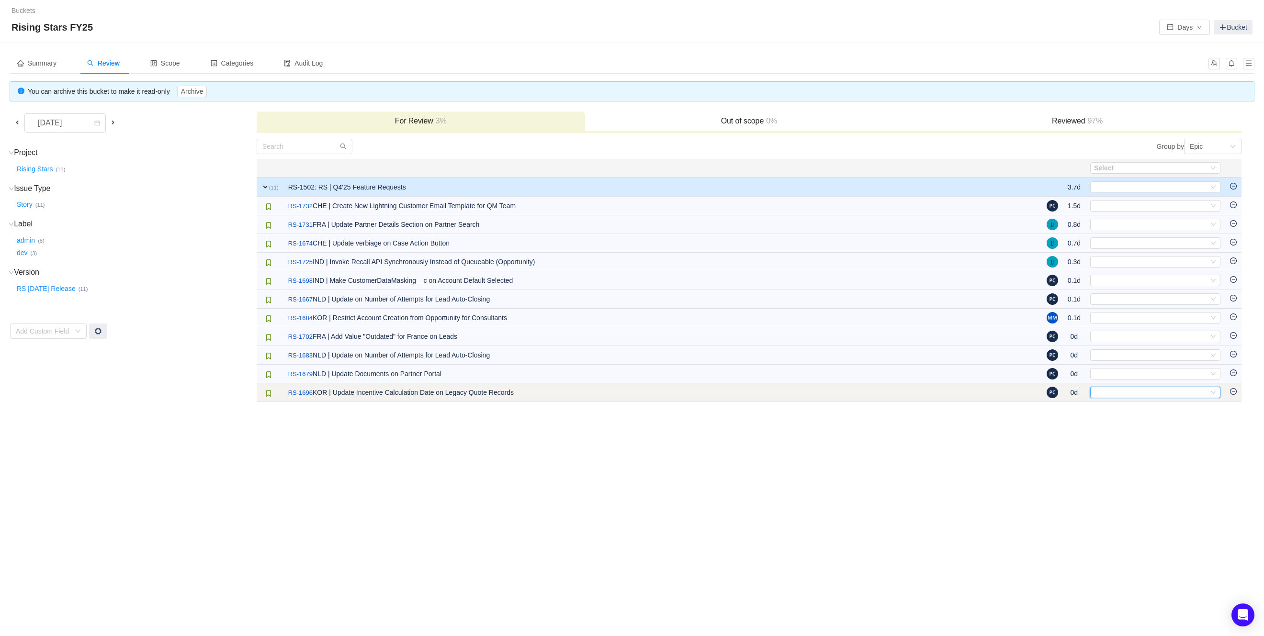
click at [1126, 395] on div "Select" at bounding box center [1151, 392] width 114 height 11
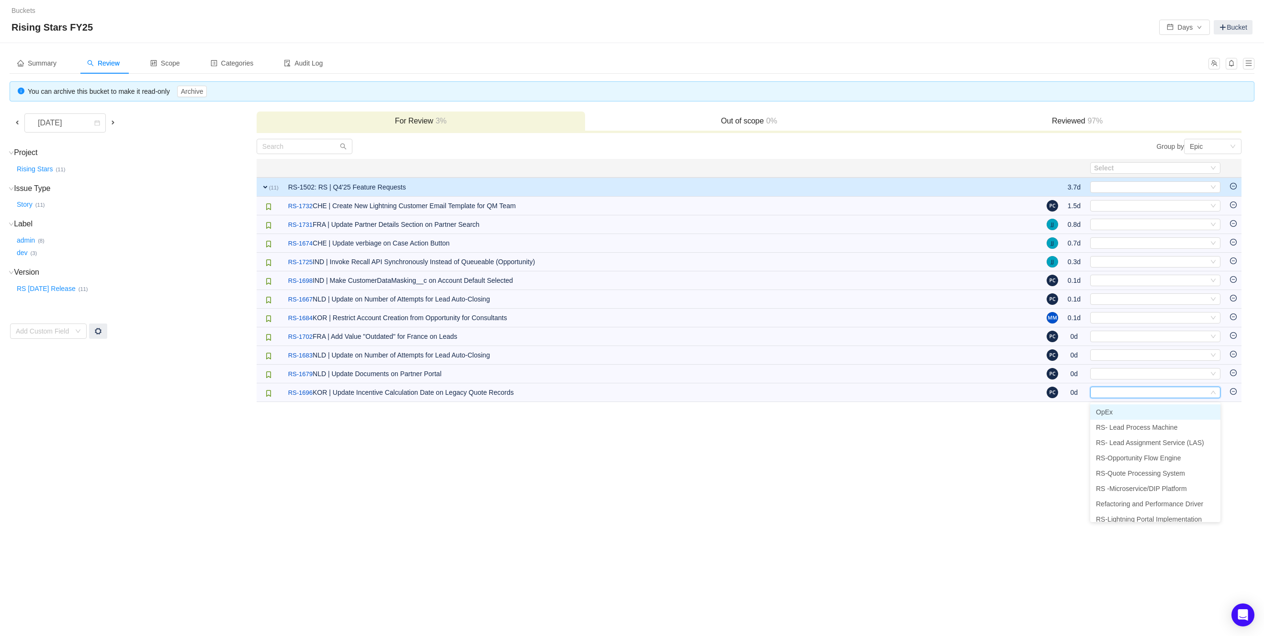
click at [1118, 409] on li "OpEx" at bounding box center [1155, 412] width 130 height 15
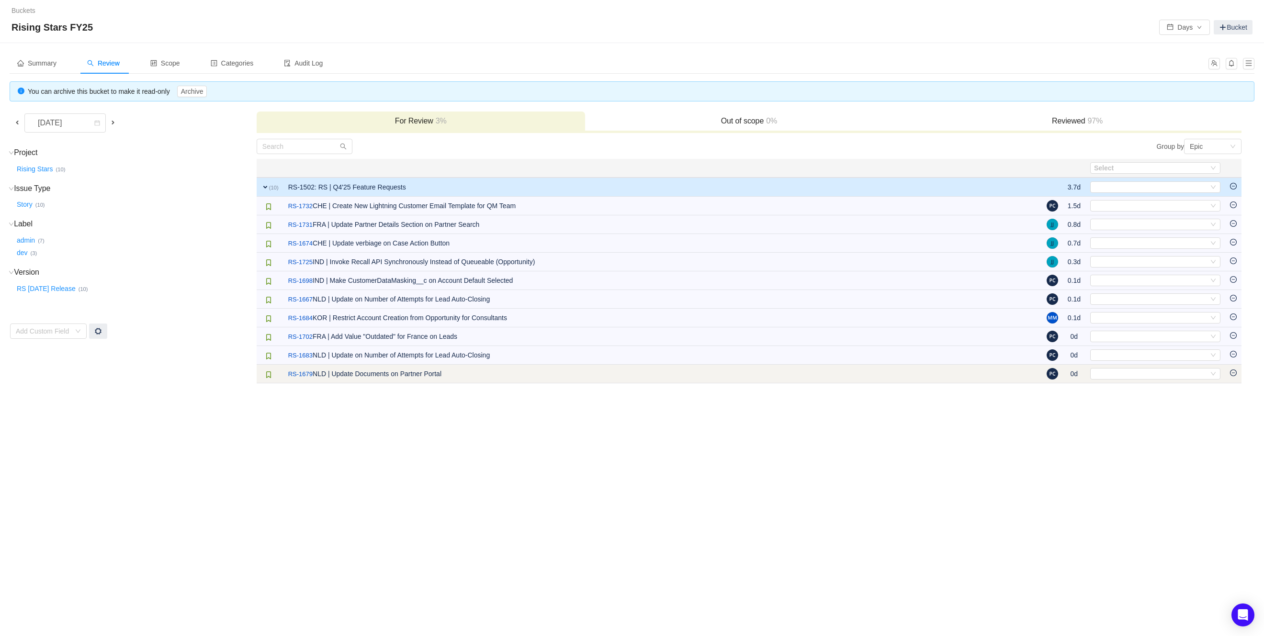
click at [1153, 383] on td "Select Out of scope" at bounding box center [1155, 374] width 140 height 19
click at [1160, 373] on div "Select" at bounding box center [1151, 374] width 114 height 11
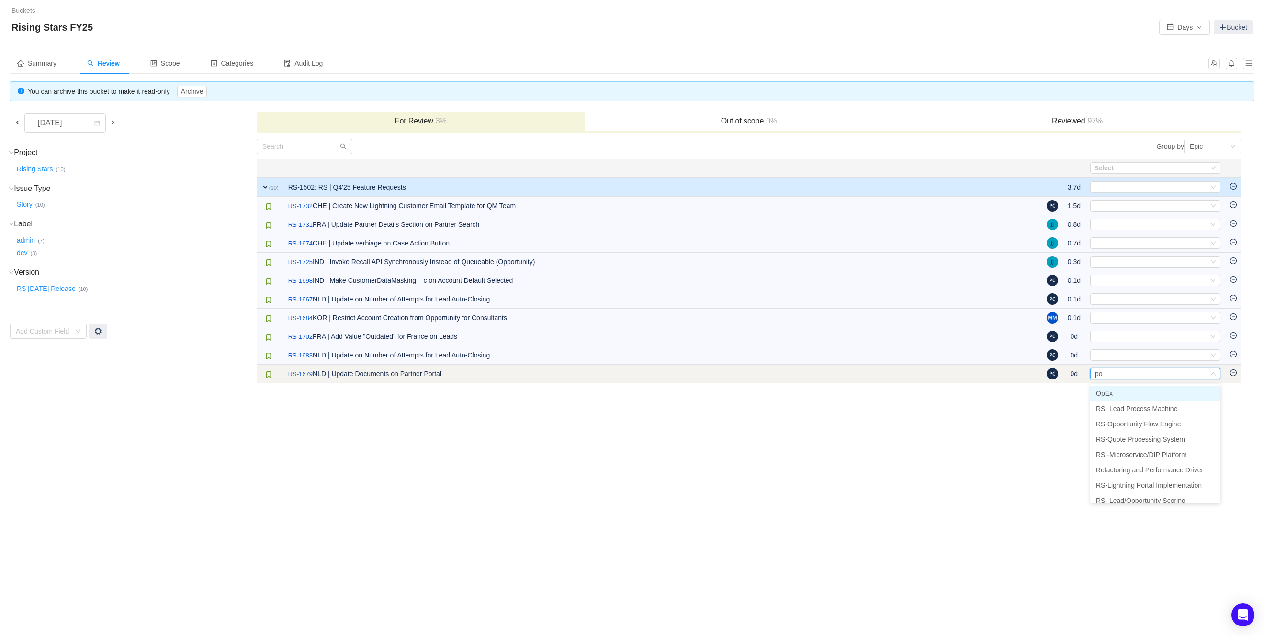
type input "por"
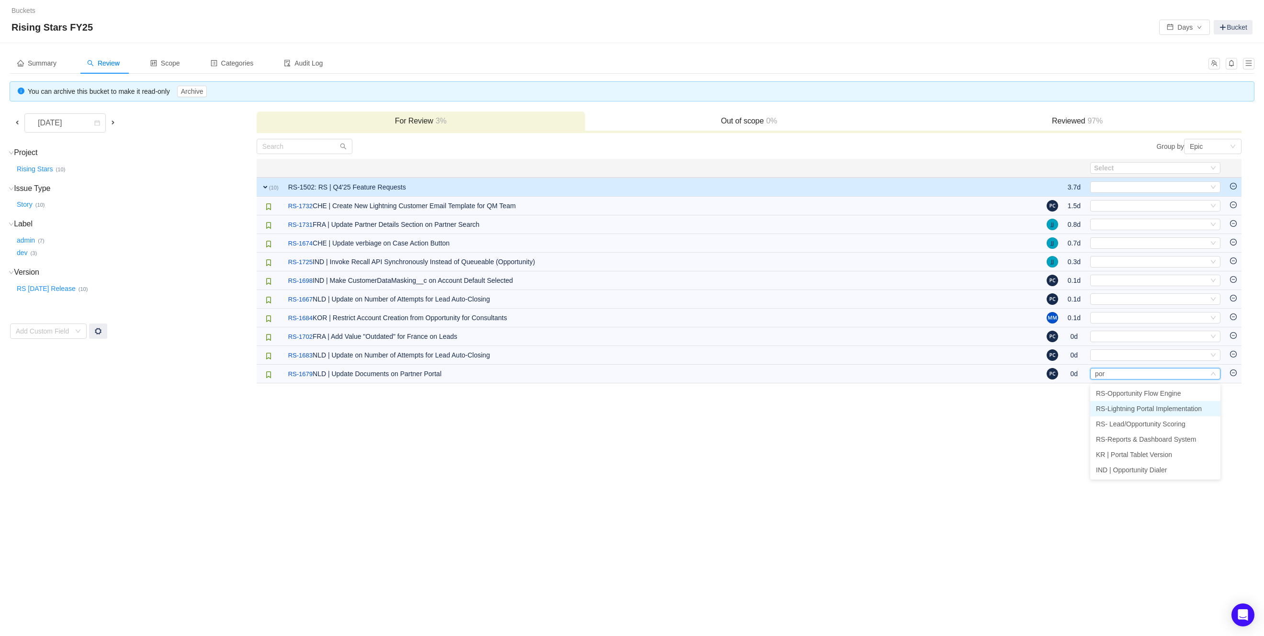
click at [1160, 405] on span "RS-Lightning Portal Implementation" at bounding box center [1149, 409] width 106 height 8
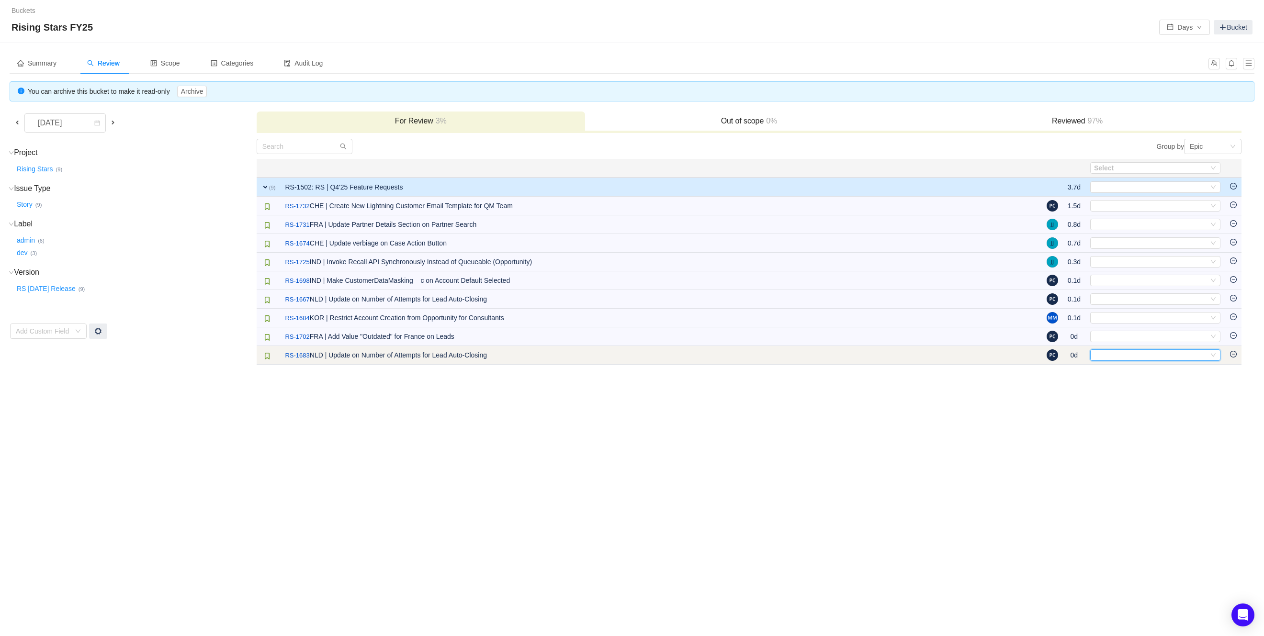
click at [1165, 358] on div "Select" at bounding box center [1151, 355] width 114 height 11
type input "lea"
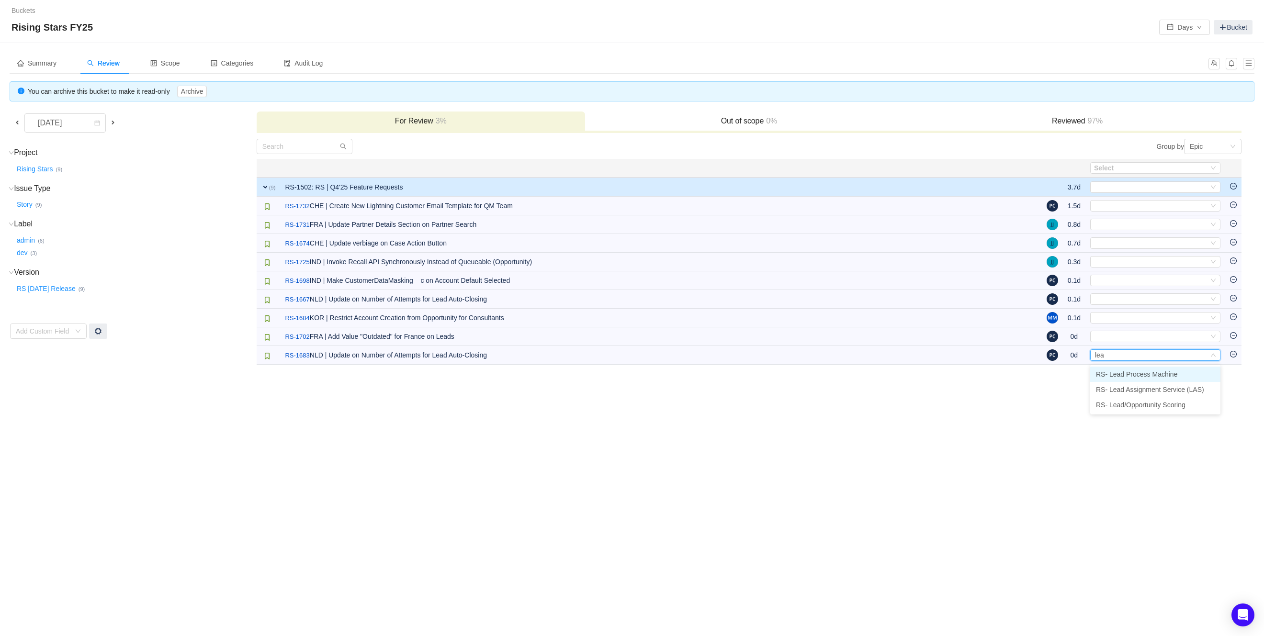
click at [1165, 373] on span "RS- Lead Process Machine" at bounding box center [1136, 375] width 81 height 8
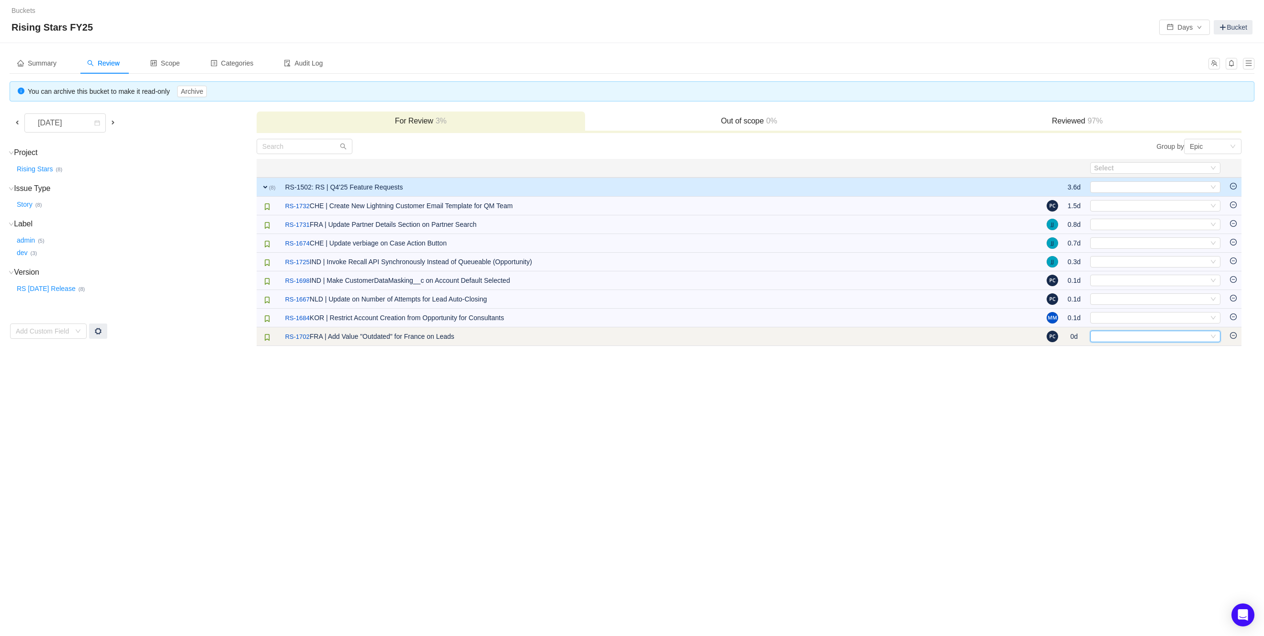
click at [1173, 338] on div "Select" at bounding box center [1151, 336] width 114 height 11
type input "ope"
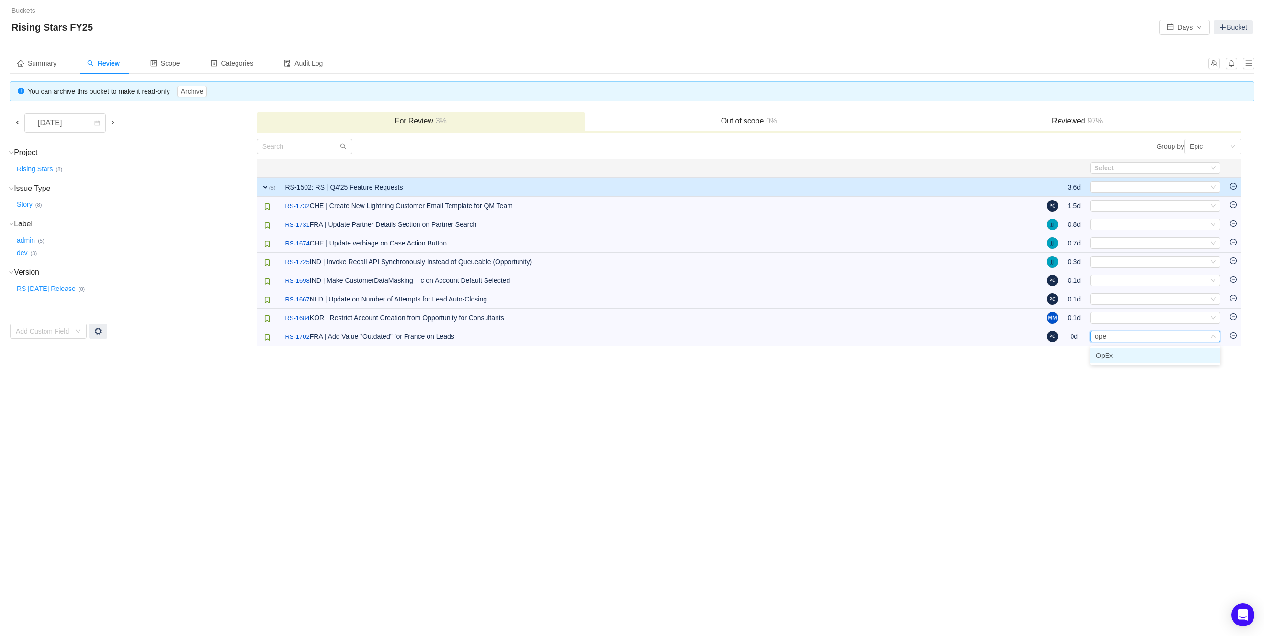
click at [1126, 357] on li "OpEx" at bounding box center [1155, 355] width 130 height 15
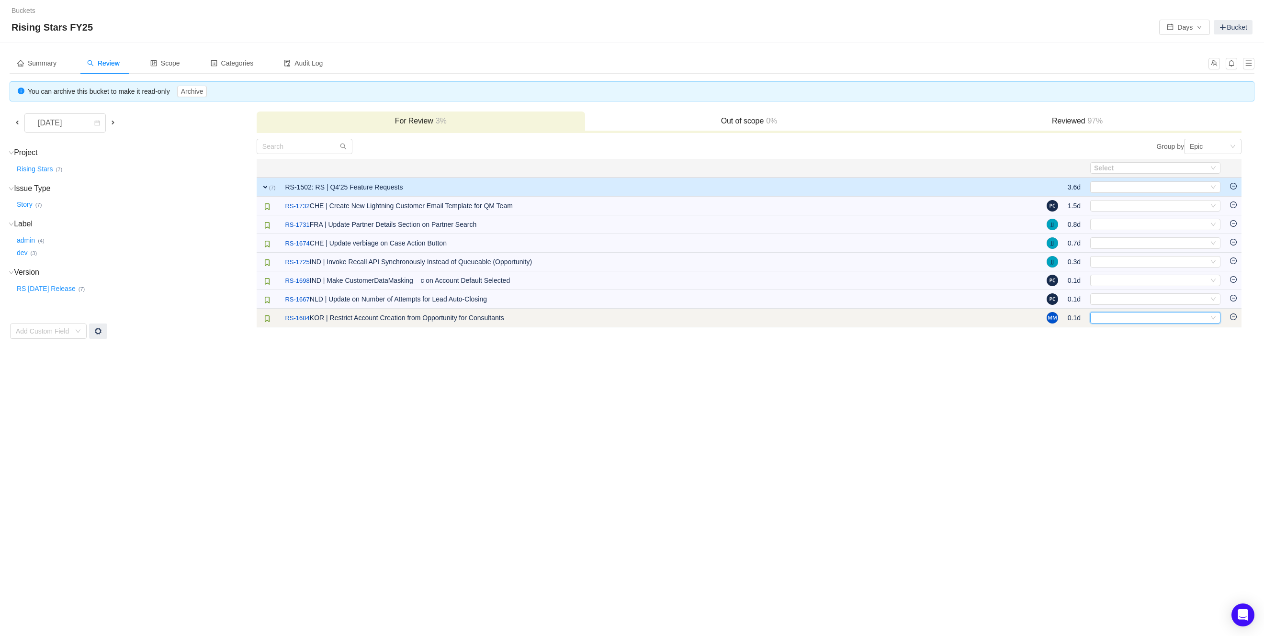
click at [1152, 322] on div "Select" at bounding box center [1151, 318] width 114 height 11
type input "op"
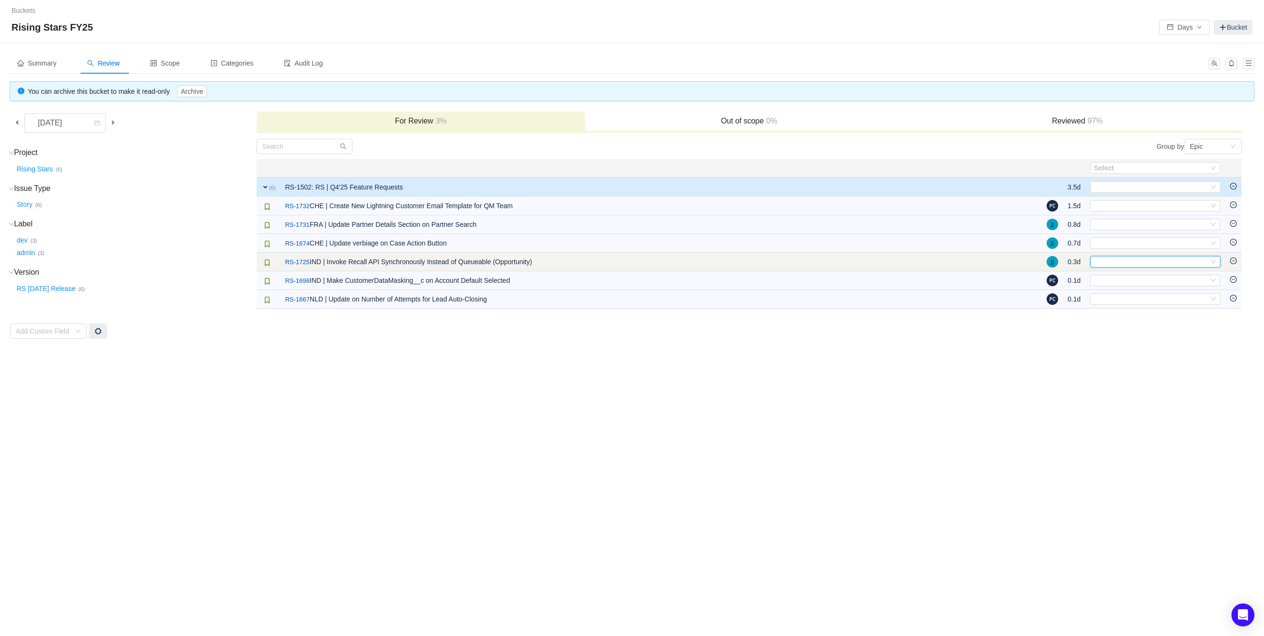
click at [1149, 258] on div "Select" at bounding box center [1151, 262] width 114 height 11
type input "dia"
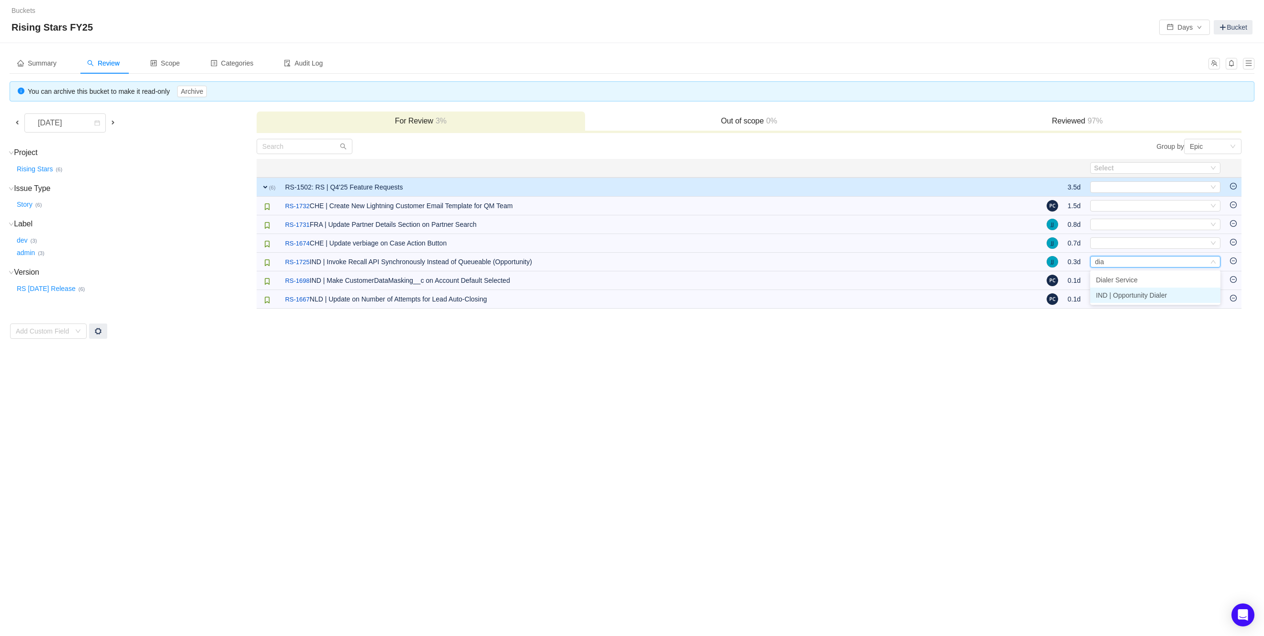
click at [1125, 296] on span "IND | Opportunity Dialer" at bounding box center [1131, 296] width 71 height 8
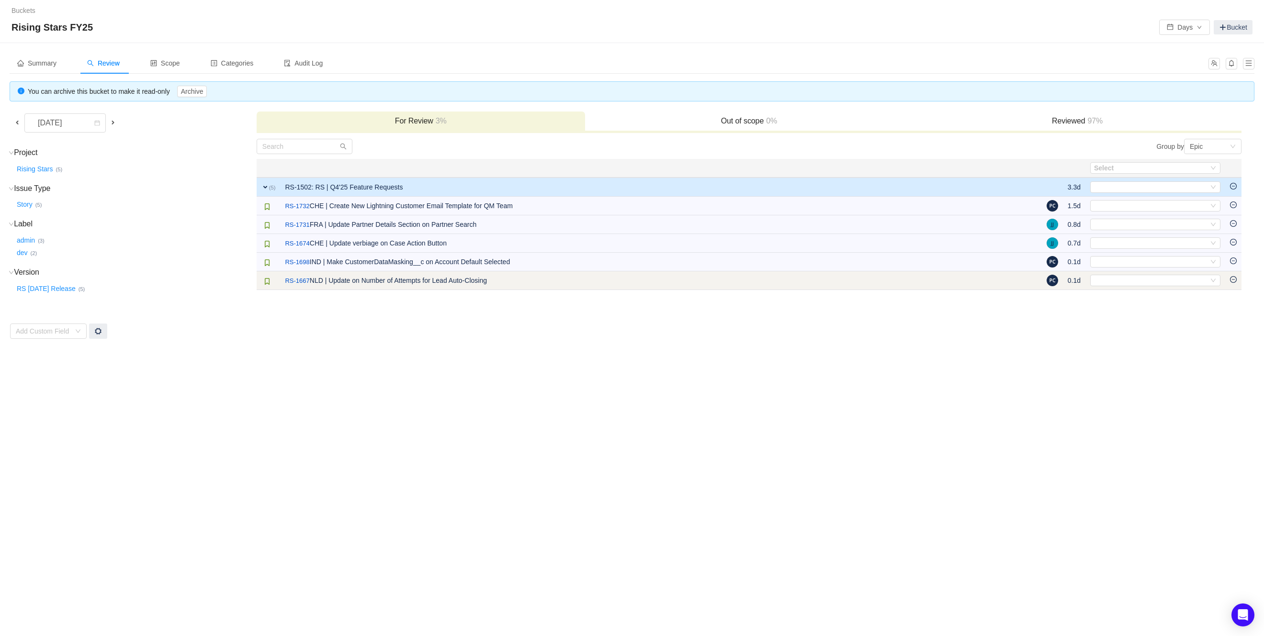
click at [1133, 289] on td "Select Out of scope" at bounding box center [1155, 280] width 140 height 19
click at [1133, 285] on div "Select" at bounding box center [1151, 280] width 114 height 11
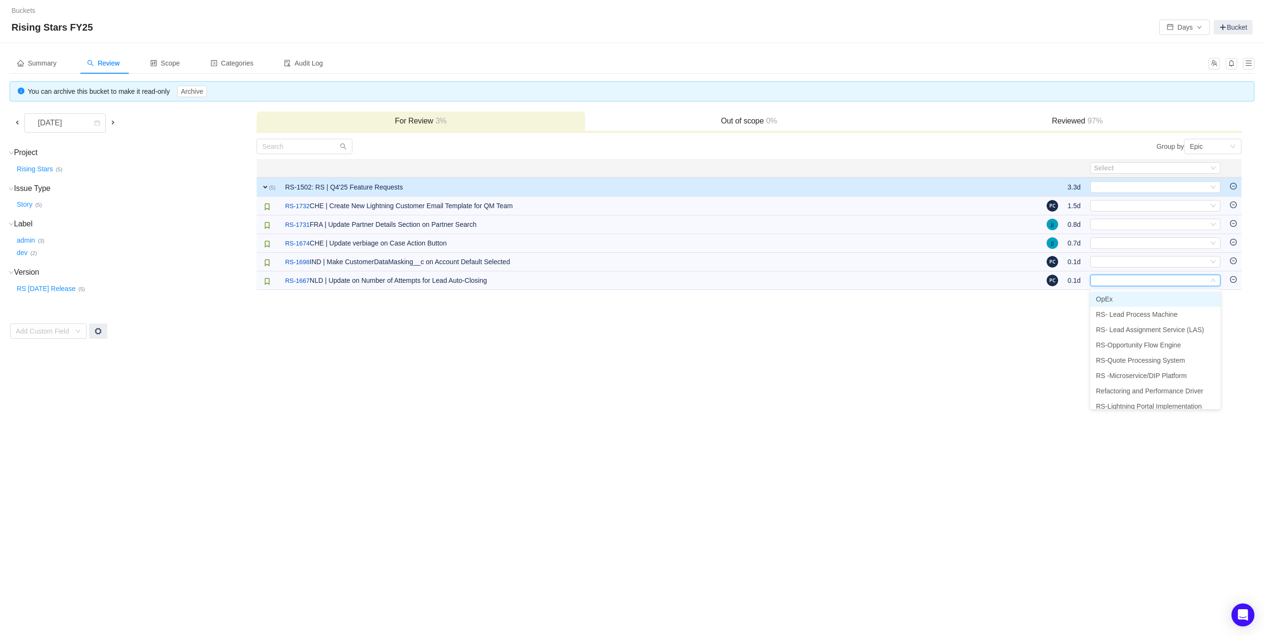
click at [1126, 303] on li "OpEx" at bounding box center [1155, 299] width 130 height 15
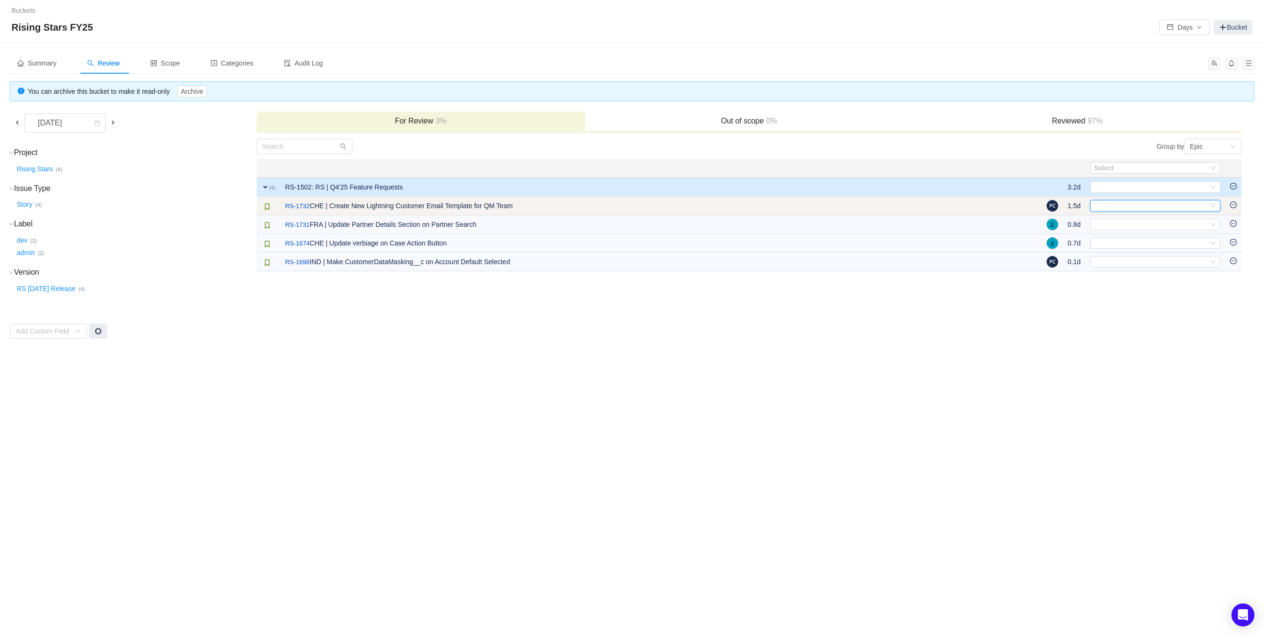
click at [1184, 211] on div "Select" at bounding box center [1151, 206] width 114 height 11
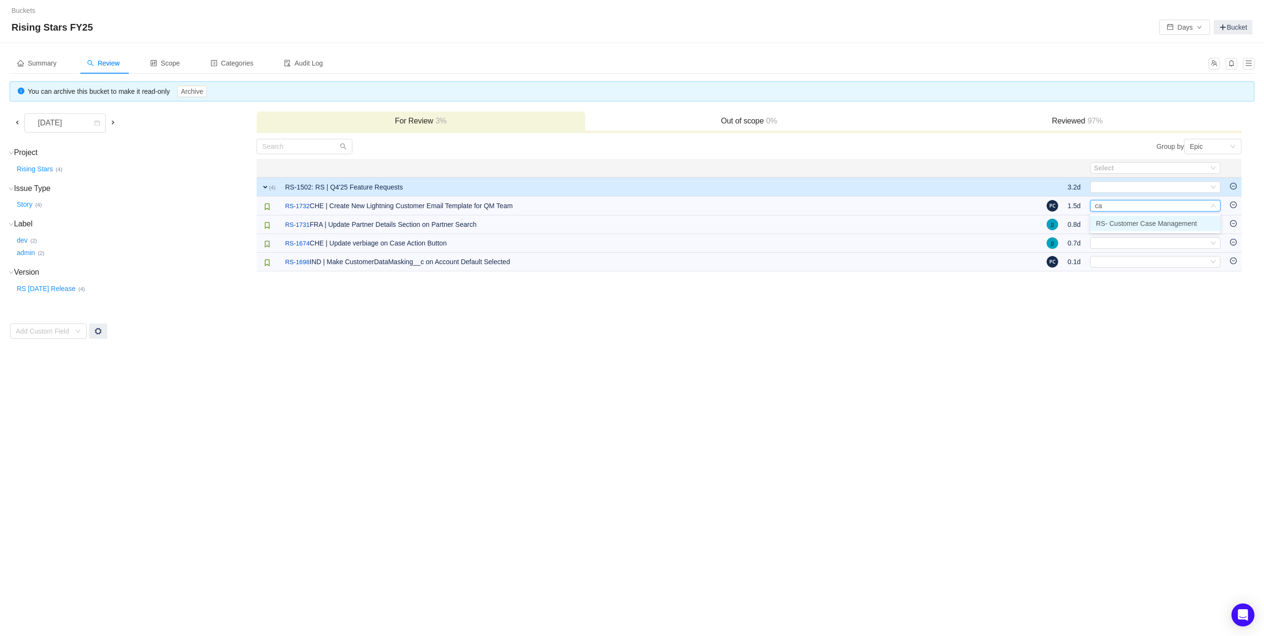
type input "cas"
click at [1175, 229] on li "RS- Customer Case Management" at bounding box center [1155, 223] width 130 height 15
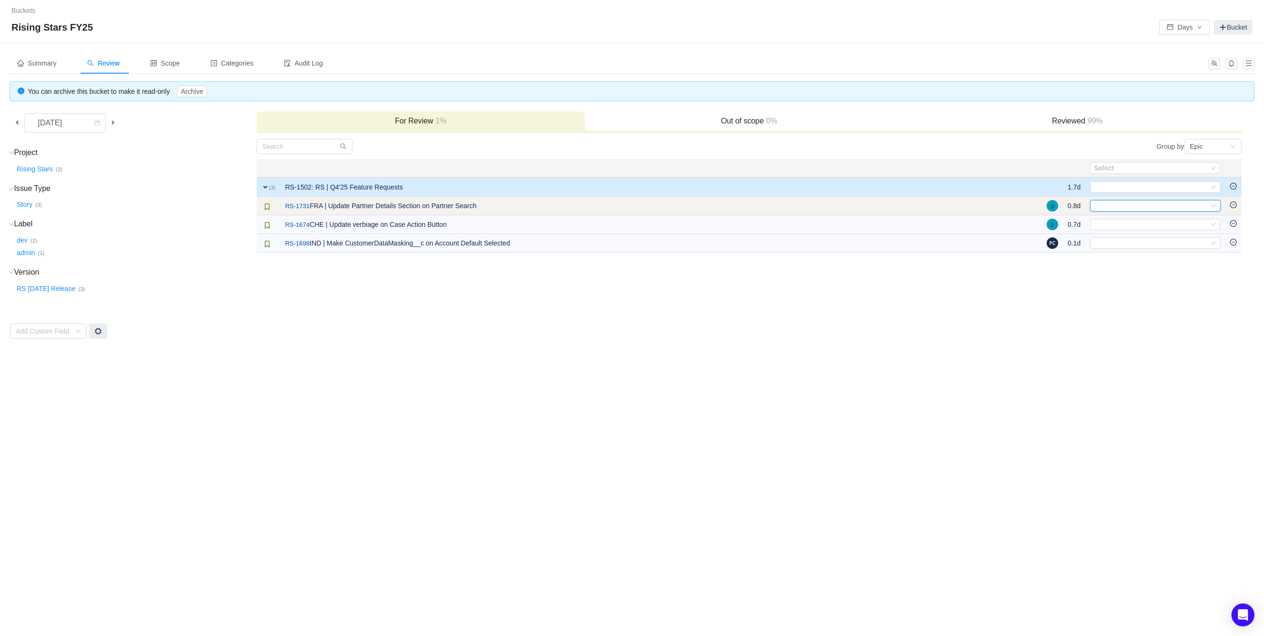
click at [1187, 205] on div "Select" at bounding box center [1151, 206] width 114 height 11
type input "lead"
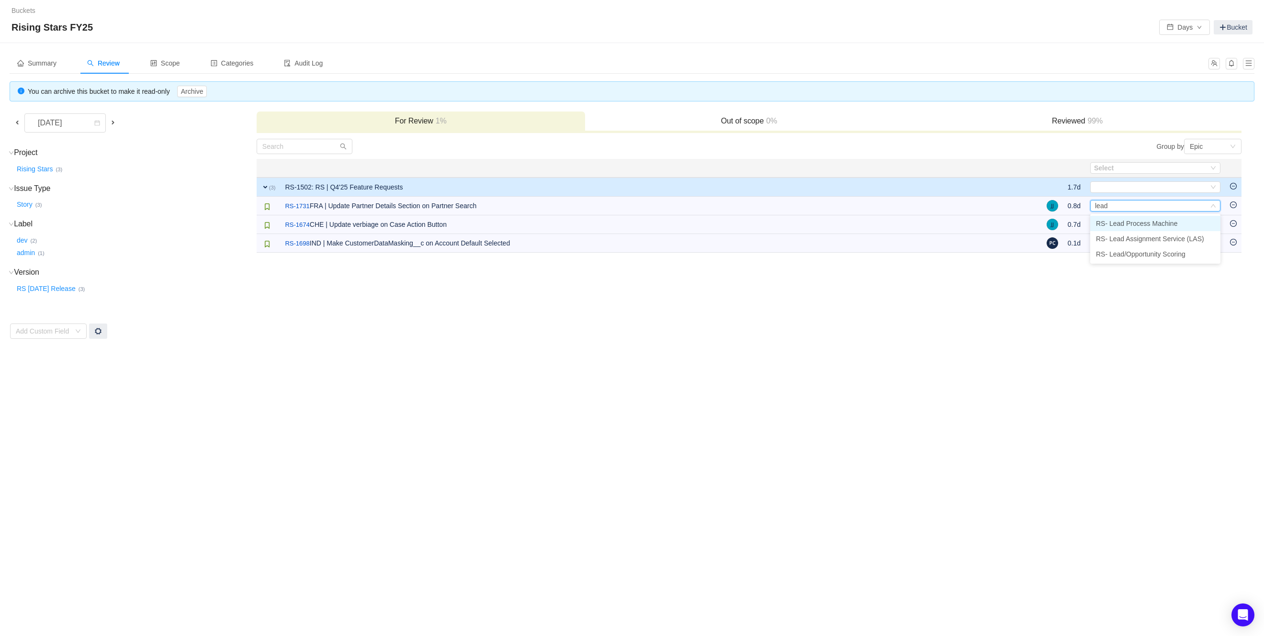
click at [1182, 220] on li "RS- Lead Process Machine" at bounding box center [1155, 223] width 130 height 15
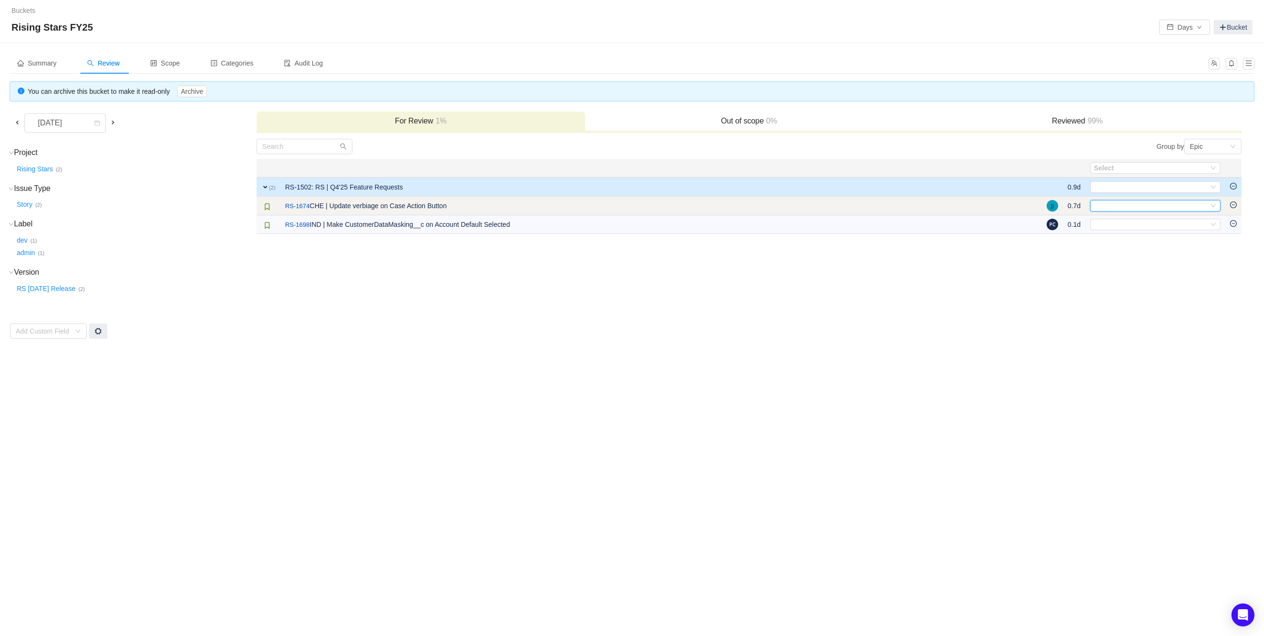
click at [1184, 202] on div "Select" at bounding box center [1151, 206] width 114 height 11
type input "case"
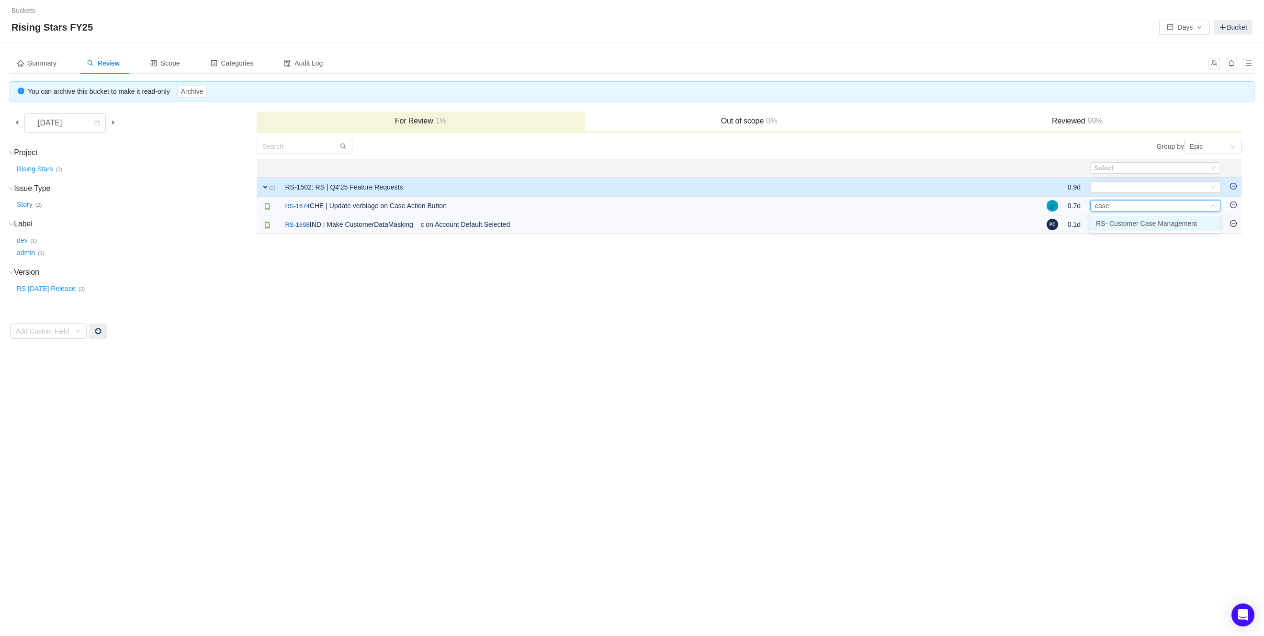
click at [1179, 223] on span "RS- Customer Case Management" at bounding box center [1146, 224] width 101 height 8
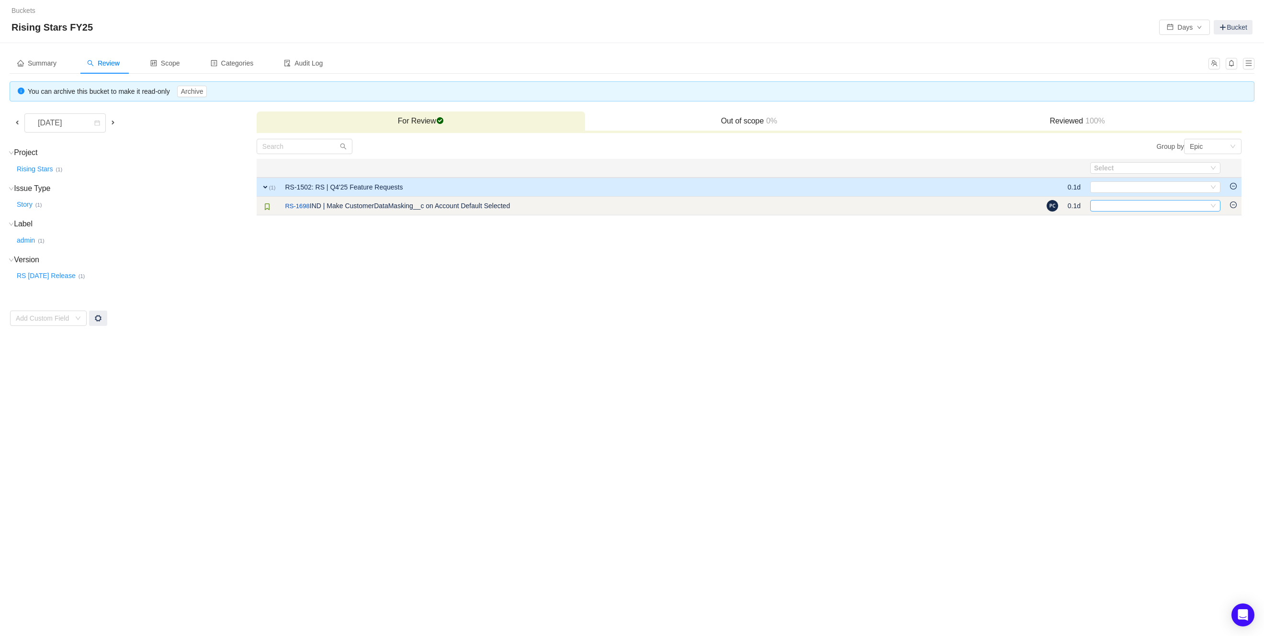
click at [1184, 206] on div "Select" at bounding box center [1151, 206] width 114 height 11
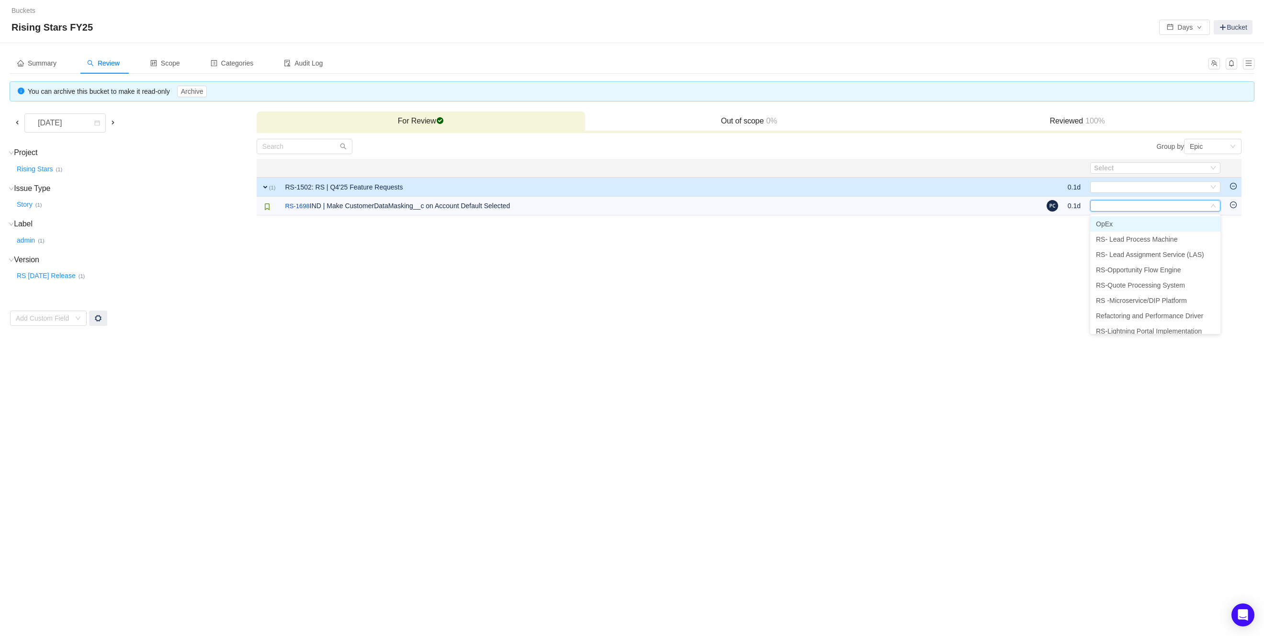
click at [1155, 223] on li "OpEx" at bounding box center [1155, 223] width 130 height 15
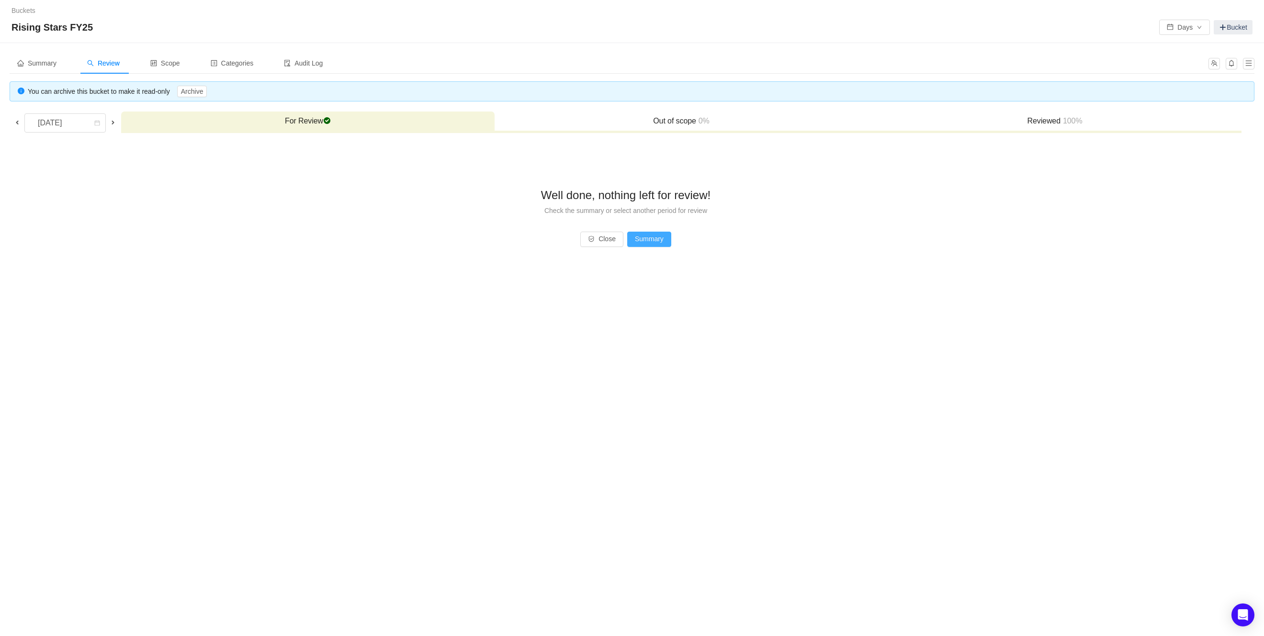
click at [650, 243] on button "Summary" at bounding box center [649, 239] width 44 height 15
